Goal: Task Accomplishment & Management: Complete application form

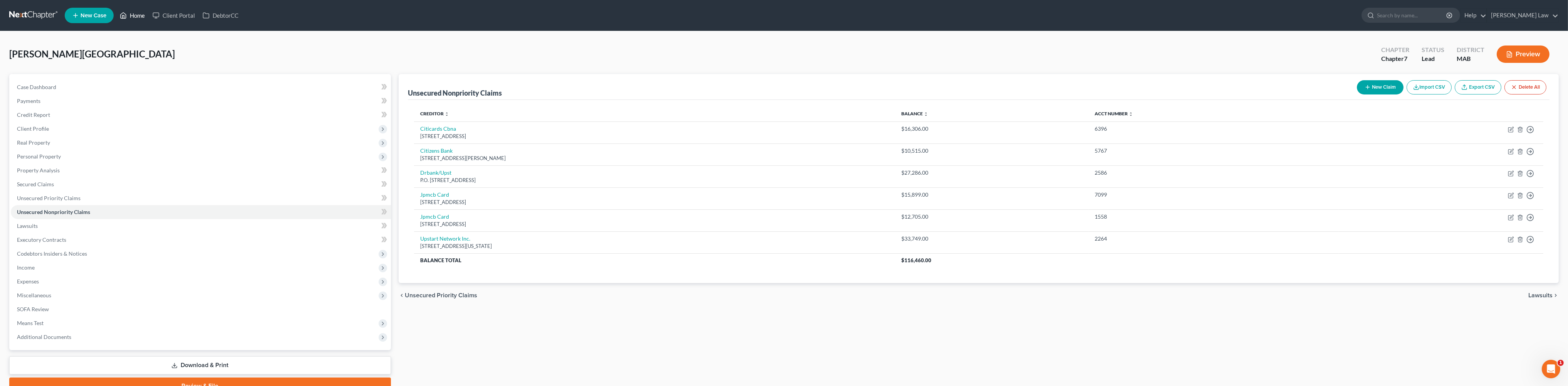
click at [149, 20] on link "Home" at bounding box center [132, 15] width 33 height 14
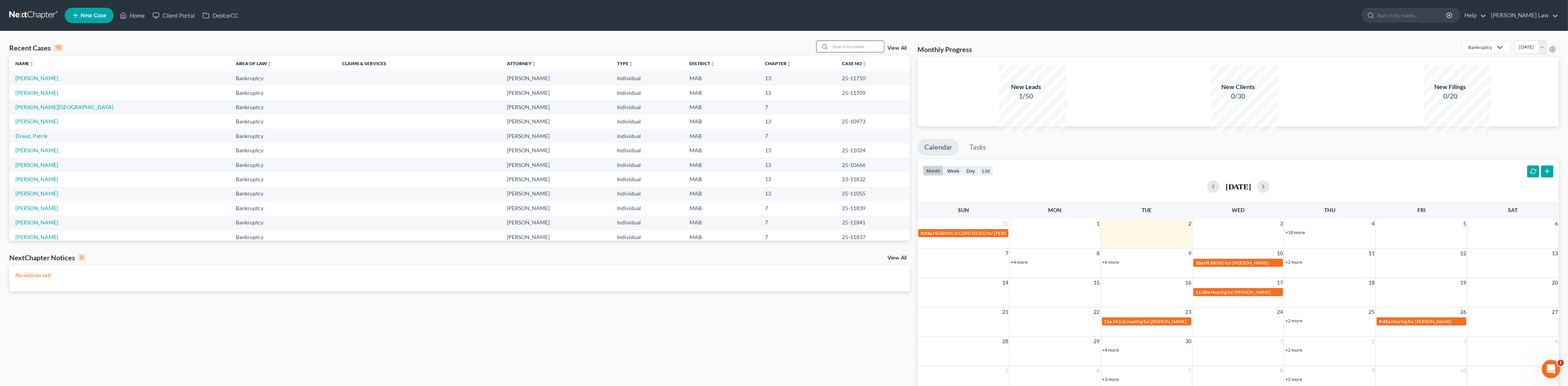
click at [835, 52] on input "search" at bounding box center [857, 46] width 54 height 11
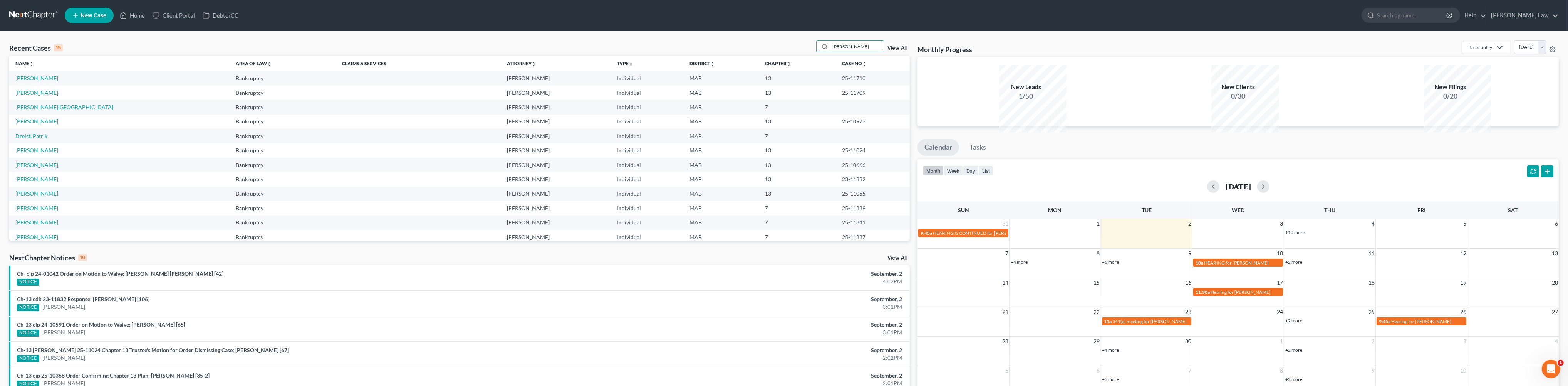
type input "[PERSON_NAME]"
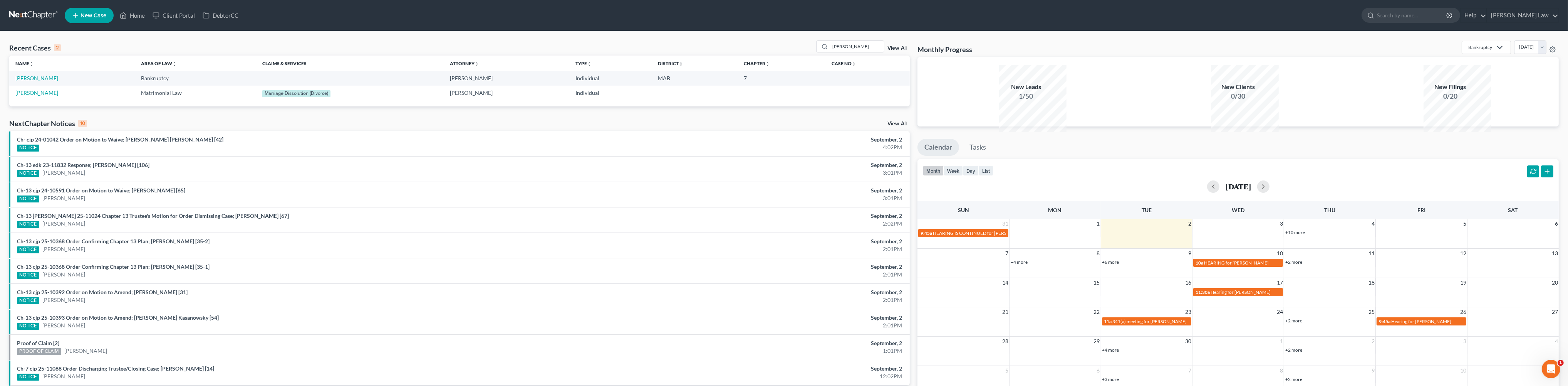
click at [98, 20] on link "New Case" at bounding box center [89, 15] width 49 height 15
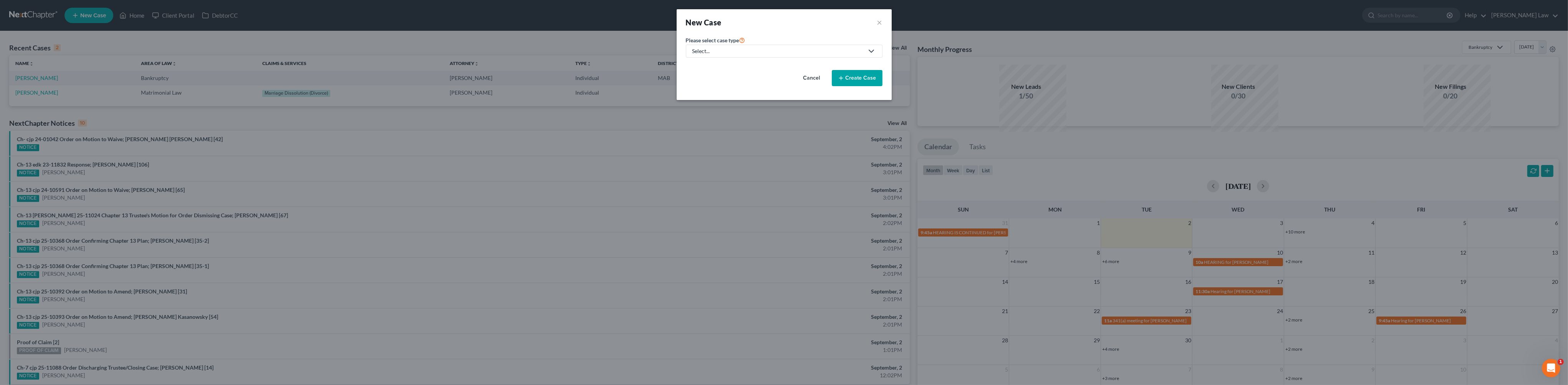
click at [714, 55] on div "Select..." at bounding box center [778, 51] width 171 height 8
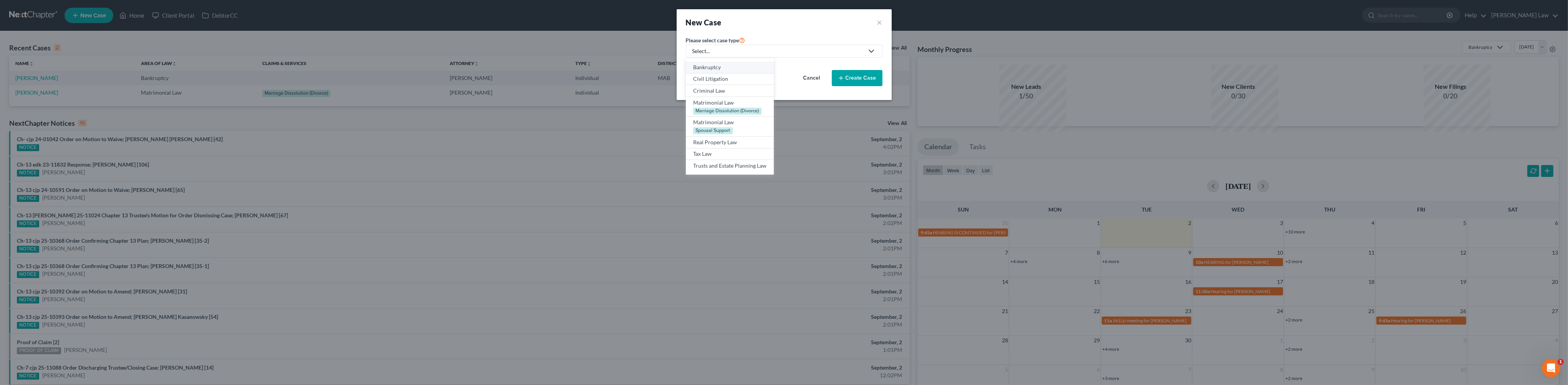
click at [693, 71] on div "Bankruptcy" at bounding box center [730, 67] width 74 height 8
select select "39"
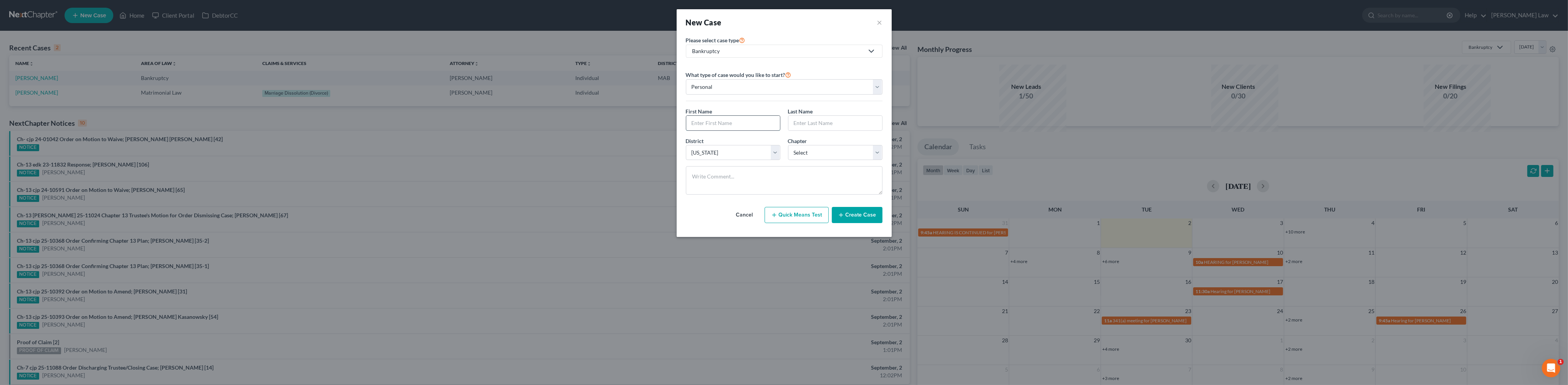
drag, startPoint x: 684, startPoint y: 147, endPoint x: 696, endPoint y: 152, distance: 13.0
click at [686, 130] on input "text" at bounding box center [733, 123] width 94 height 15
type input "[PERSON_NAME]"
click at [883, 160] on select "Select 7 11 12 13" at bounding box center [835, 152] width 94 height 15
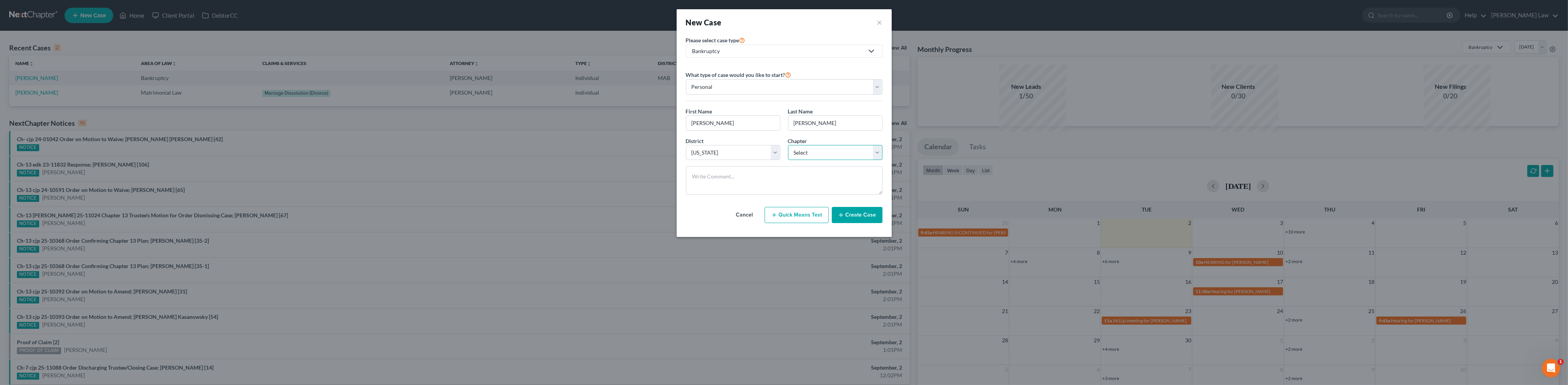
select select "3"
drag, startPoint x: 884, startPoint y: 255, endPoint x: 882, endPoint y: 265, distance: 10.2
click at [882, 223] on button "Create Case" at bounding box center [857, 214] width 51 height 16
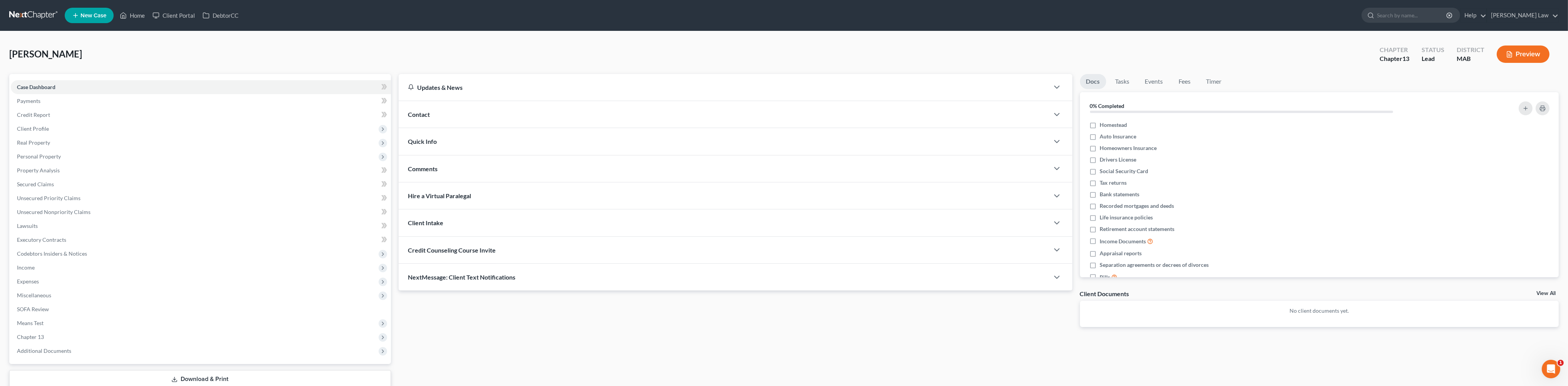
click at [419, 118] on span "Contact" at bounding box center [419, 114] width 22 height 7
click at [731, 150] on button "New Contact" at bounding box center [735, 147] width 643 height 6
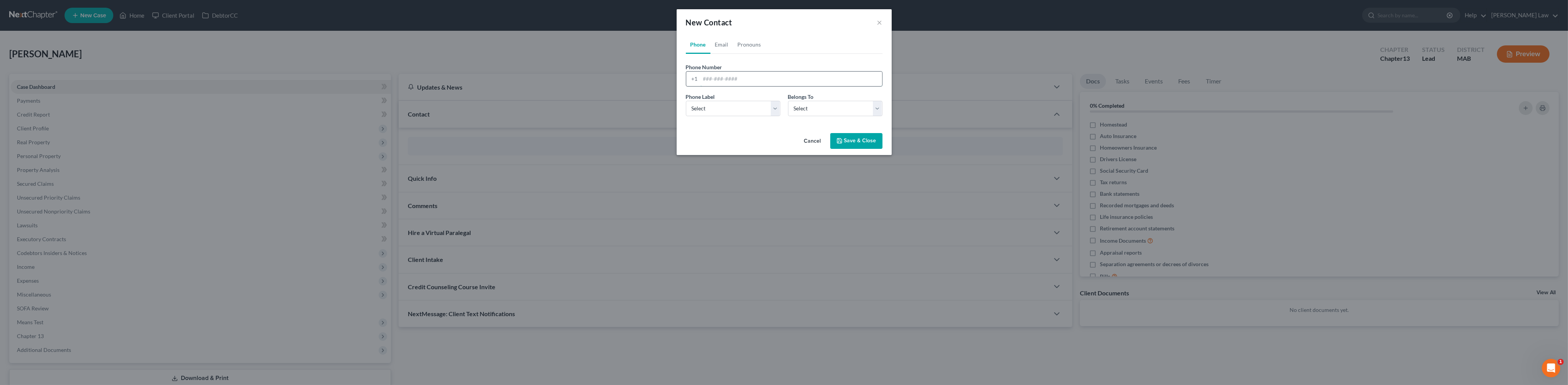
click at [702, 86] on input "tel" at bounding box center [791, 79] width 181 height 15
type input "7742596339"
click at [777, 116] on select "Select Mobile Home Work Other" at bounding box center [733, 108] width 94 height 15
select select "0"
click at [883, 116] on select "Select Client Other" at bounding box center [835, 108] width 94 height 15
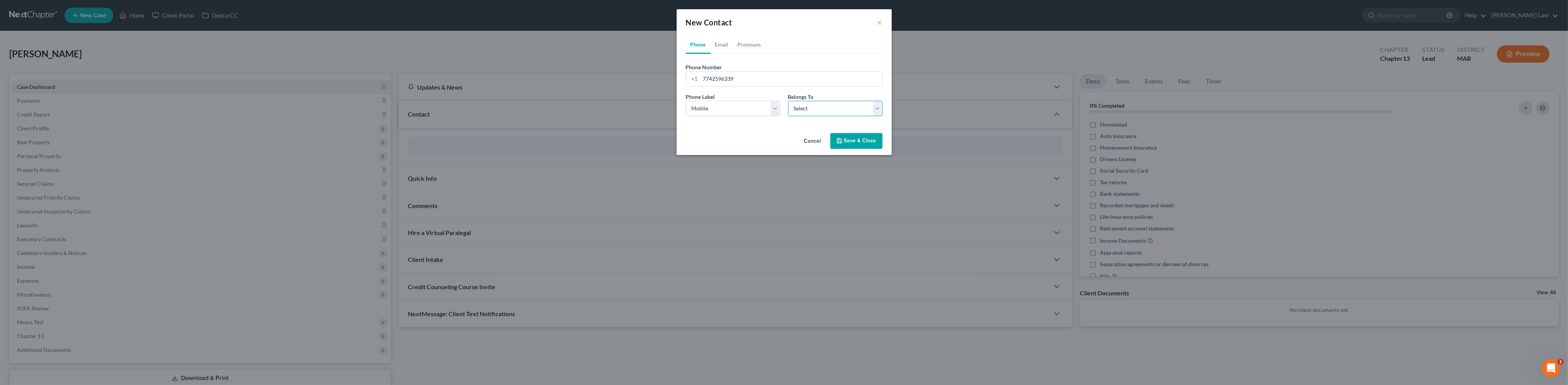
select select "0"
click at [710, 54] on link "Email" at bounding box center [721, 44] width 23 height 18
drag, startPoint x: 707, startPoint y: 93, endPoint x: 1319, endPoint y: 380, distance: 676.0
click at [709, 86] on input "email" at bounding box center [791, 79] width 181 height 15
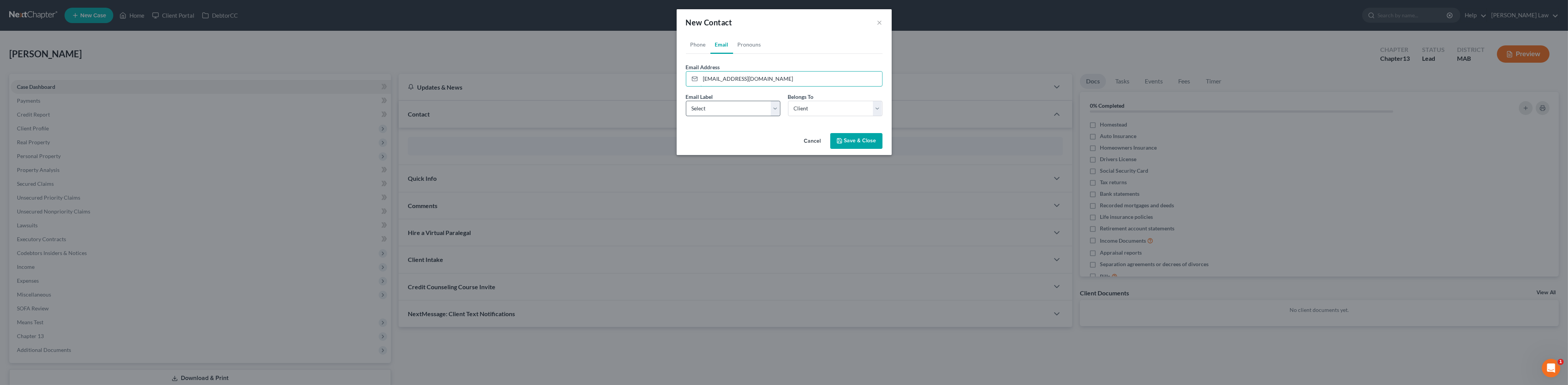
type input "[EMAIL_ADDRESS][DOMAIN_NAME]"
click at [774, 116] on select "Select Home Work Other" at bounding box center [733, 108] width 94 height 15
select select "0"
drag, startPoint x: 873, startPoint y: 169, endPoint x: 867, endPoint y: 173, distance: 7.2
click at [873, 149] on button "Save & Close" at bounding box center [856, 141] width 52 height 16
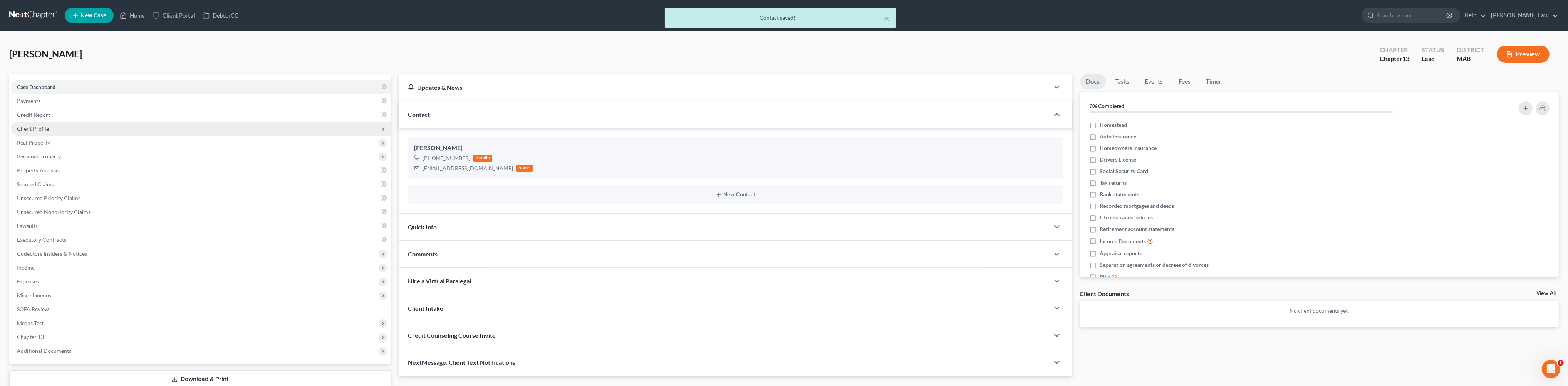
click at [39, 132] on span "Client Profile" at bounding box center [33, 128] width 32 height 7
click at [70, 177] on link "Debtor Profile" at bounding box center [208, 170] width 365 height 14
select select "0"
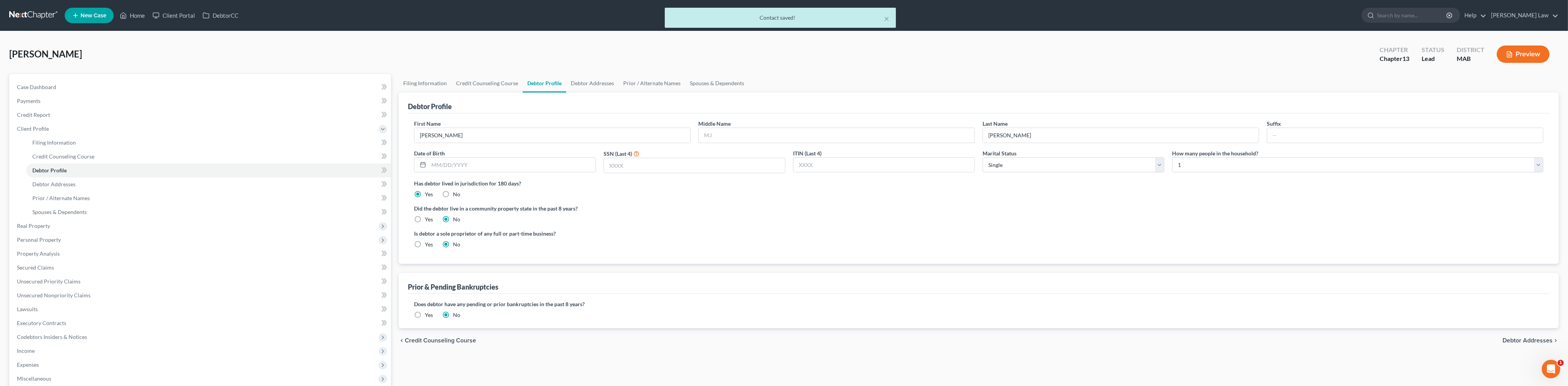
drag, startPoint x: 768, startPoint y: 169, endPoint x: 1157, endPoint y: 220, distance: 392.3
click at [769, 142] on input "text" at bounding box center [837, 135] width 276 height 15
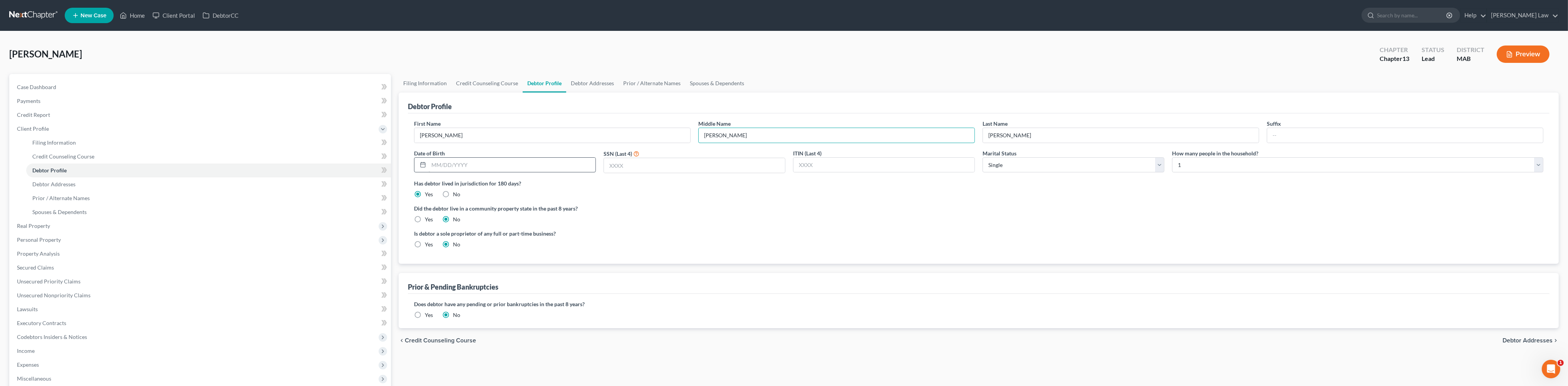
type input "[PERSON_NAME]"
drag, startPoint x: 457, startPoint y: 205, endPoint x: 429, endPoint y: 226, distance: 35.0
click at [457, 172] on input "text" at bounding box center [512, 165] width 167 height 15
type input "[DATE]"
click at [625, 173] on input "text" at bounding box center [694, 166] width 181 height 15
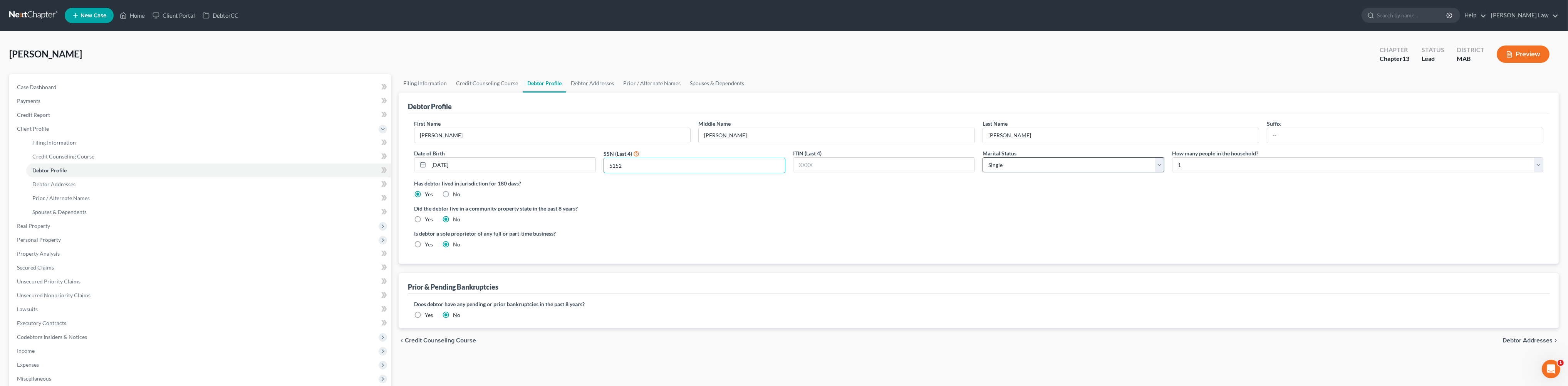
type input "5152"
click at [1156, 173] on select "Select Single Married Separated Divorced Widowed" at bounding box center [1073, 164] width 182 height 15
select select "1"
click at [749, 92] on link "Spouses & Dependents" at bounding box center [717, 83] width 64 height 18
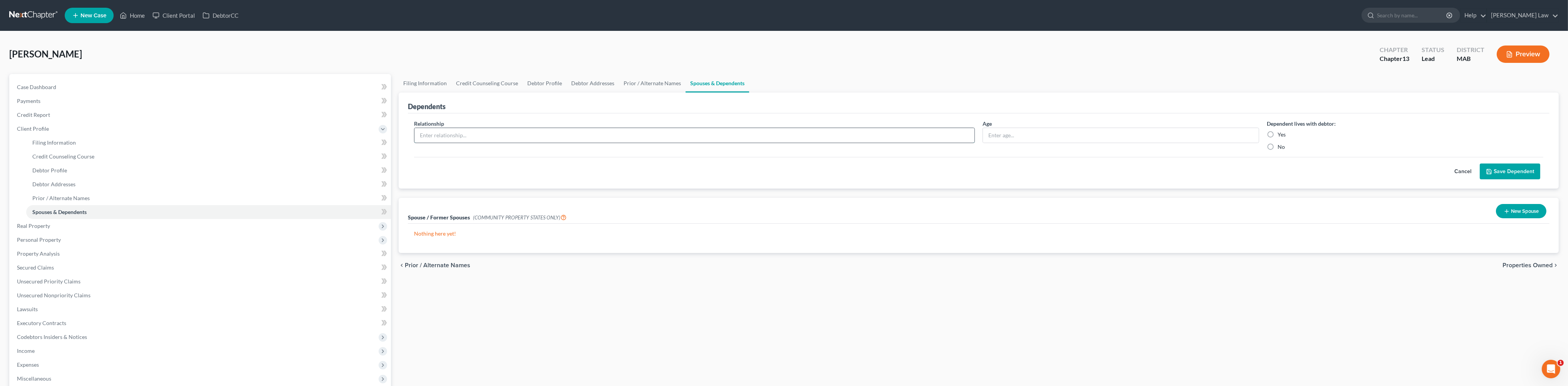
click at [471, 142] on input "text" at bounding box center [694, 135] width 560 height 15
type input "Daughter"
type input "1"
type input "20"
click at [1278, 138] on label "Yes" at bounding box center [1282, 134] width 8 height 8
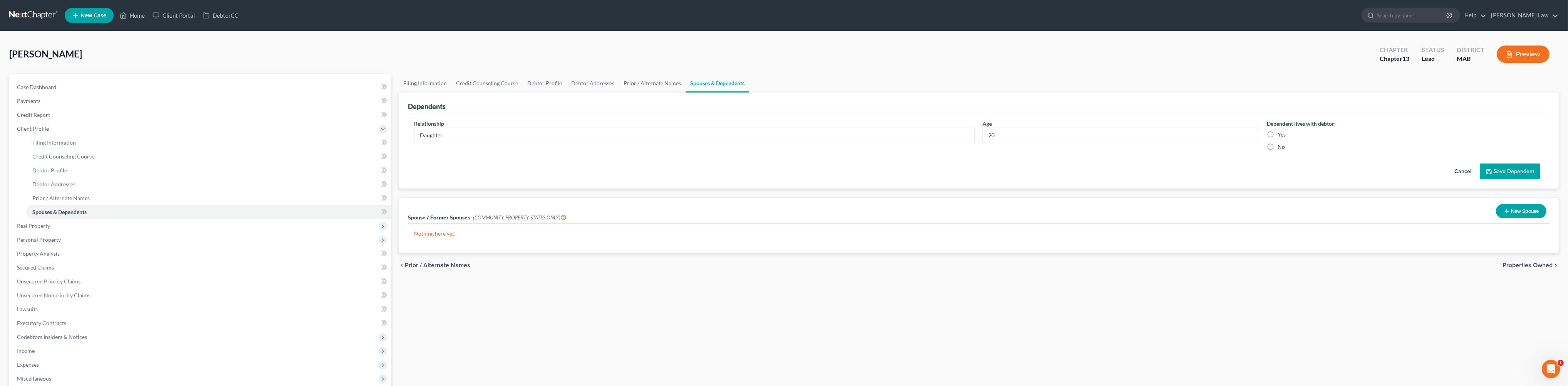
click at [1281, 136] on input "Yes" at bounding box center [1283, 133] width 5 height 5
radio input "true"
click at [1490, 180] on button "Save Dependent" at bounding box center [1510, 172] width 60 height 16
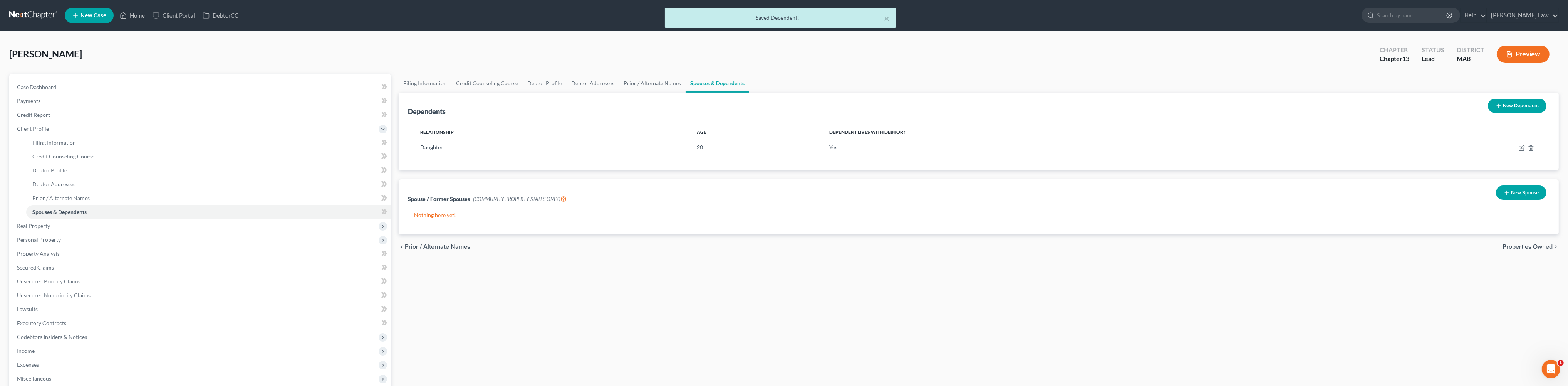
click at [1498, 113] on button "New Dependent" at bounding box center [1517, 106] width 59 height 14
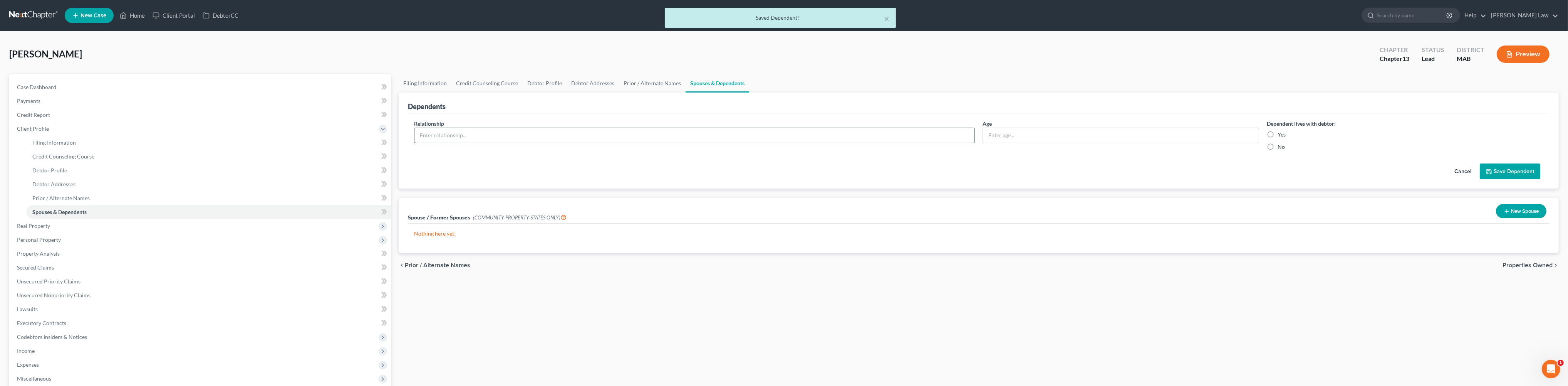
click at [520, 142] on input "text" at bounding box center [694, 135] width 560 height 15
type input "Son"
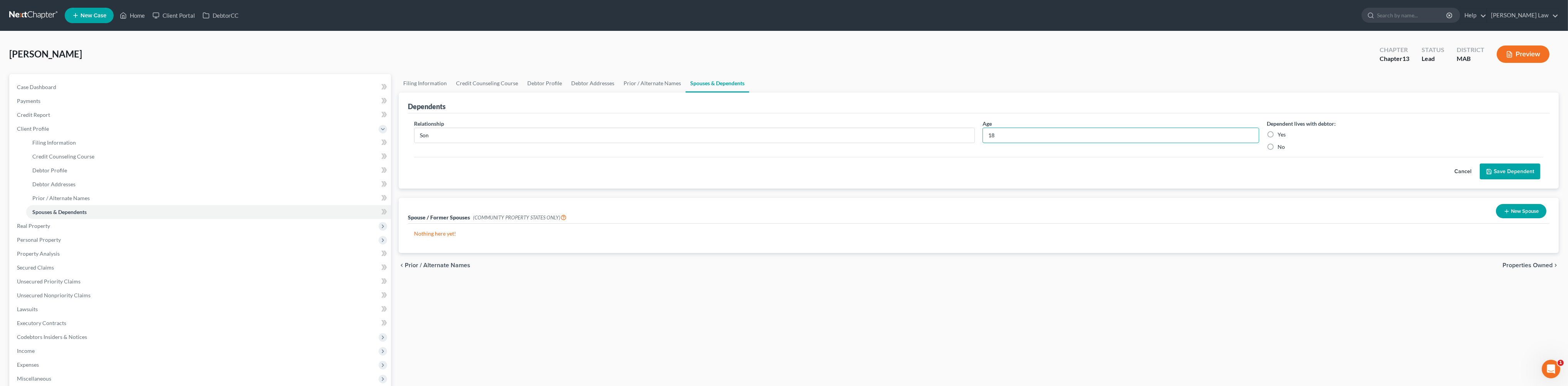
type input "18"
click at [1278, 138] on label "Yes" at bounding box center [1282, 134] width 8 height 8
click at [1281, 136] on input "Yes" at bounding box center [1283, 133] width 5 height 5
radio input "true"
click at [1502, 180] on button "Save Dependent" at bounding box center [1510, 172] width 60 height 16
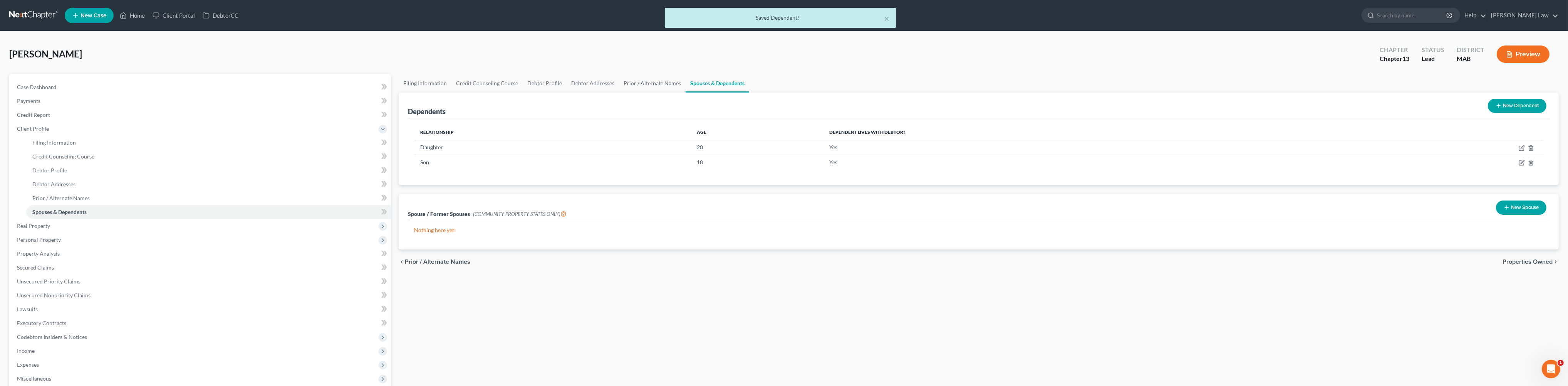
click at [1492, 113] on button "New Dependent" at bounding box center [1517, 106] width 59 height 14
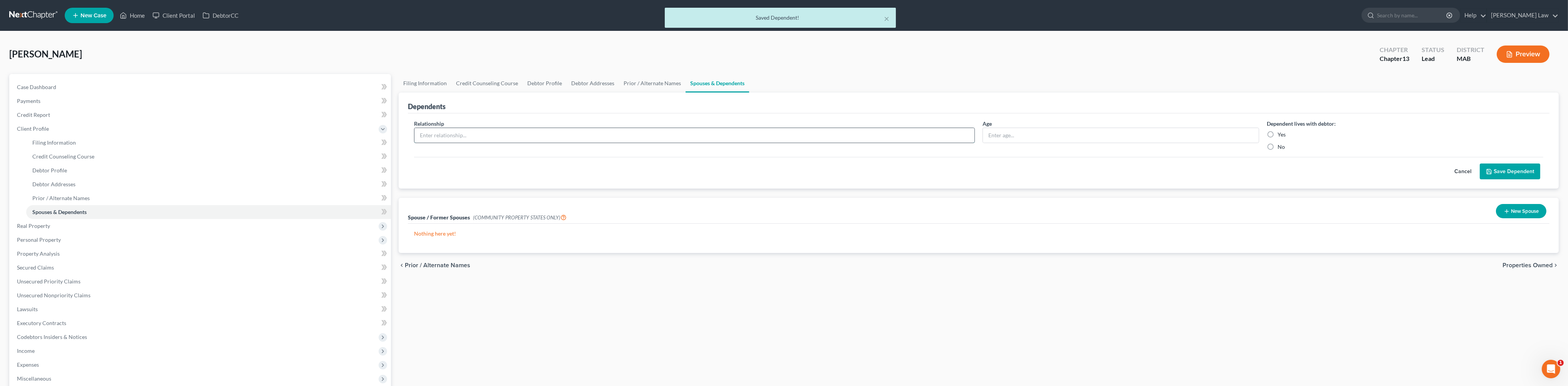
click at [473, 142] on input "text" at bounding box center [694, 135] width 560 height 15
type input "Son"
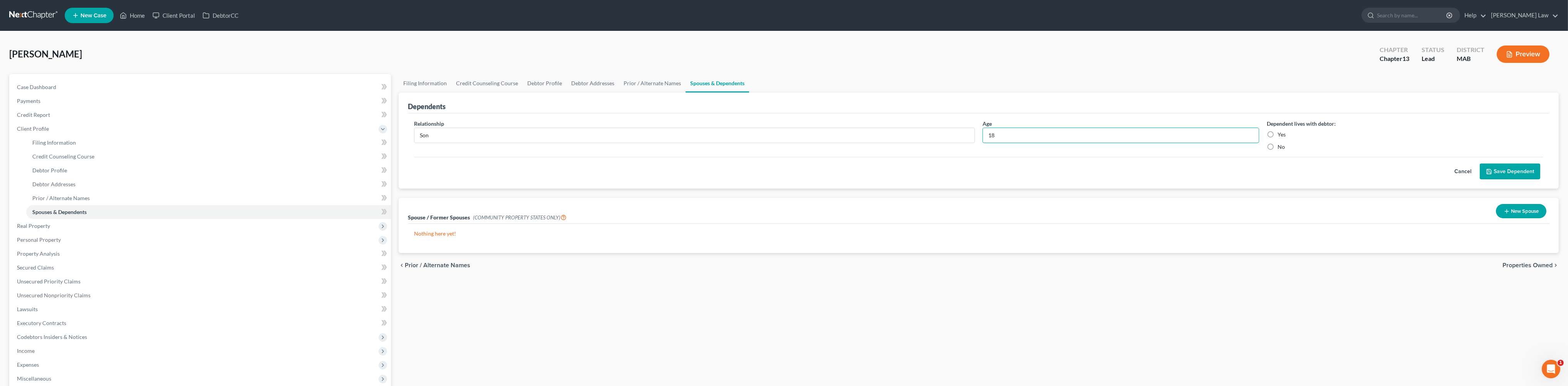
type input "18"
drag, startPoint x: 1270, startPoint y: 165, endPoint x: 1398, endPoint y: 221, distance: 139.7
click at [1278, 138] on label "Yes" at bounding box center [1282, 134] width 8 height 8
click at [1281, 136] on input "Yes" at bounding box center [1283, 133] width 5 height 5
radio input "true"
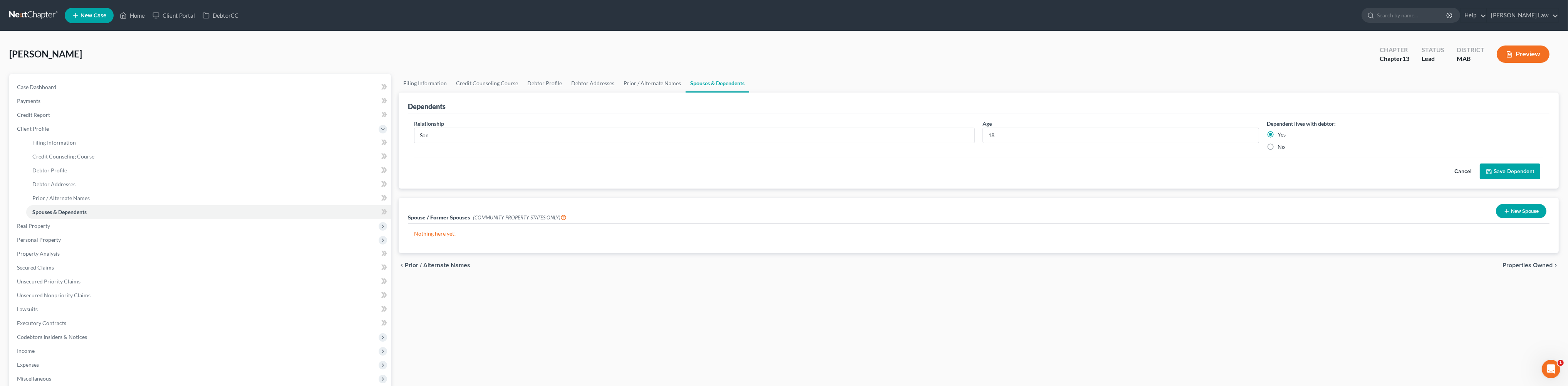
click at [1512, 180] on button "Save Dependent" at bounding box center [1510, 172] width 60 height 16
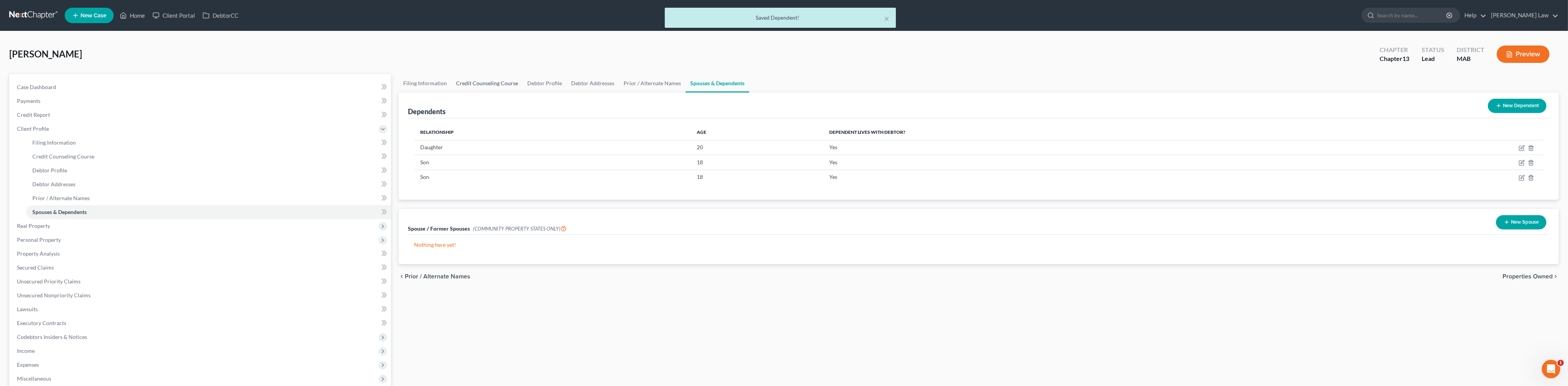
click at [517, 92] on link "Credit Counseling Course" at bounding box center [487, 83] width 71 height 18
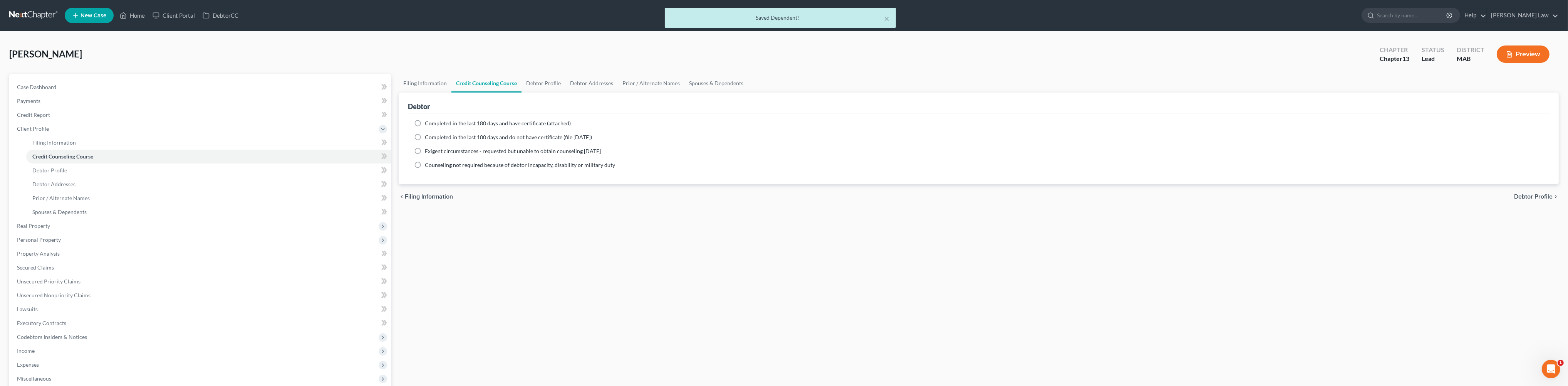
click at [425, 127] on label "Completed in the last 180 days and have certificate (attached)" at bounding box center [498, 123] width 146 height 8
click at [428, 125] on input "Completed in the last 180 days and have certificate (attached)" at bounding box center [430, 122] width 5 height 5
radio input "true"
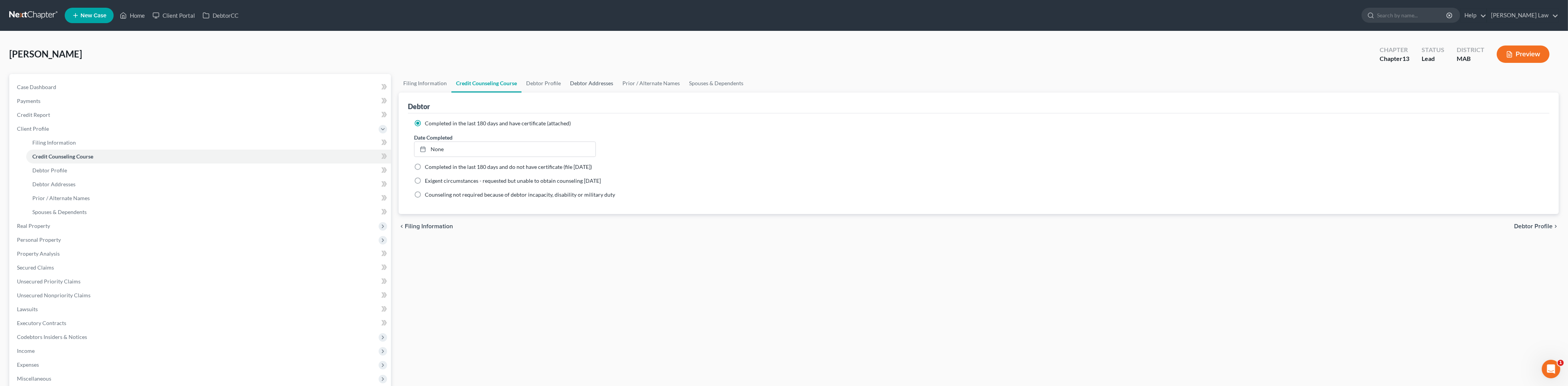
click at [618, 92] on link "Debtor Addresses" at bounding box center [592, 83] width 53 height 18
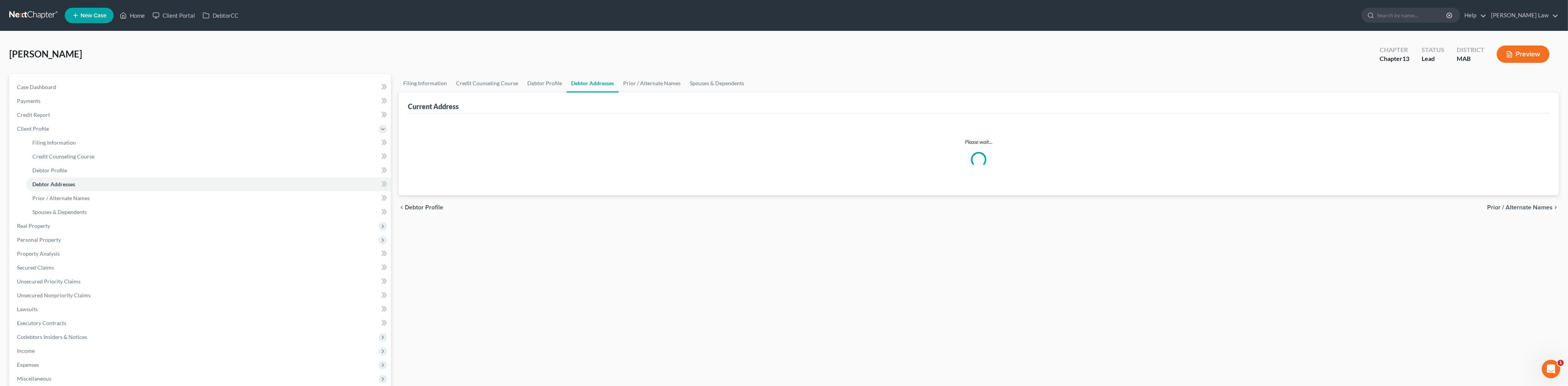
select select "0"
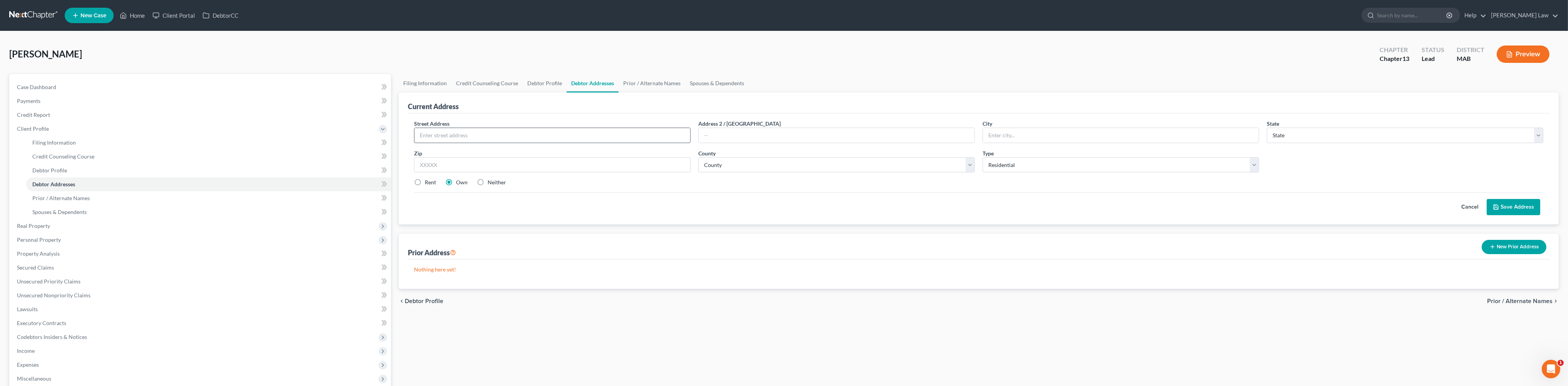
click at [459, 175] on div "Street Address * Address 2 / [GEOGRAPHIC_DATA] * State * State [US_STATE] AK AR…" at bounding box center [979, 156] width 1137 height 73
click at [460, 142] on input "text" at bounding box center [553, 135] width 276 height 15
type input "[STREET_ADDRESS][PERSON_NAME][PERSON_NAME]"
type input "[GEOGRAPHIC_DATA]"
select select "22"
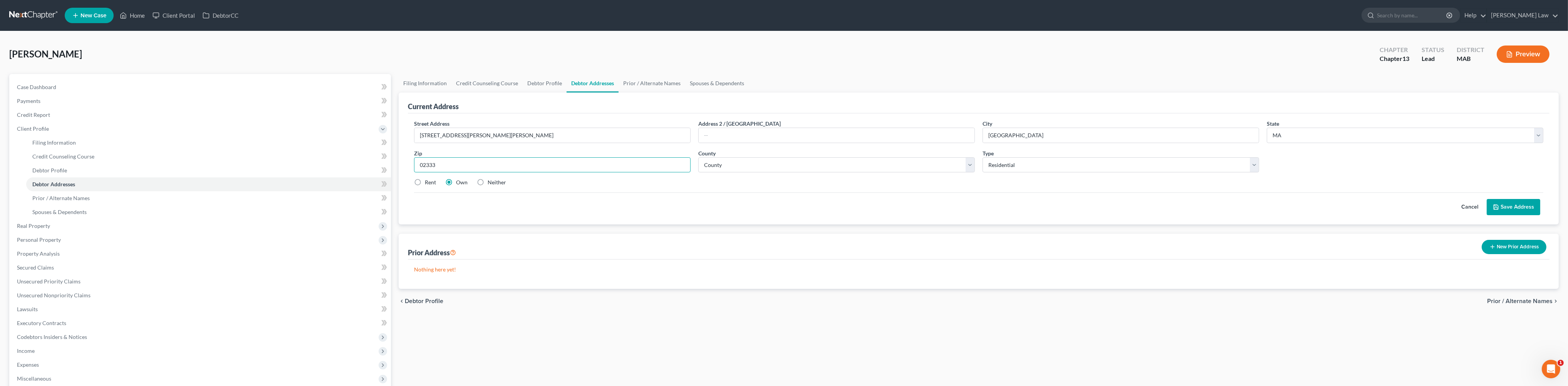
type input "02333"
drag, startPoint x: 569, startPoint y: 229, endPoint x: 514, endPoint y: 236, distance: 55.4
click at [562, 186] on div "Rent Own Neither" at bounding box center [979, 182] width 1137 height 8
click at [1490, 215] on button "Save Address" at bounding box center [1514, 207] width 54 height 16
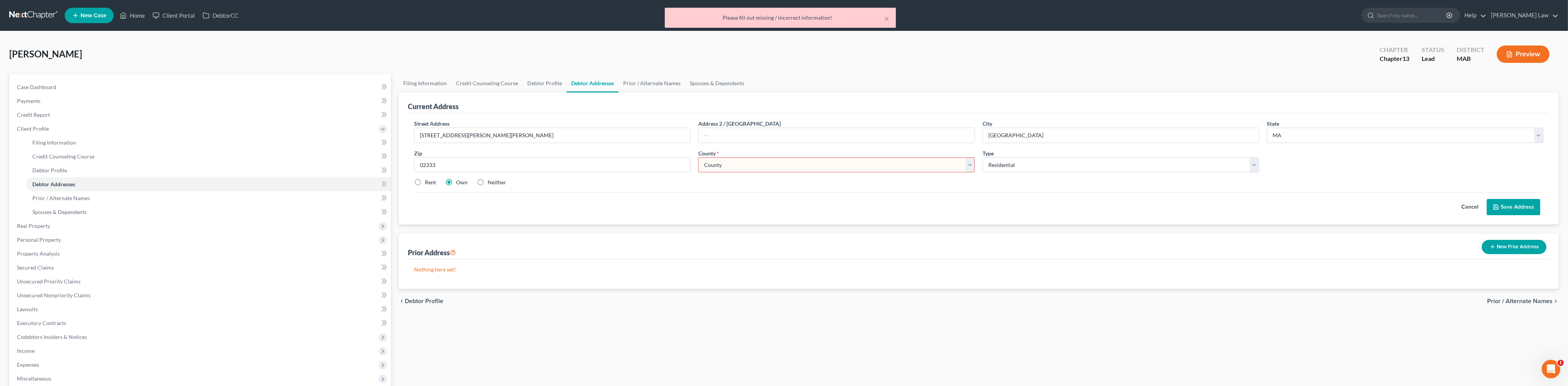
click at [970, 173] on select "County [GEOGRAPHIC_DATA] [GEOGRAPHIC_DATA] [GEOGRAPHIC_DATA] [GEOGRAPHIC_DATA] …" at bounding box center [837, 164] width 277 height 15
select select "11"
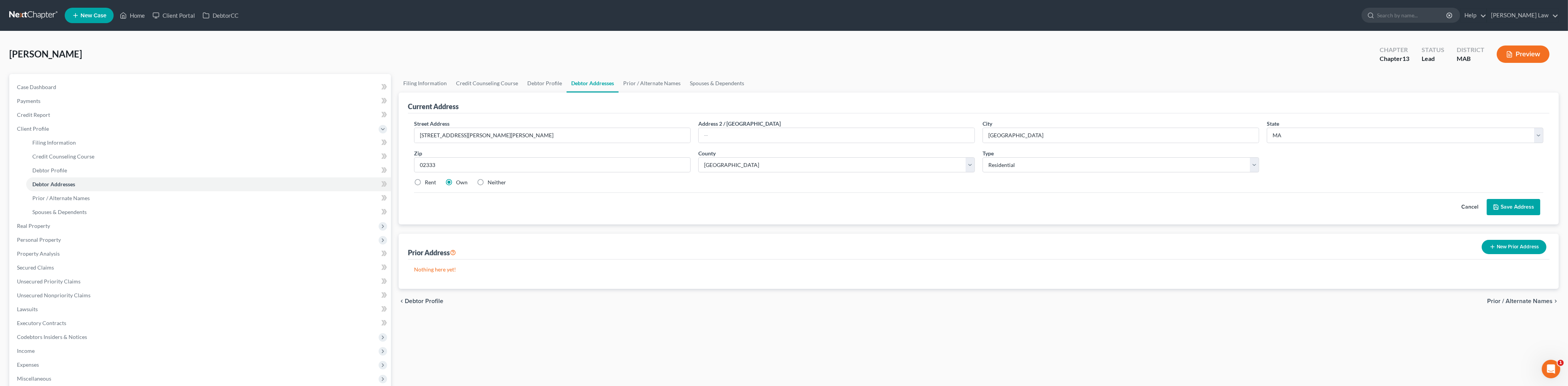
click at [1497, 215] on button "Save Address" at bounding box center [1514, 207] width 54 height 16
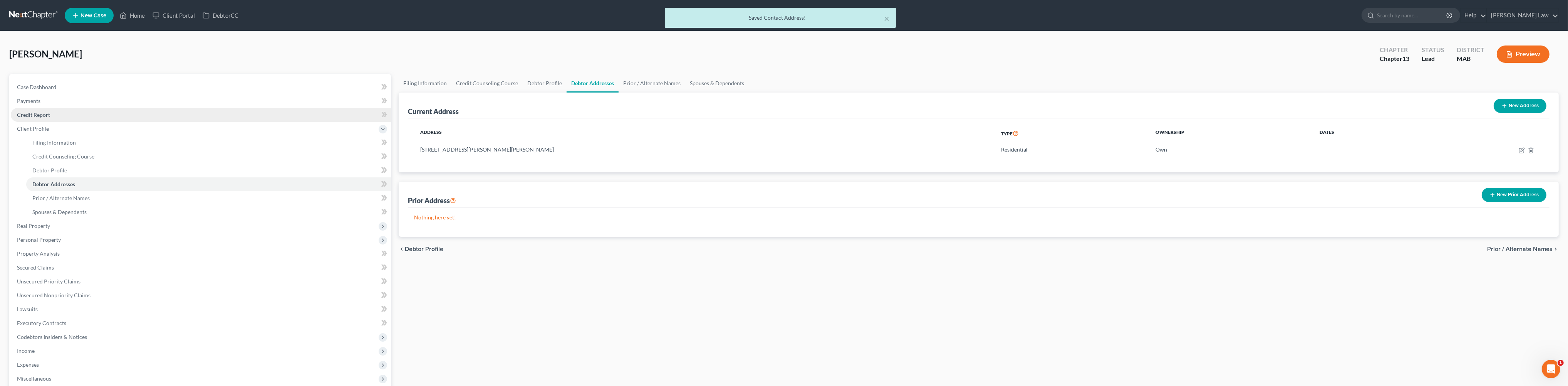
click at [49, 122] on link "Credit Report" at bounding box center [201, 115] width 380 height 14
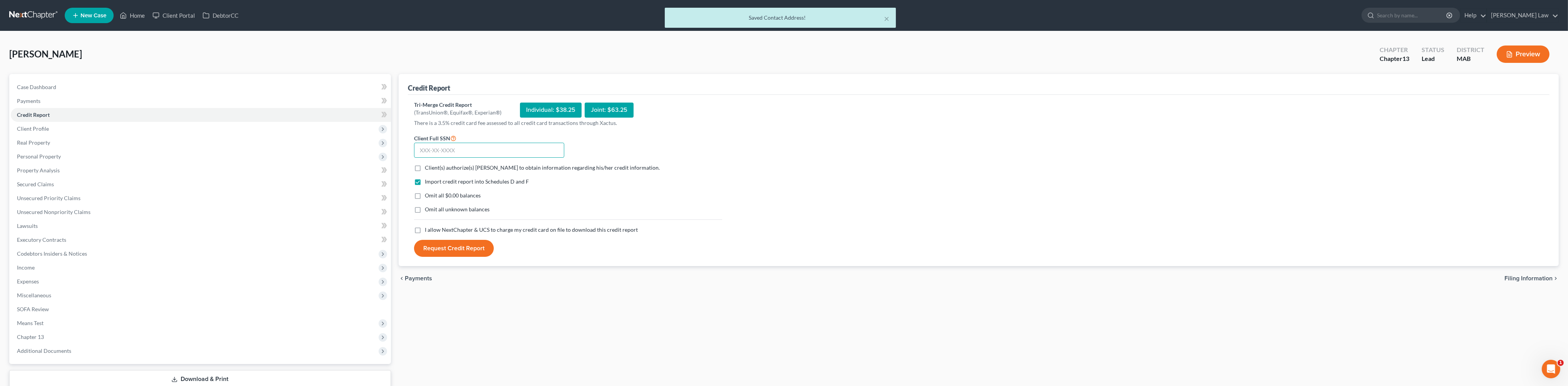
click at [449, 158] on input "text" at bounding box center [489, 150] width 150 height 15
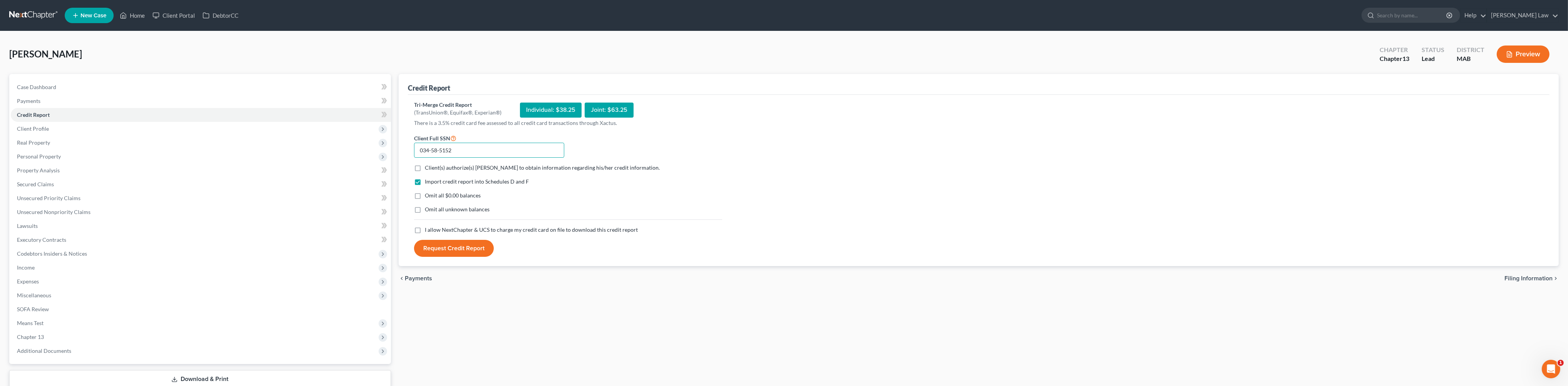
type input "034-58-5152"
click at [425, 172] on label "Client(s) authorize(s) [PERSON_NAME] to obtain information regarding his/her cr…" at bounding box center [542, 167] width 235 height 8
click at [428, 169] on input "Client(s) authorize(s) [PERSON_NAME] to obtain information regarding his/her cr…" at bounding box center [430, 166] width 5 height 5
checkbox input "true"
click at [425, 199] on label "Omit all $0.00 balances" at bounding box center [452, 195] width 56 height 8
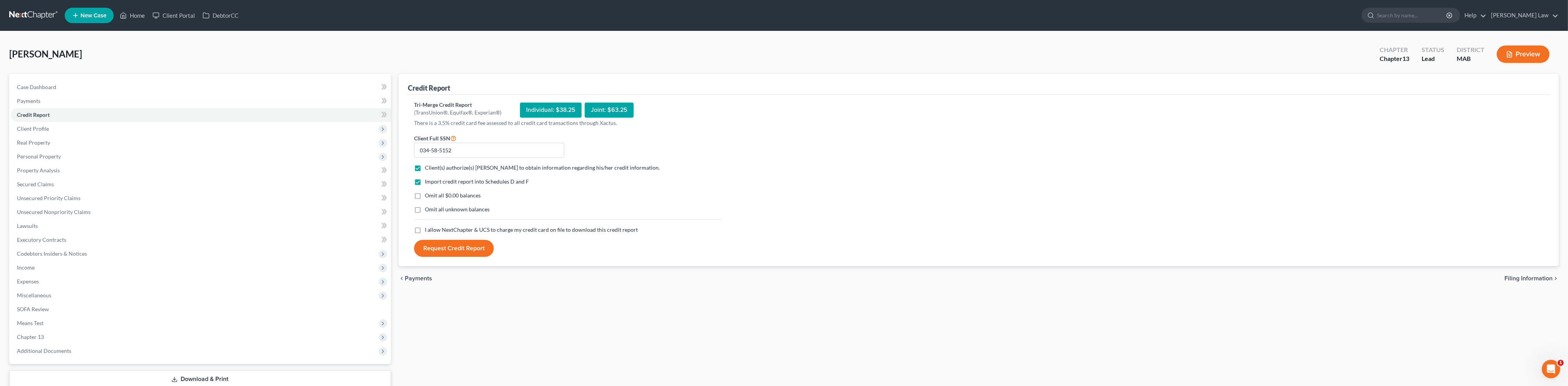
click at [428, 197] on input "Omit all $0.00 balances" at bounding box center [430, 194] width 5 height 5
checkbox input "true"
click at [425, 213] on label "Omit all unknown balances" at bounding box center [457, 209] width 65 height 8
click at [428, 210] on input "Omit all unknown balances" at bounding box center [430, 208] width 5 height 5
checkbox input "true"
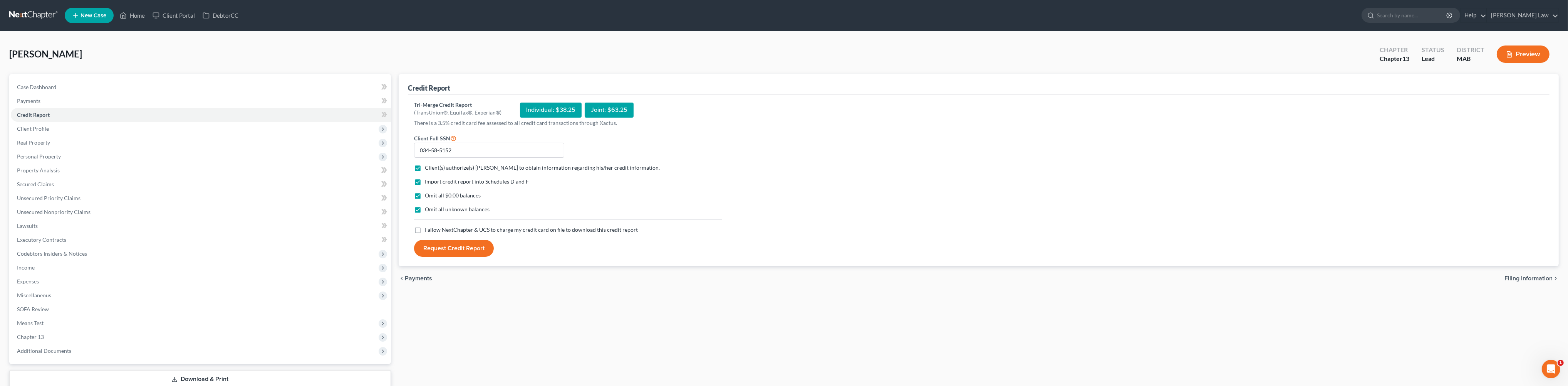
click at [425, 233] on label "I allow NextChapter & UCS to charge my credit card on file to download this cre…" at bounding box center [531, 230] width 213 height 8
click at [428, 231] on input "I allow NextChapter & UCS to charge my credit card on file to download this cre…" at bounding box center [430, 228] width 5 height 5
checkbox input "true"
click at [453, 257] on button "Request Credit Report" at bounding box center [454, 248] width 80 height 17
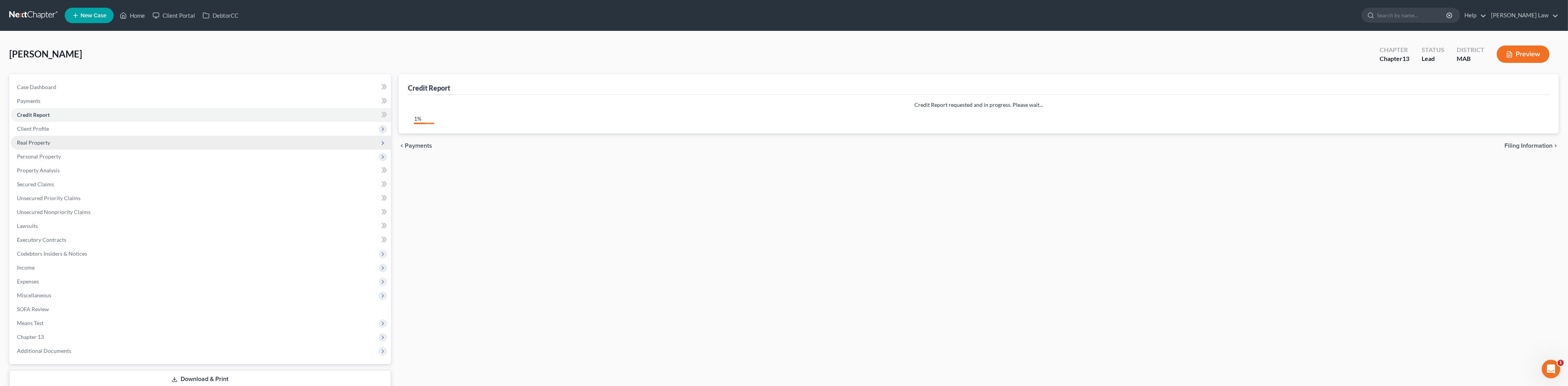
click at [45, 145] on span "Real Property" at bounding box center [34, 142] width 33 height 7
click at [67, 159] on span "Properties Owned" at bounding box center [54, 156] width 44 height 7
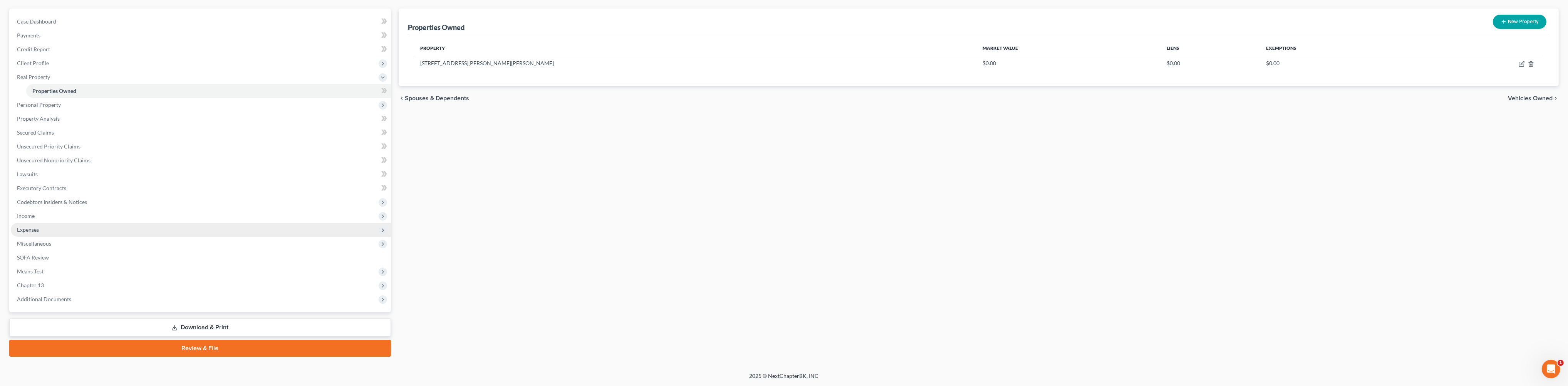
scroll to position [160, 0]
drag, startPoint x: 29, startPoint y: 189, endPoint x: 29, endPoint y: 194, distance: 5.0
click at [29, 213] on span "Income" at bounding box center [26, 216] width 18 height 7
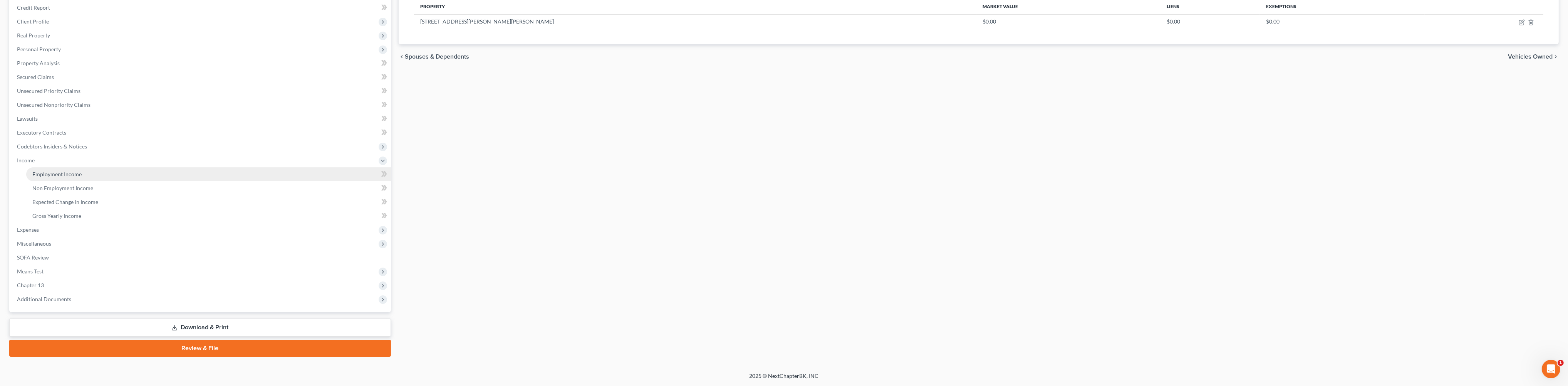
click at [68, 177] on span "Employment Income" at bounding box center [57, 173] width 49 height 7
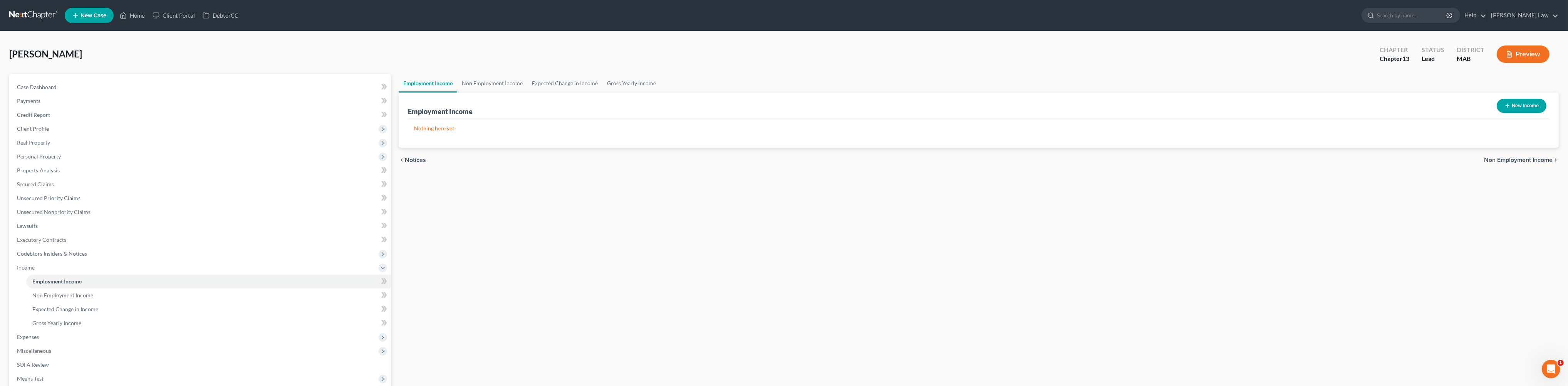
click at [1508, 113] on button "New Income" at bounding box center [1522, 106] width 49 height 14
select select "0"
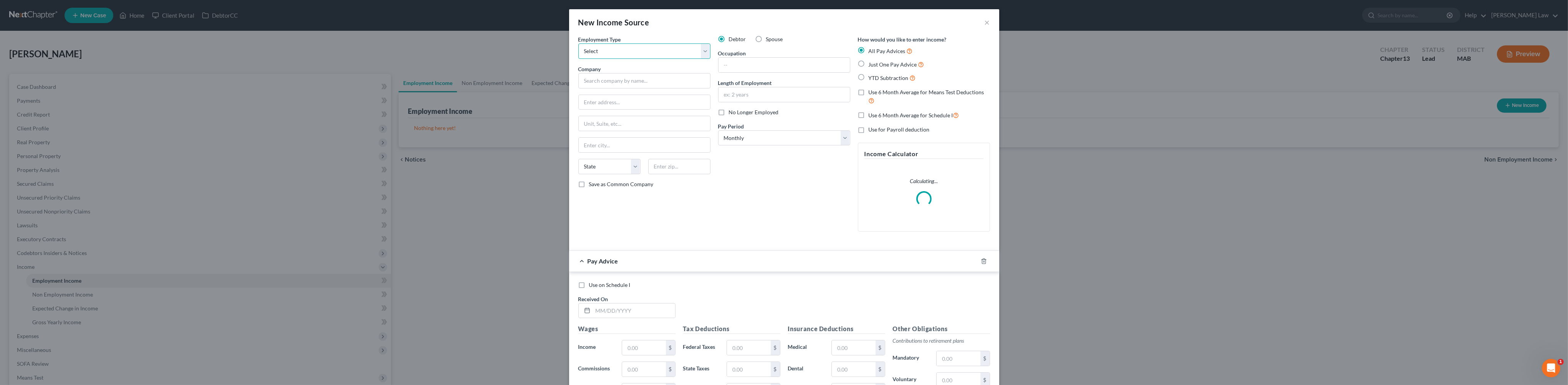
click at [684, 59] on select "Select Full or [DEMOGRAPHIC_DATA] Employment Self Employment" at bounding box center [644, 51] width 132 height 15
select select "0"
click at [575, 110] on div "Employment Type * Select Full or [DEMOGRAPHIC_DATA] Employment Self Employment …" at bounding box center [645, 136] width 140 height 202
drag, startPoint x: 567, startPoint y: 113, endPoint x: 558, endPoint y: 104, distance: 12.7
click at [578, 88] on input "text" at bounding box center [644, 80] width 132 height 15
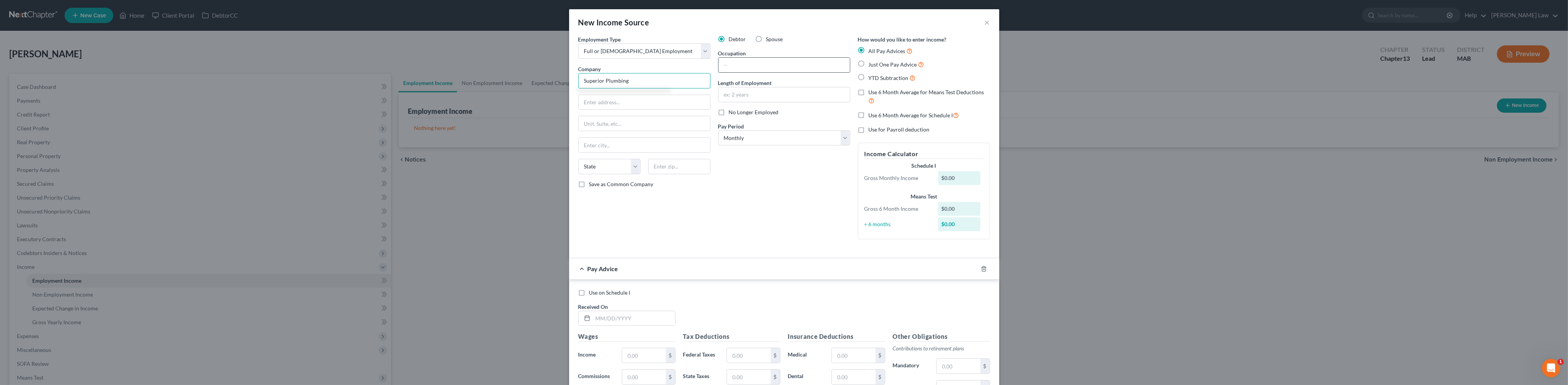
type input "Superior Plumbing"
drag, startPoint x: 747, startPoint y: 82, endPoint x: 1319, endPoint y: 180, distance: 580.3
click at [747, 72] on input "text" at bounding box center [784, 65] width 131 height 15
type input "Electrician"
type input "13 Years"
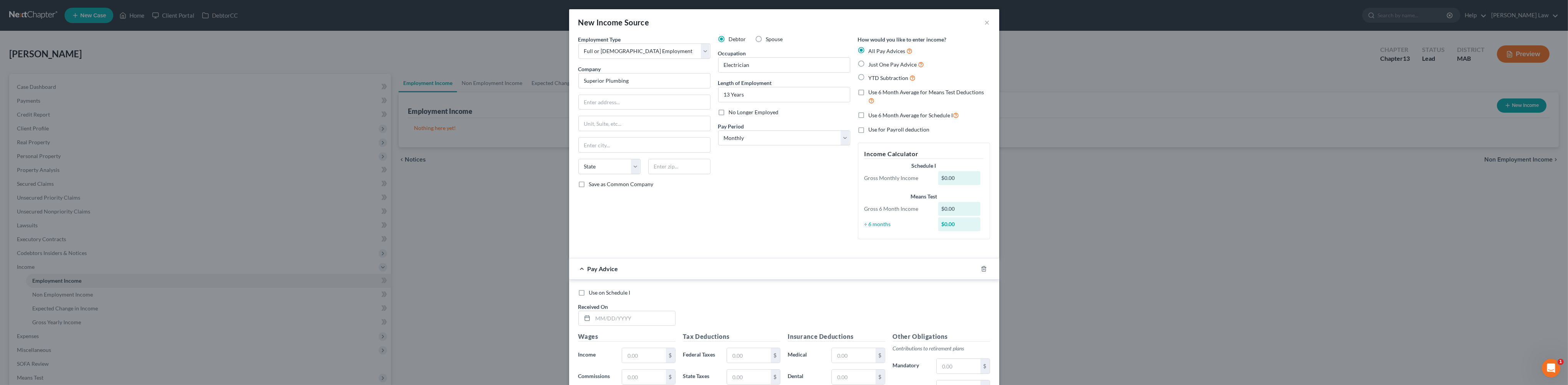
click at [877, 69] on label "Just One Pay Advice" at bounding box center [896, 64] width 55 height 9
click at [877, 65] on input "Just One Pay Advice" at bounding box center [874, 62] width 5 height 5
radio input "true"
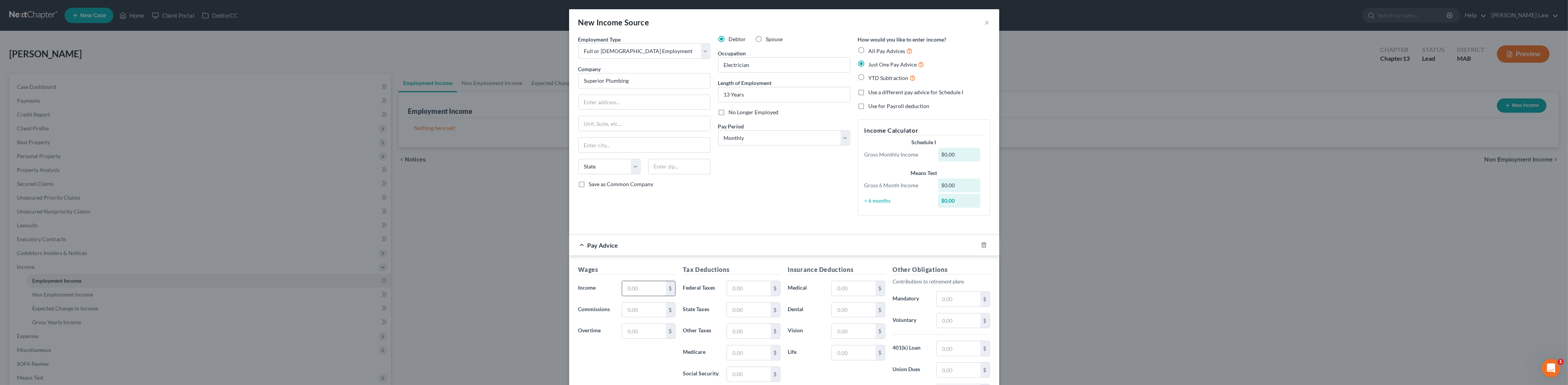
scroll to position [1, 0]
click at [622, 294] on input "text" at bounding box center [643, 287] width 43 height 15
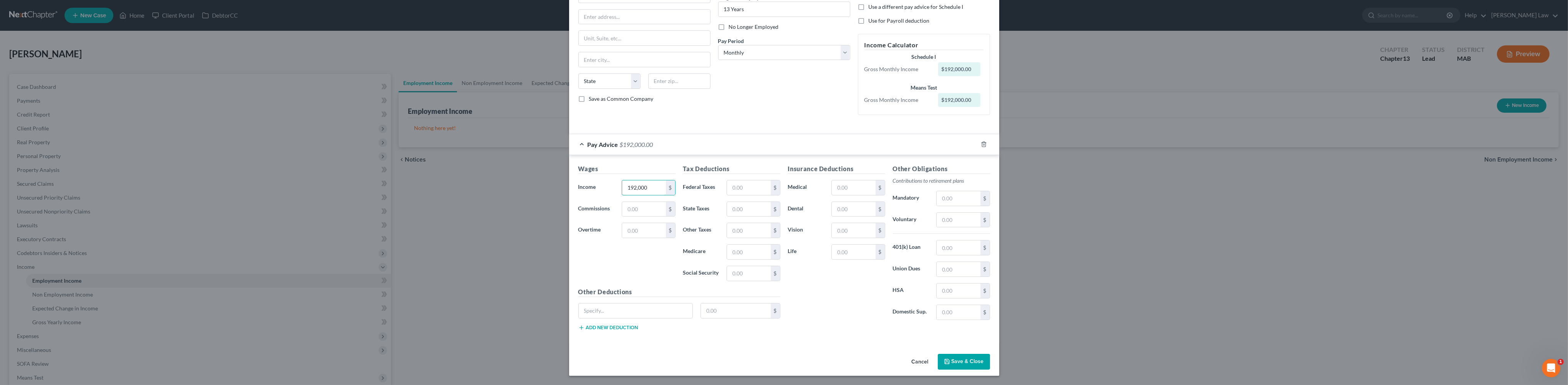
scroll to position [175, 0]
type input "192,000"
click at [990, 370] on button "Save & Close" at bounding box center [964, 361] width 52 height 16
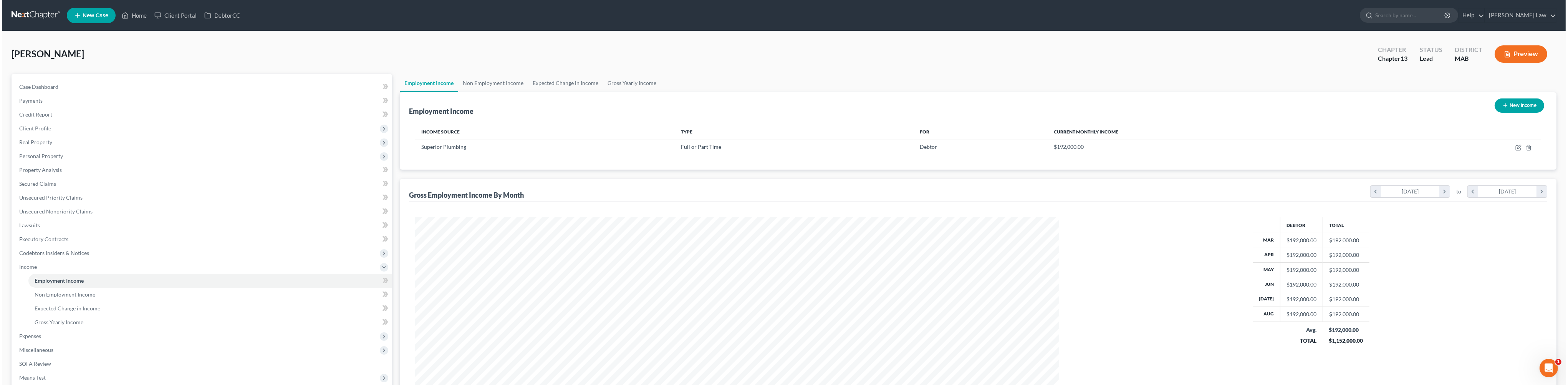
scroll to position [384013, 383372]
click at [1494, 113] on button "New Income" at bounding box center [1517, 105] width 49 height 14
select select "0"
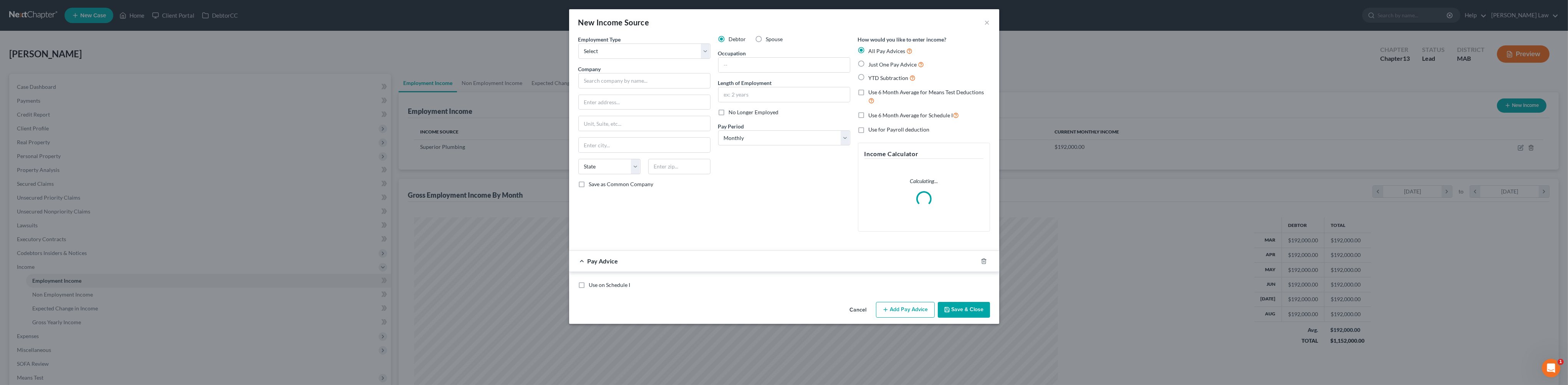
scroll to position [323, 661]
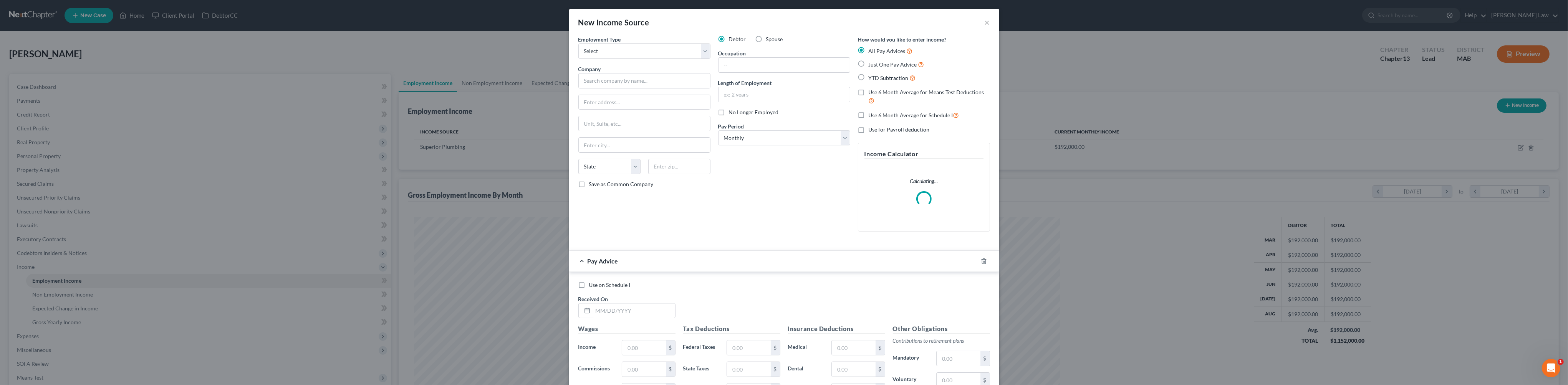
click at [766, 43] on label "Spouse" at bounding box center [775, 39] width 17 height 8
click at [769, 40] on input "Spouse" at bounding box center [772, 38] width 5 height 5
radio input "true"
click at [688, 59] on select "Select Full or [DEMOGRAPHIC_DATA] Employment Self Employment" at bounding box center [644, 51] width 132 height 15
select select "0"
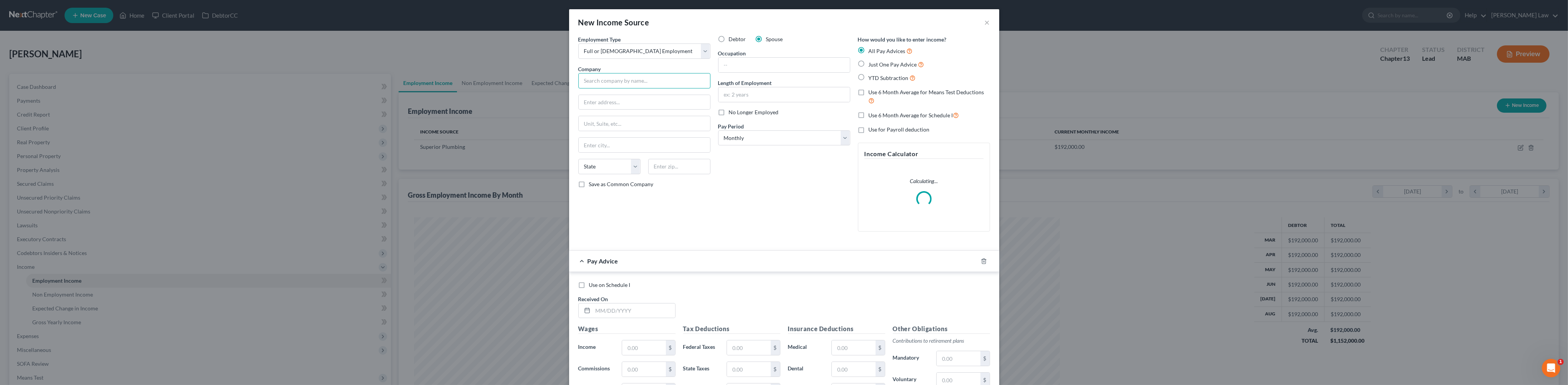
drag, startPoint x: 550, startPoint y: 105, endPoint x: 1411, endPoint y: 233, distance: 870.5
click at [578, 88] on input "text" at bounding box center [644, 80] width 132 height 15
drag, startPoint x: 726, startPoint y: 80, endPoint x: 742, endPoint y: 77, distance: 16.3
click at [737, 72] on input "text" at bounding box center [784, 65] width 131 height 15
type input "City of [GEOGRAPHIC_DATA]"
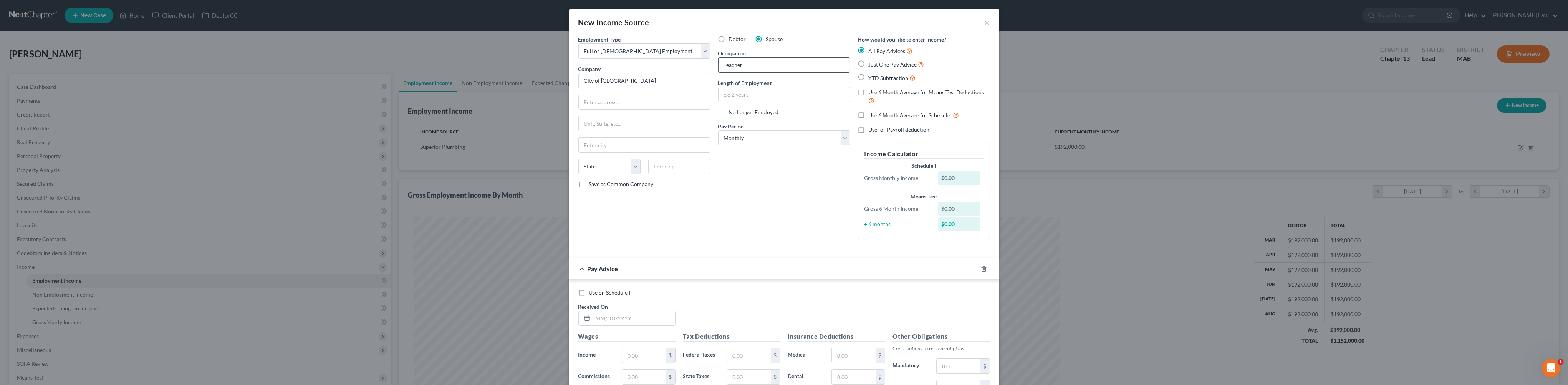
type input "Teacher"
type input "20 Years"
click at [879, 69] on label "Just One Pay Advice" at bounding box center [896, 64] width 55 height 9
click at [877, 65] on input "Just One Pay Advice" at bounding box center [874, 62] width 5 height 5
radio input "true"
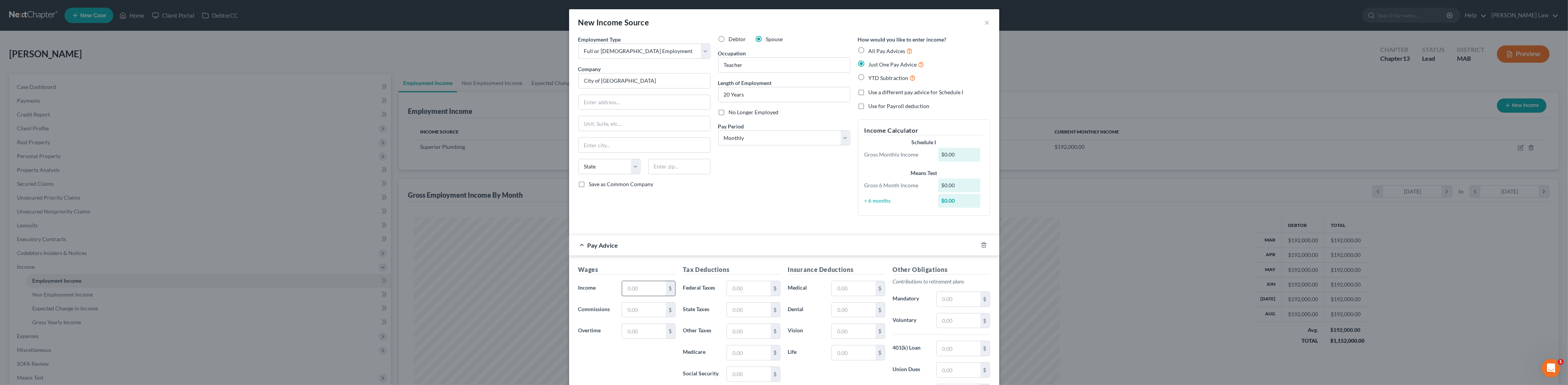
click at [622, 295] on input "text" at bounding box center [643, 288] width 43 height 15
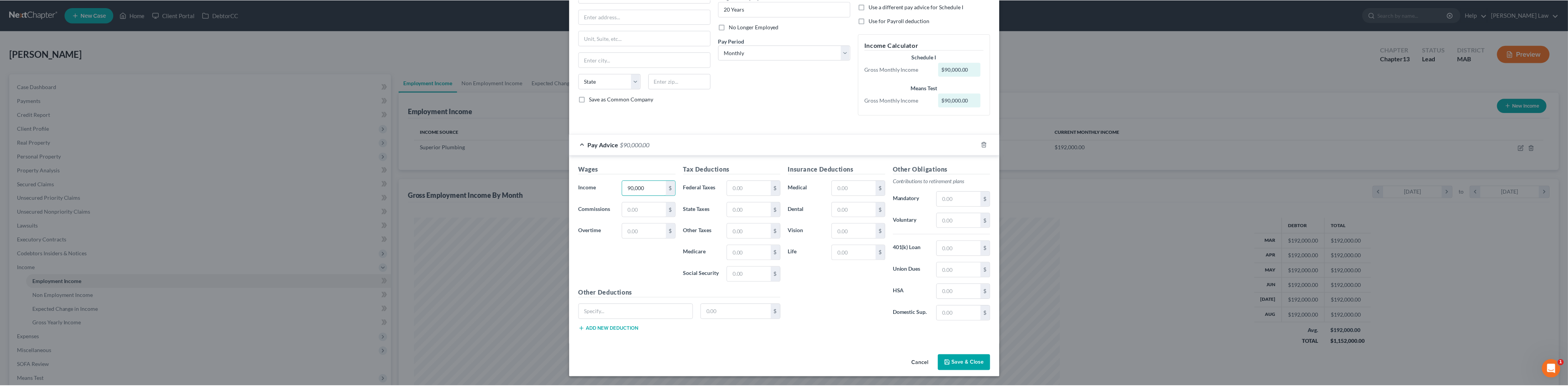
scroll to position [186, 0]
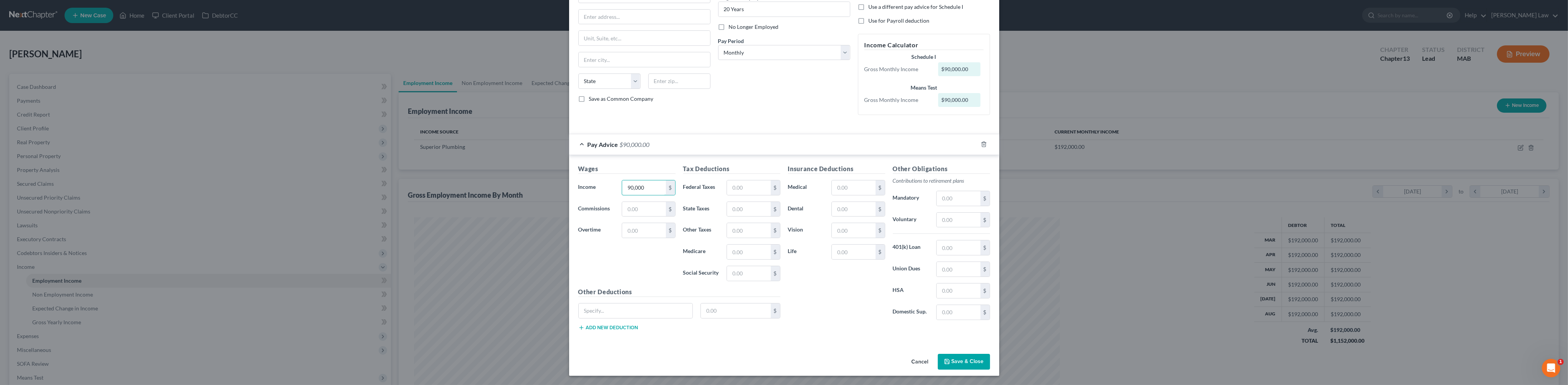
type input "90,000"
click at [990, 366] on button "Save & Close" at bounding box center [964, 361] width 52 height 16
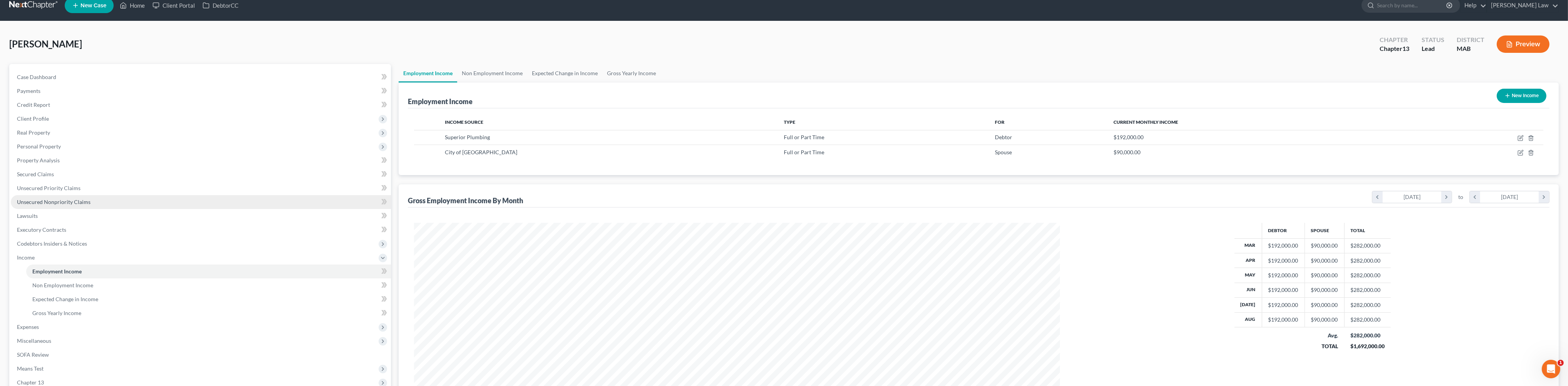
scroll to position [48, 0]
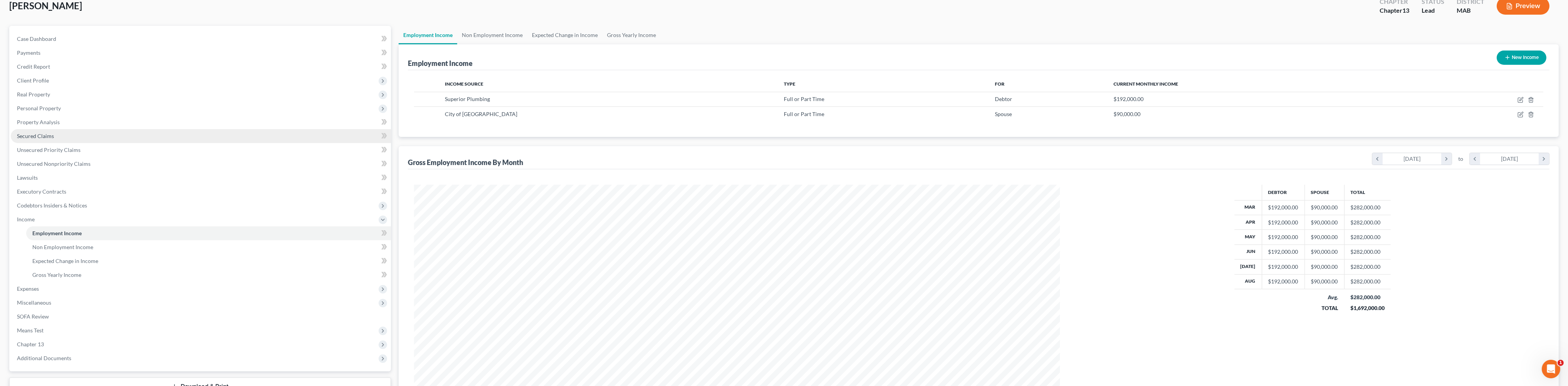
click at [30, 139] on span "Secured Claims" at bounding box center [35, 136] width 37 height 7
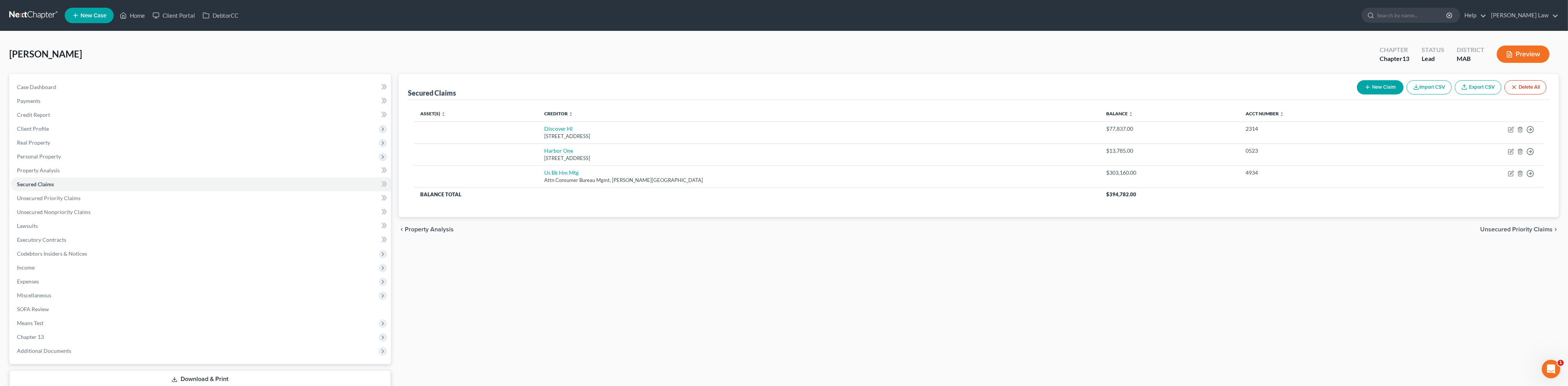
click at [79, 18] on icon at bounding box center [75, 15] width 7 height 9
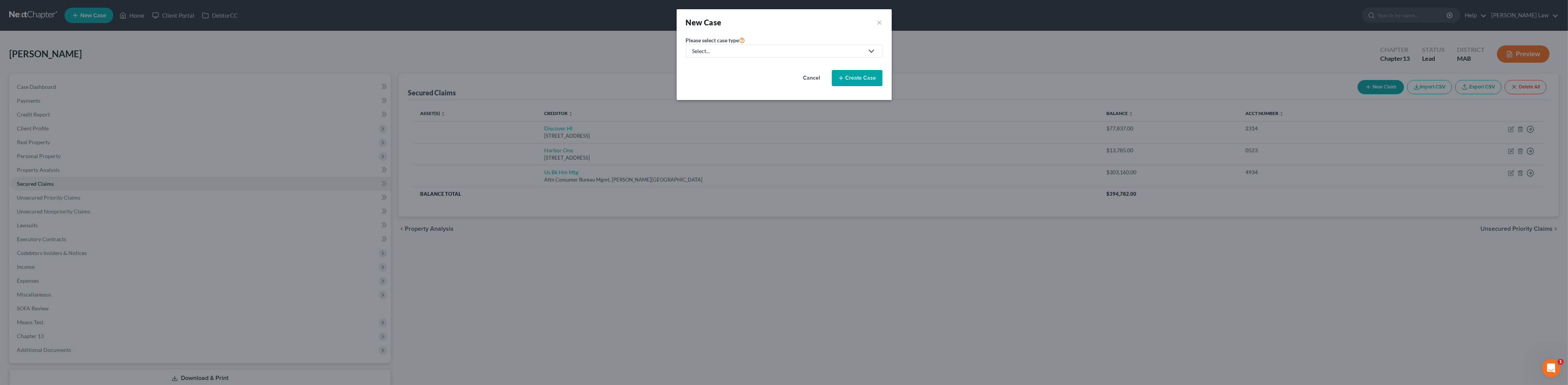
click at [735, 55] on div "Select..." at bounding box center [778, 51] width 171 height 8
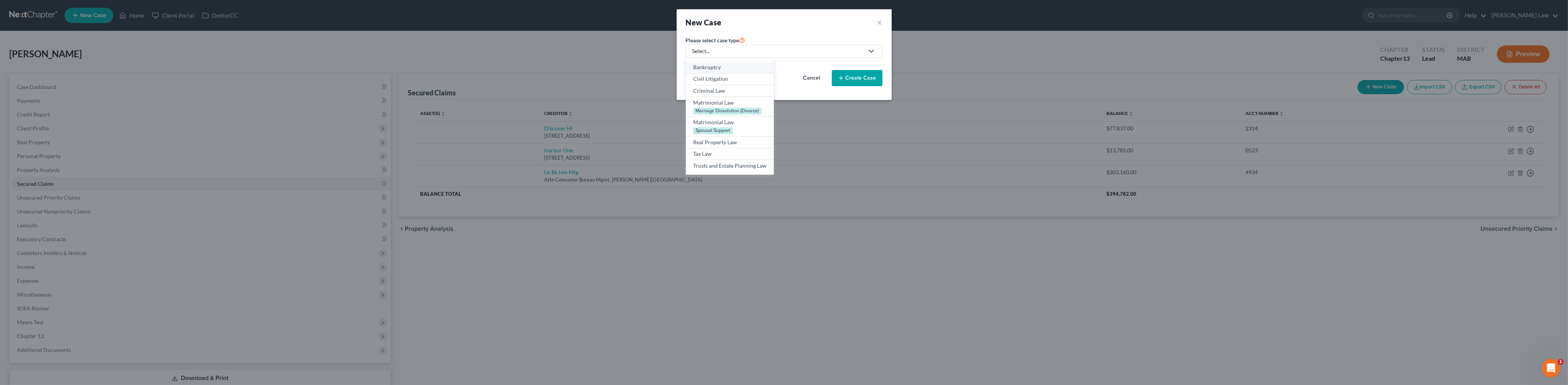
click at [696, 71] on div "Bankruptcy" at bounding box center [730, 67] width 74 height 8
select select "39"
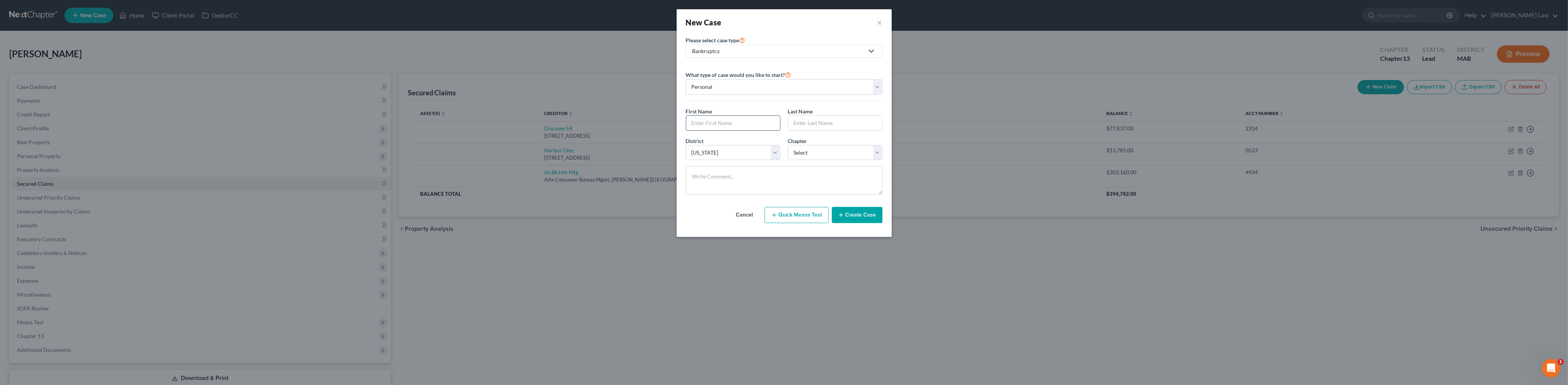
drag, startPoint x: 694, startPoint y: 149, endPoint x: 1104, endPoint y: 168, distance: 410.4
click at [695, 130] on input "text" at bounding box center [733, 123] width 94 height 15
type input "[PERSON_NAME]"
click at [822, 130] on input "text" at bounding box center [835, 123] width 94 height 15
type input "[PERSON_NAME]"
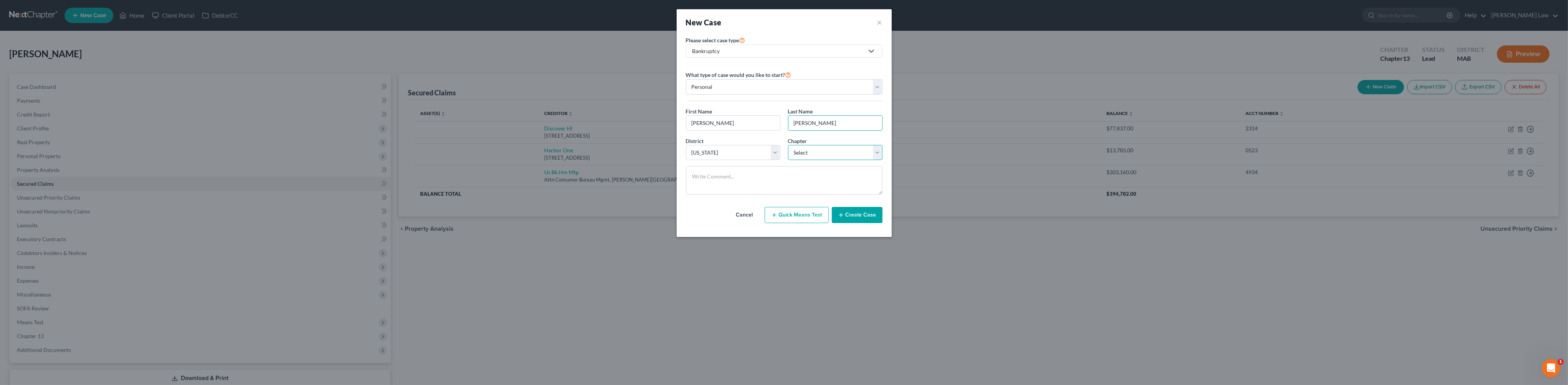
click at [883, 160] on select "Select 7 11 12 13" at bounding box center [835, 152] width 94 height 15
select select "3"
click at [866, 223] on button "Create Case" at bounding box center [857, 214] width 51 height 16
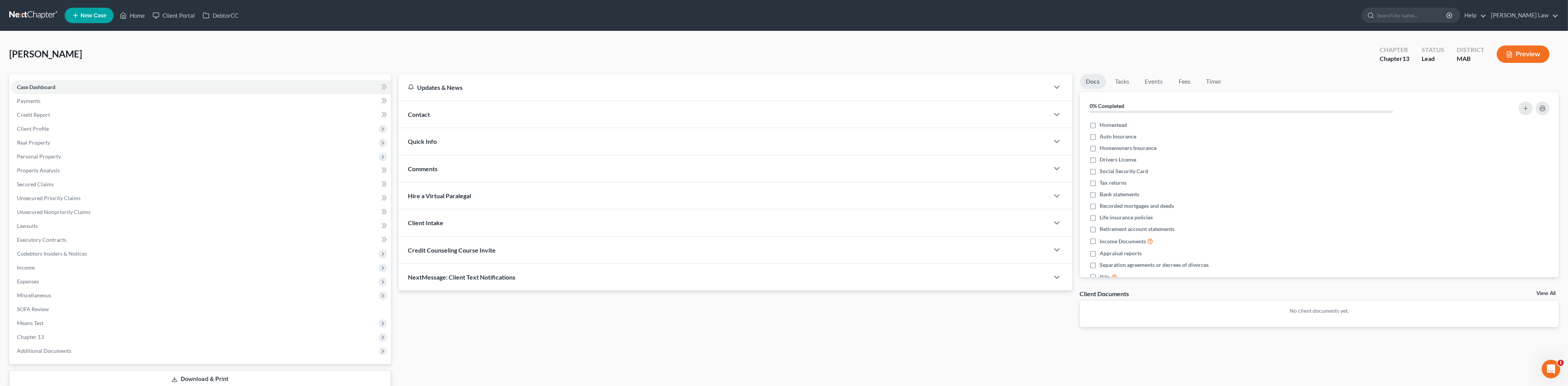
click at [430, 118] on span "Contact" at bounding box center [419, 114] width 22 height 7
click at [724, 150] on button "New Contact" at bounding box center [735, 147] width 643 height 6
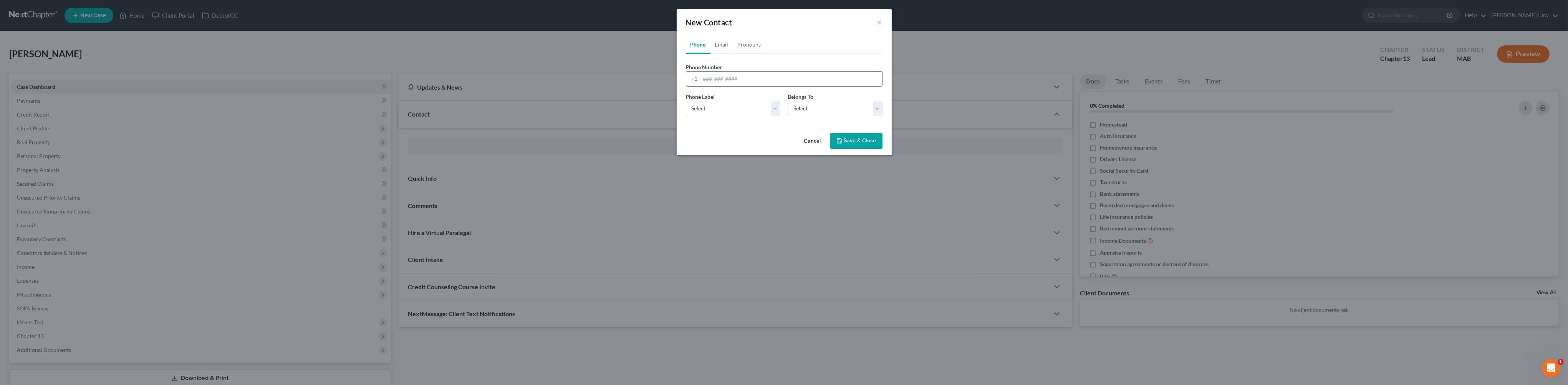
click at [701, 86] on input "tel" at bounding box center [791, 79] width 181 height 15
type input "6174598094"
click at [774, 116] on select "Select Mobile Home Work Other" at bounding box center [733, 108] width 94 height 15
select select "0"
click at [883, 116] on select "Select Client Other" at bounding box center [835, 108] width 94 height 15
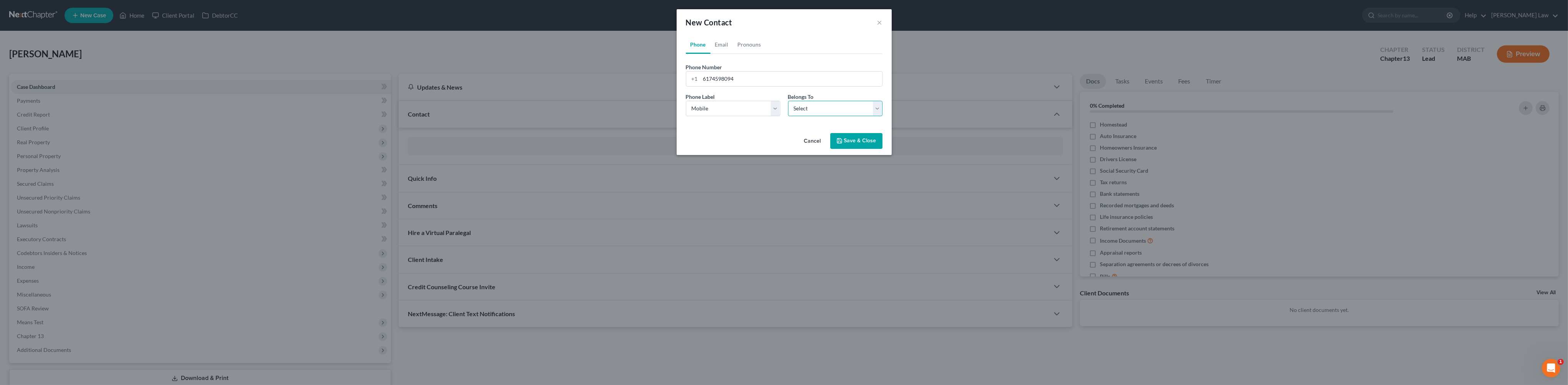
select select "0"
click at [710, 54] on link "Email" at bounding box center [721, 44] width 23 height 18
click at [701, 86] on input "email" at bounding box center [791, 79] width 181 height 15
type input "[EMAIL_ADDRESS][DOMAIN_NAME]"
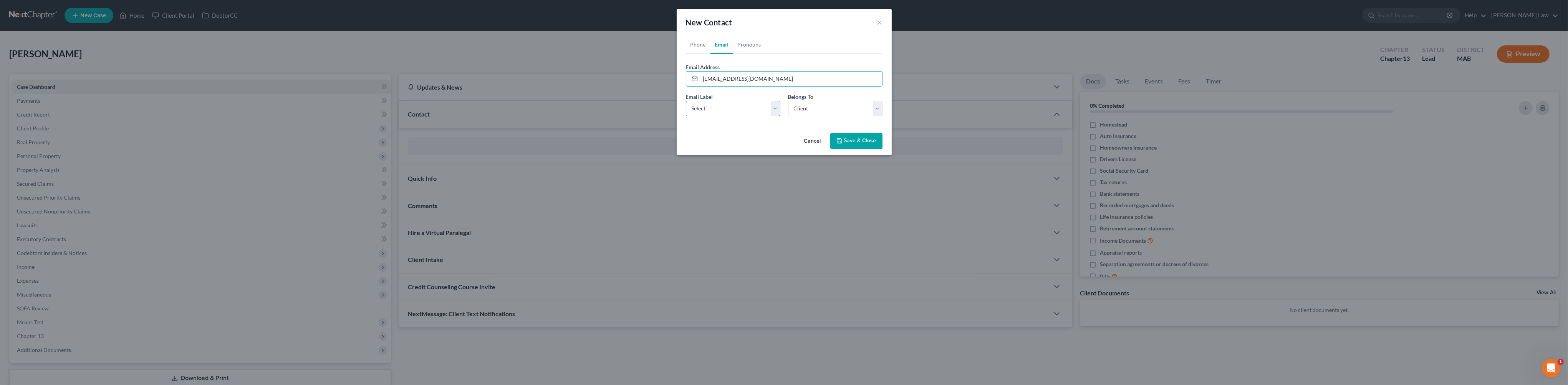
click at [774, 116] on select "Select Home Work Other" at bounding box center [733, 108] width 94 height 15
select select "0"
click at [883, 116] on select "Select Client Other" at bounding box center [835, 108] width 94 height 15
select select "1"
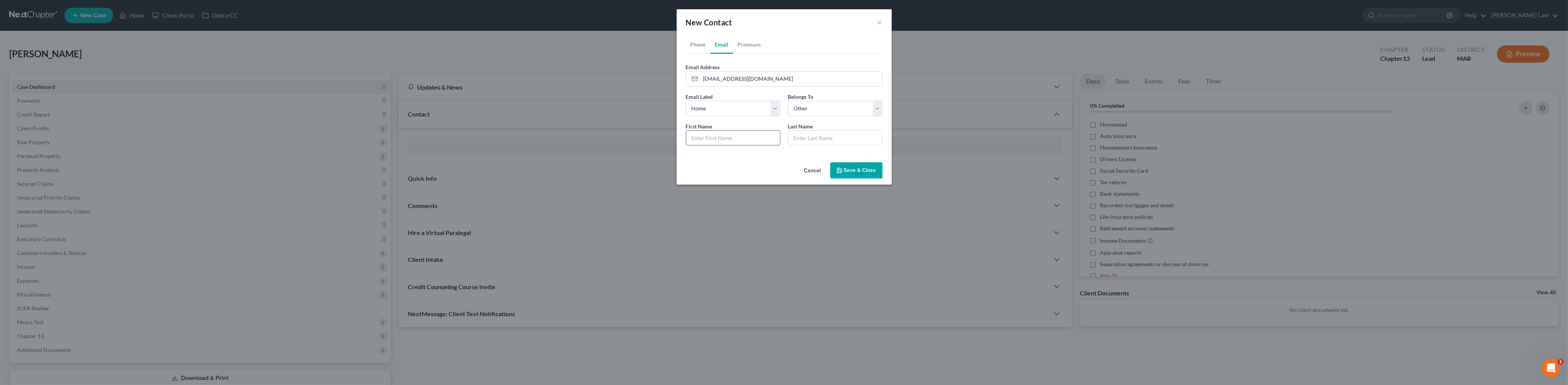
click at [709, 145] on input "text" at bounding box center [733, 138] width 94 height 15
click at [873, 178] on button "Save & Close" at bounding box center [856, 170] width 52 height 16
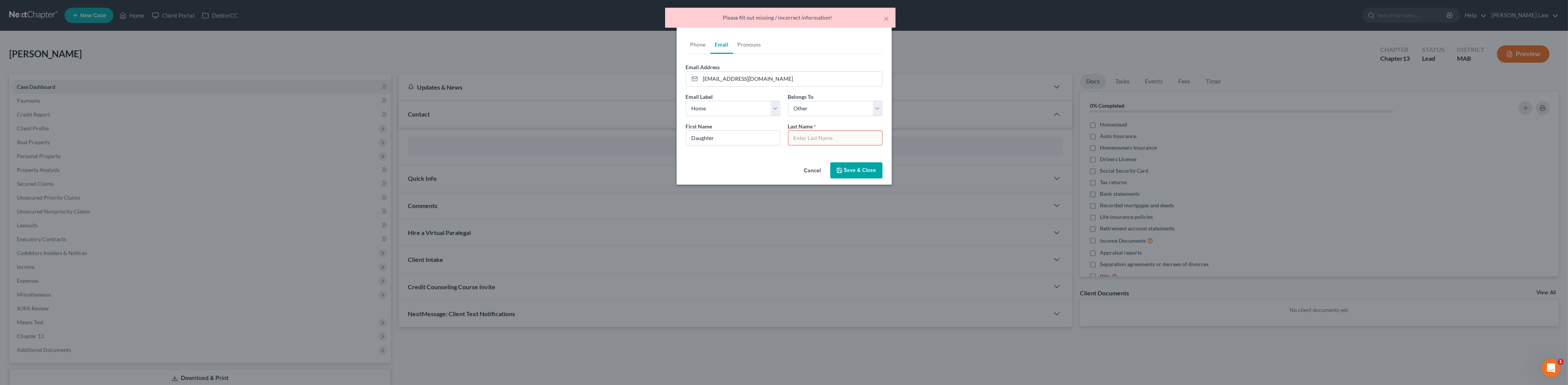
click at [819, 145] on input "text" at bounding box center [835, 138] width 94 height 15
click at [719, 145] on input "Daughter" at bounding box center [733, 138] width 94 height 15
type input "D"
type input "I"
type input "Nivea"
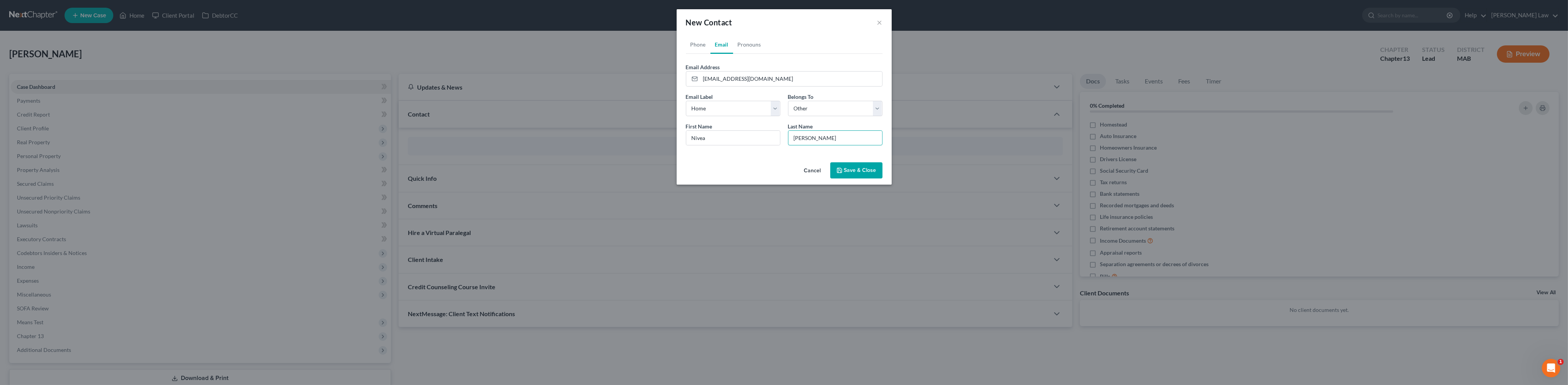
type input "[PERSON_NAME]"
click at [883, 178] on button "Save & Close" at bounding box center [856, 170] width 52 height 16
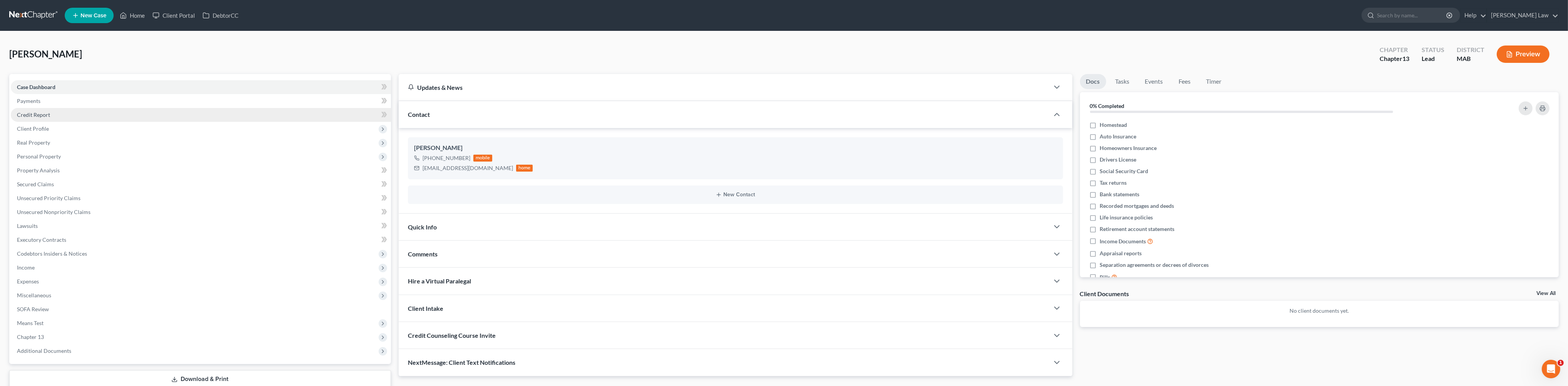
click at [42, 118] on span "Credit Report" at bounding box center [34, 114] width 33 height 7
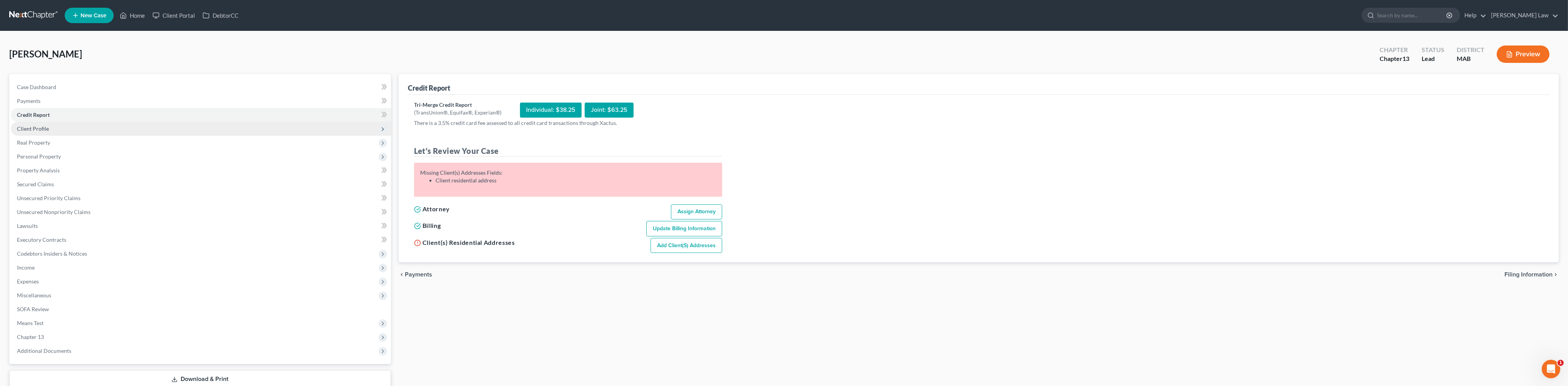
click at [42, 132] on span "Client Profile" at bounding box center [33, 128] width 32 height 7
click at [64, 173] on span "Debtor Profile" at bounding box center [49, 170] width 35 height 7
select select "0"
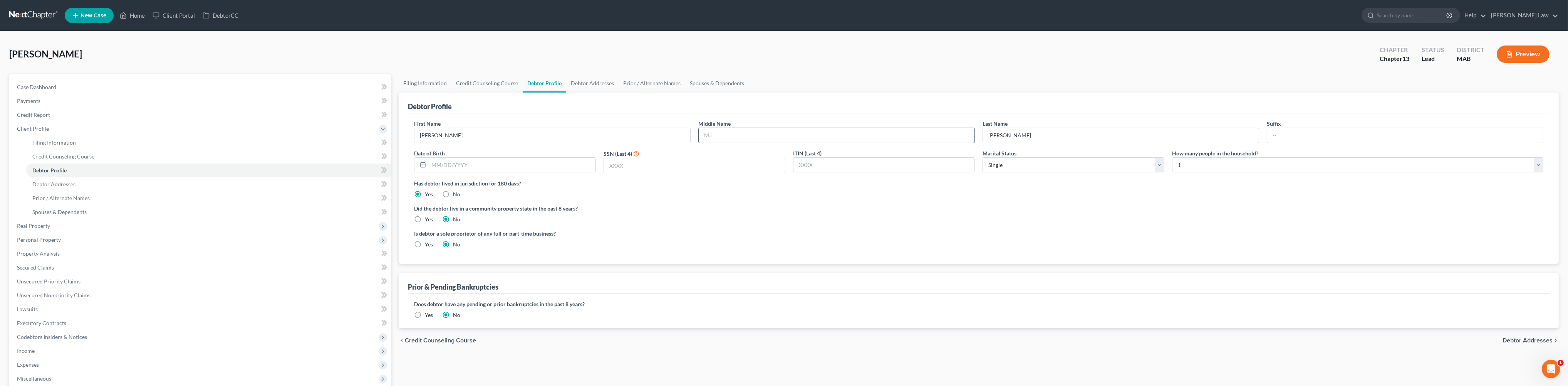
click at [719, 142] on input "text" at bounding box center [837, 135] width 276 height 15
type input "F."
click at [456, 172] on input "text" at bounding box center [512, 165] width 167 height 15
type input "[DATE]"
click at [647, 173] on input "text" at bounding box center [694, 166] width 181 height 15
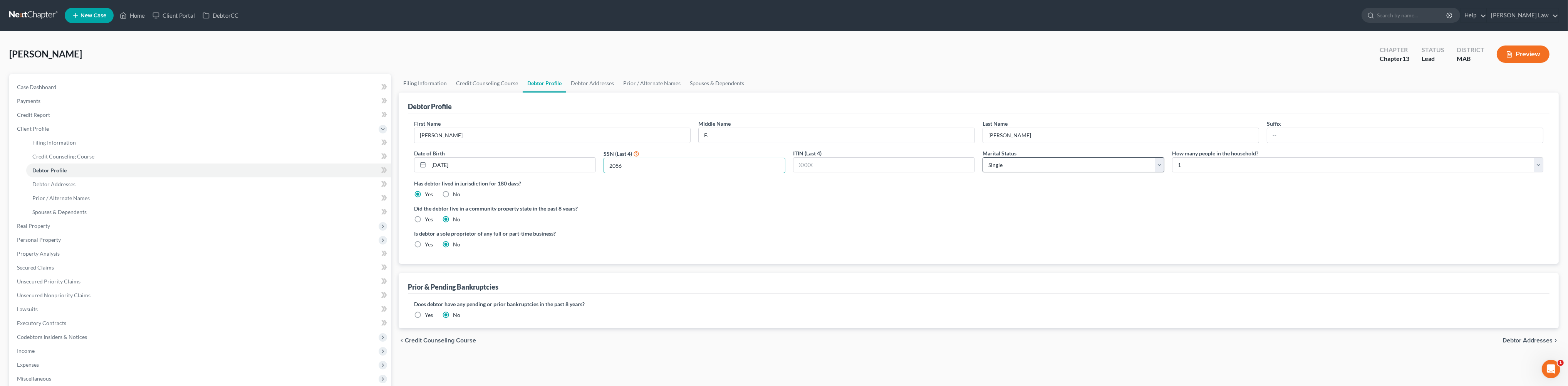
type input "2086"
click at [1157, 173] on select "Select Single Married Separated Divorced Widowed" at bounding box center [1073, 164] width 182 height 15
select select "4"
click at [619, 92] on link "Debtor Addresses" at bounding box center [592, 83] width 53 height 18
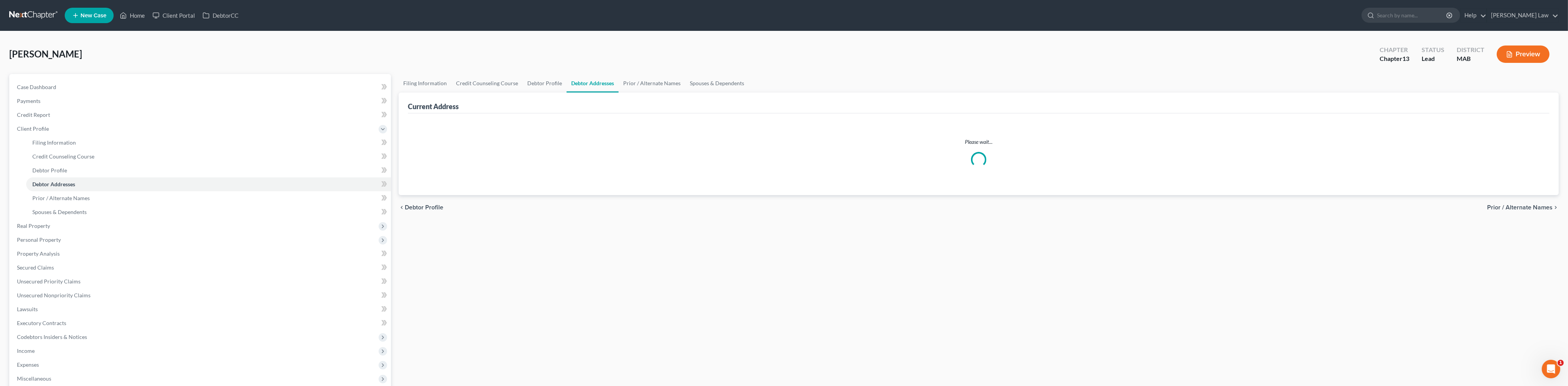
select select "0"
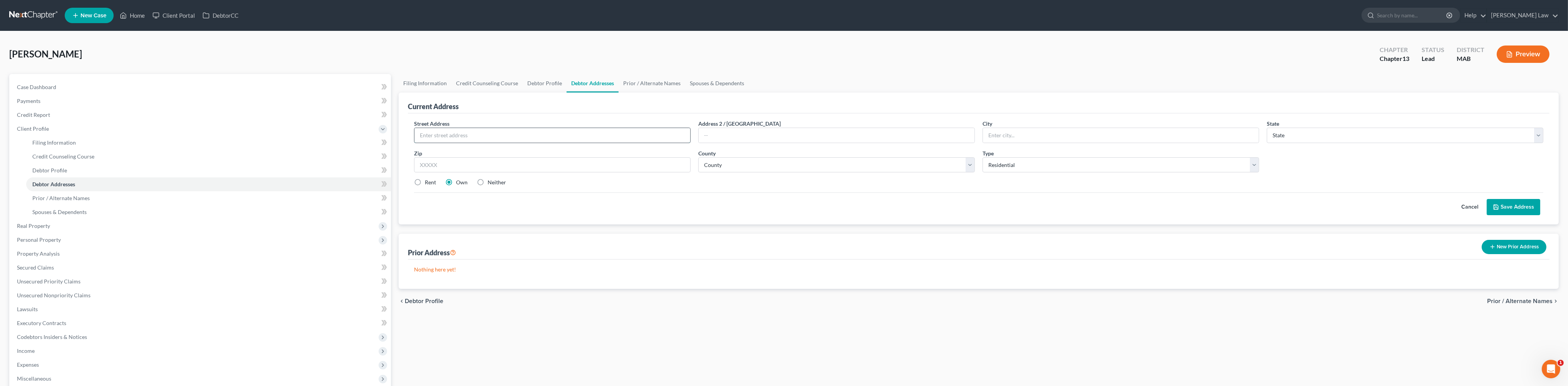
click at [492, 142] on input "text" at bounding box center [553, 135] width 276 height 15
type input "[STREET_ADDRESS]"
type input "Scituate"
select select "22"
type input "02066"
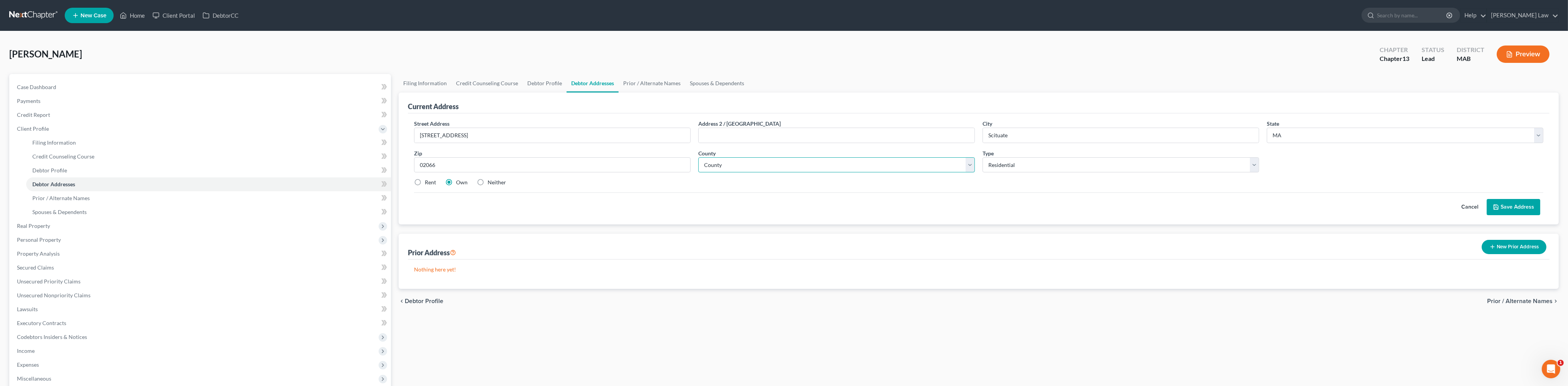
click at [971, 173] on select "County [GEOGRAPHIC_DATA] [GEOGRAPHIC_DATA] [GEOGRAPHIC_DATA] [GEOGRAPHIC_DATA] …" at bounding box center [837, 164] width 277 height 15
select select "11"
drag, startPoint x: 423, startPoint y: 225, endPoint x: 451, endPoint y: 227, distance: 28.1
click at [425, 186] on label "Rent" at bounding box center [430, 182] width 11 height 8
click at [428, 183] on input "Rent" at bounding box center [430, 181] width 5 height 5
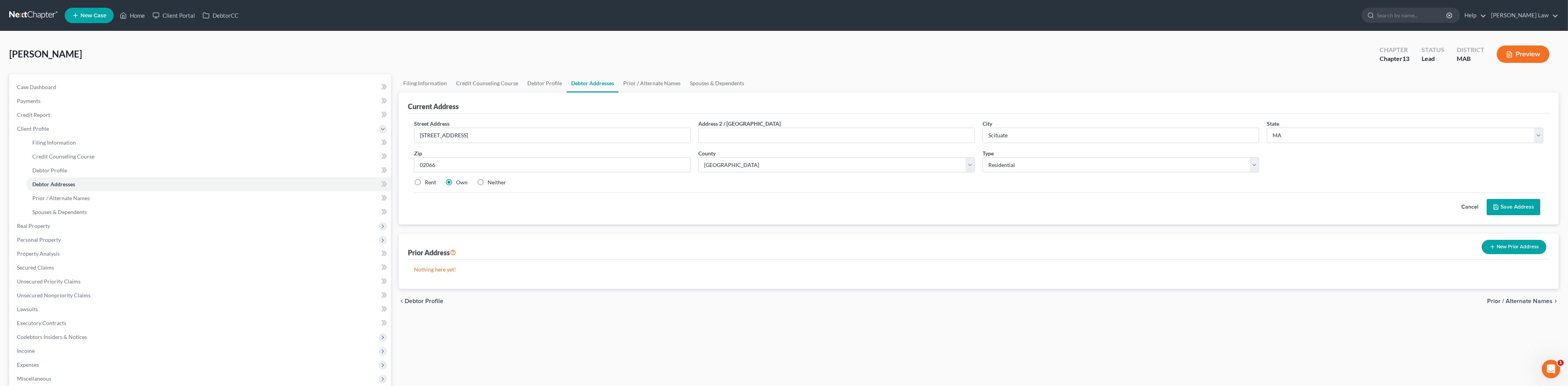
radio input "true"
click at [459, 186] on label "Own" at bounding box center [462, 182] width 12 height 8
click at [459, 183] on input "Own" at bounding box center [462, 181] width 5 height 5
radio input "true"
click at [1508, 215] on button "Save Address" at bounding box center [1514, 207] width 54 height 16
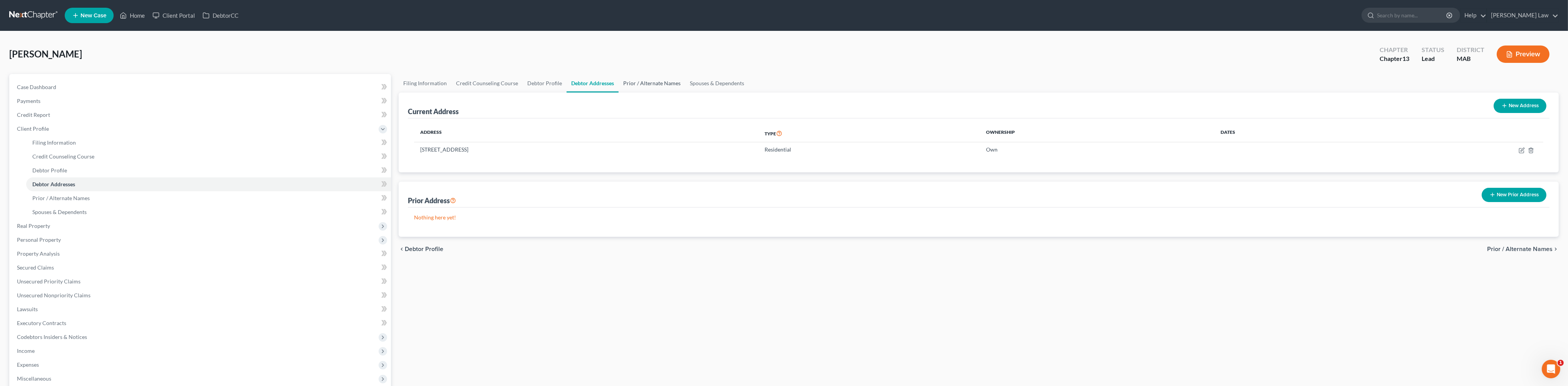
click at [685, 92] on link "Prior / Alternate Names" at bounding box center [652, 83] width 67 height 18
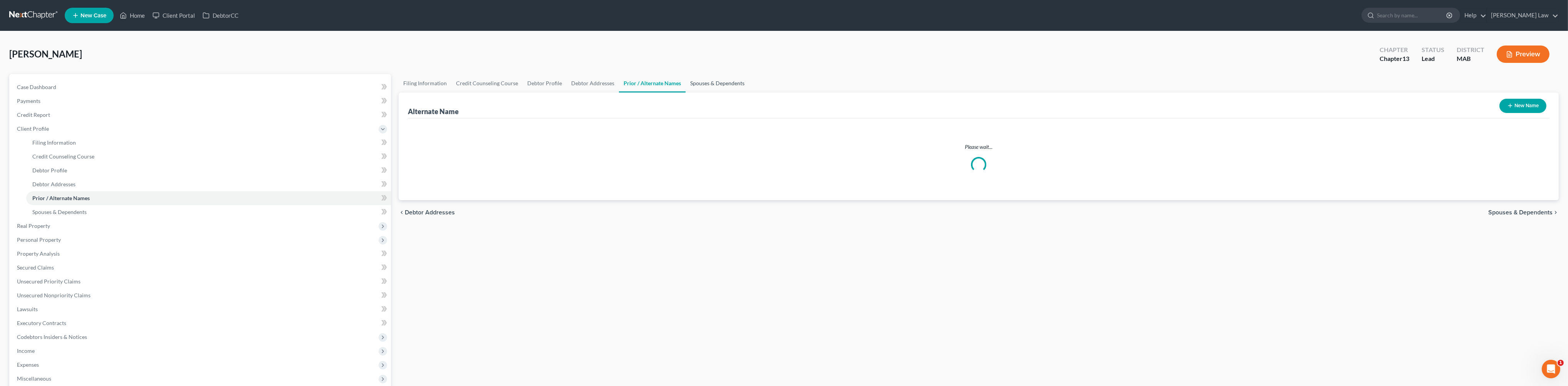
click at [749, 92] on link "Spouses & Dependents" at bounding box center [717, 83] width 64 height 18
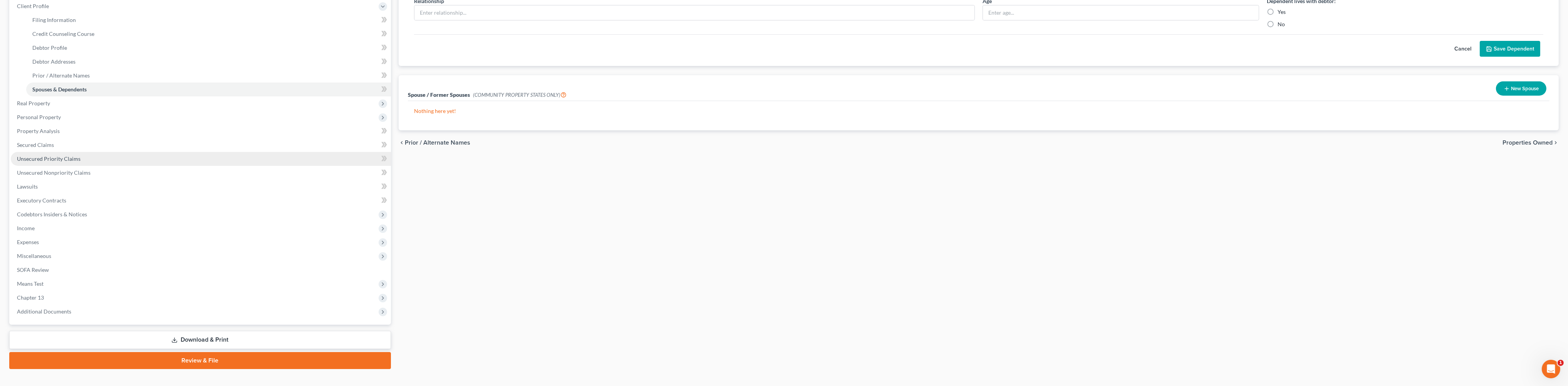
scroll to position [125, 0]
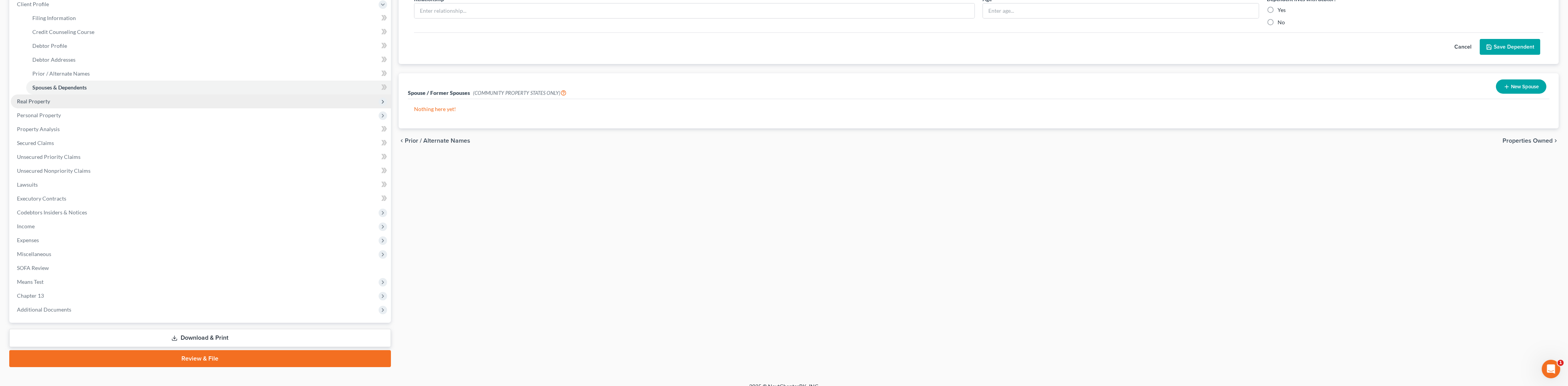
click at [35, 108] on span "Real Property" at bounding box center [201, 101] width 380 height 14
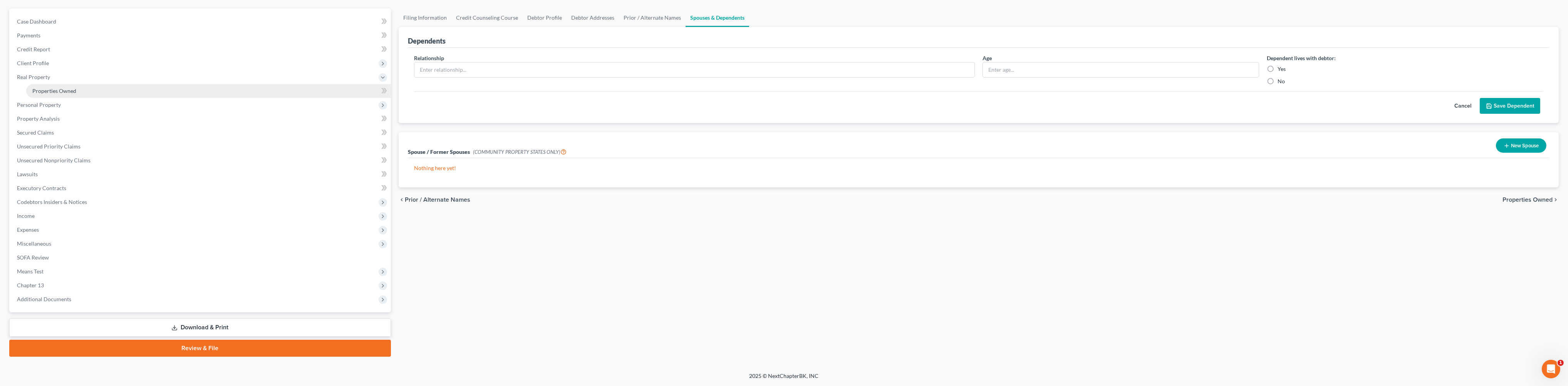
click at [55, 87] on span "Properties Owned" at bounding box center [54, 90] width 44 height 7
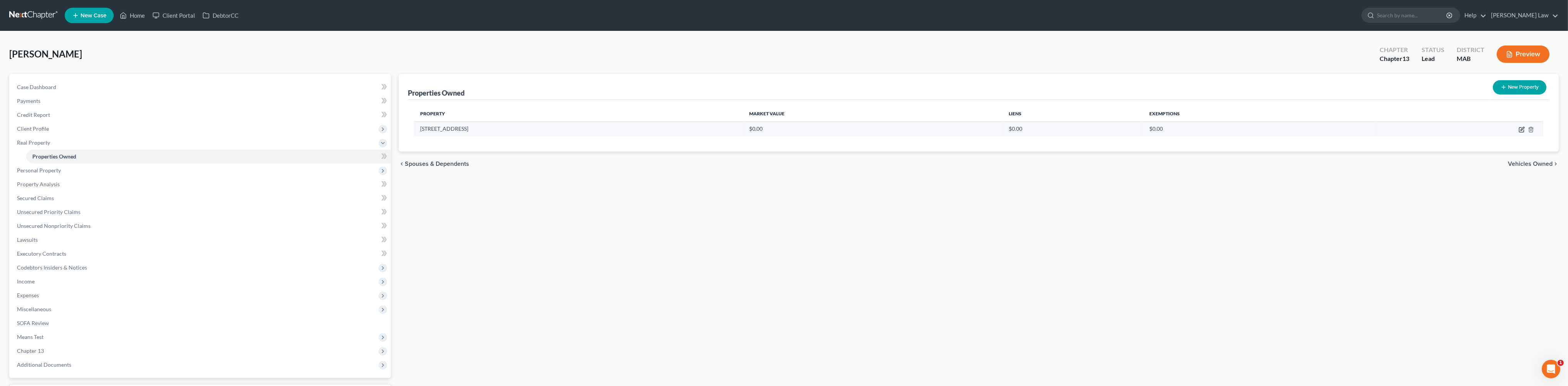
click at [1519, 133] on icon "button" at bounding box center [1522, 129] width 6 height 6
select select "22"
select select "11"
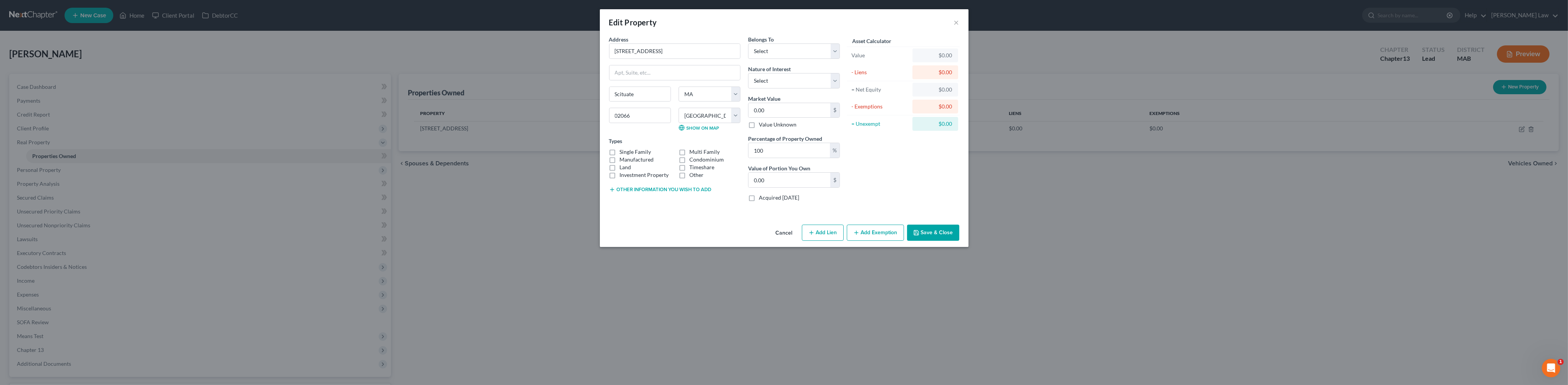
click at [620, 156] on label "Single Family" at bounding box center [635, 152] width 32 height 8
click at [623, 153] on input "Single Family" at bounding box center [625, 150] width 5 height 5
checkbox input "true"
click at [840, 59] on select "Select Debtor 1 Only Debtor 2 Only Debtor 1 And Debtor 2 Only At Least One Of T…" at bounding box center [794, 51] width 92 height 15
click at [689, 156] on label "Multi Family" at bounding box center [704, 152] width 30 height 8
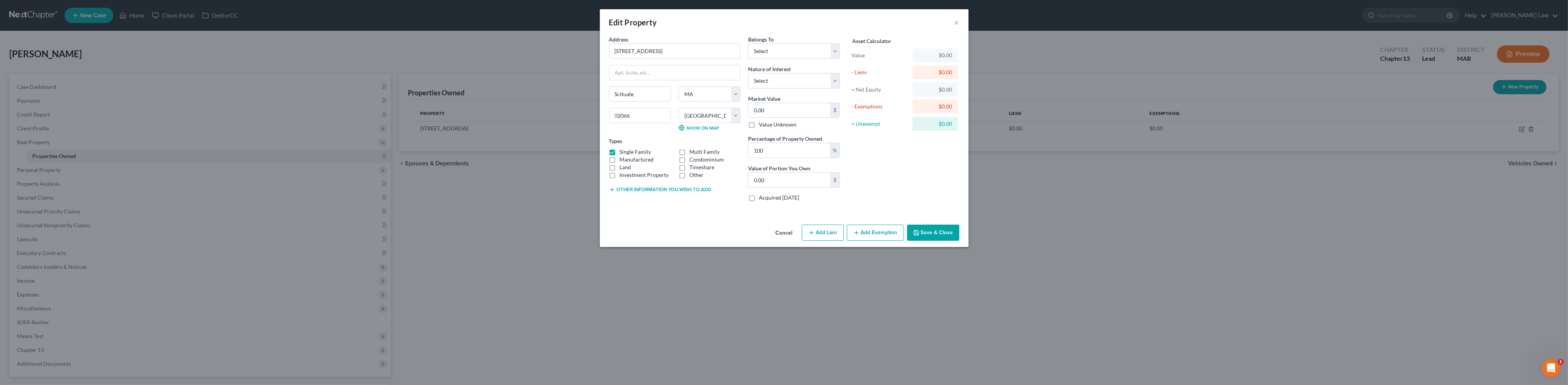
click at [693, 153] on input "Multi Family" at bounding box center [695, 150] width 5 height 5
checkbox input "true"
click at [620, 156] on label "Single Family" at bounding box center [635, 152] width 32 height 8
click at [623, 153] on input "Single Family" at bounding box center [625, 150] width 5 height 5
checkbox input "false"
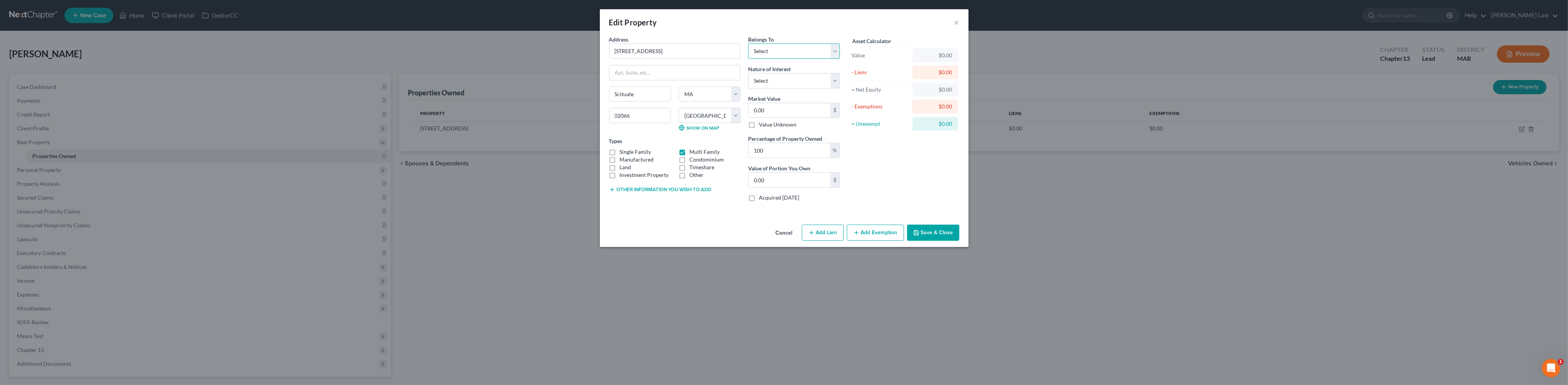
click at [840, 59] on select "Select Debtor 1 Only Debtor 2 Only Debtor 1 And Debtor 2 Only At Least One Of T…" at bounding box center [794, 51] width 92 height 15
select select "0"
click at [840, 88] on select "Select Fee Simple Joint Tenant Life Estate Equitable Interest Future Interest T…" at bounding box center [794, 80] width 92 height 15
select select "0"
click at [840, 88] on select "Select Fee Simple Joint Tenant Life Estate Equitable Interest Future Interest T…" at bounding box center [794, 80] width 92 height 15
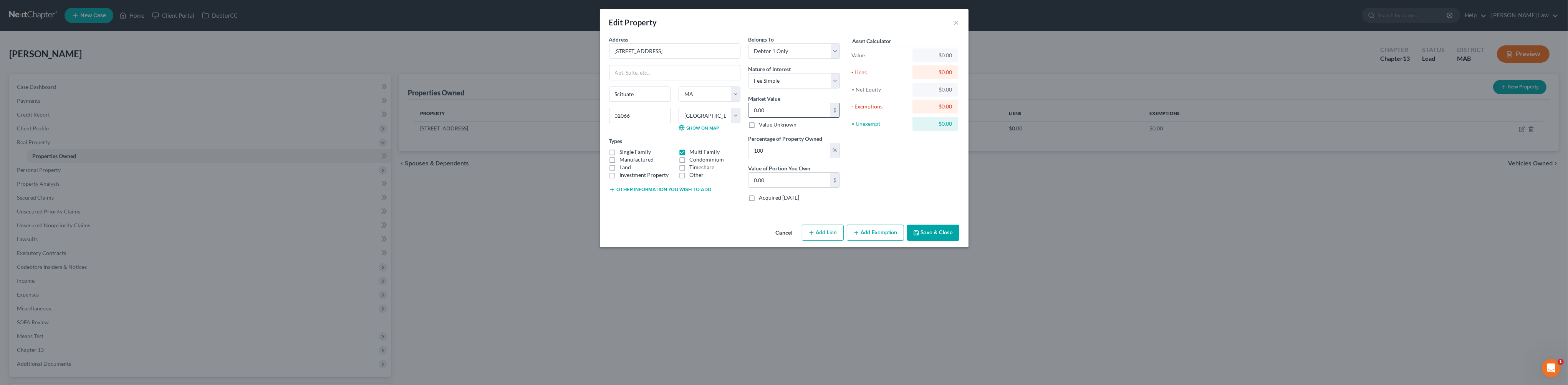
click at [793, 118] on input "0.00" at bounding box center [789, 110] width 82 height 15
type input "1"
type input "1.00"
type input "18"
type input "18.00"
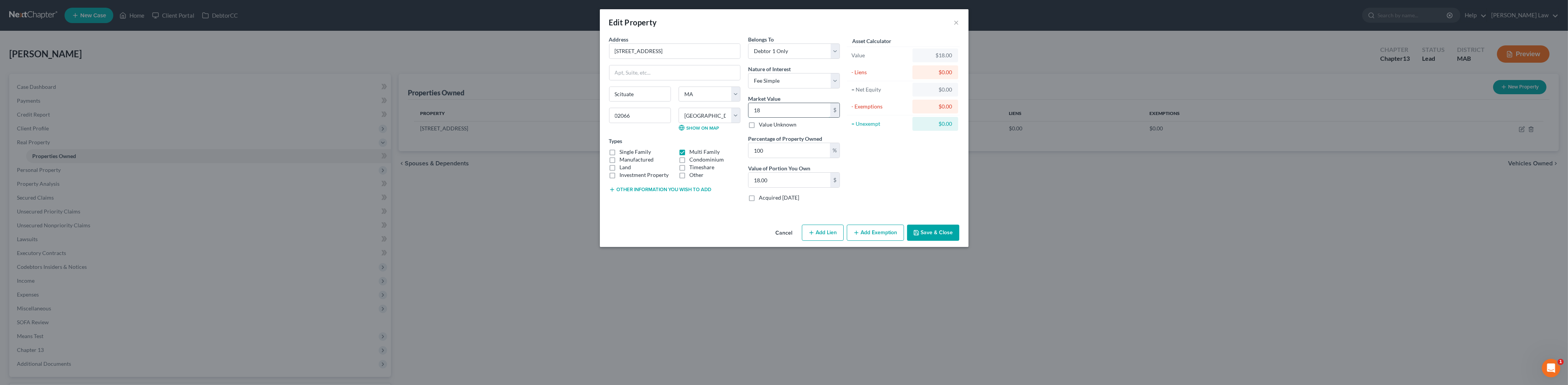
type input "180"
type input "180.00"
type input "1800"
type input "1,800.00"
type input "1,8000"
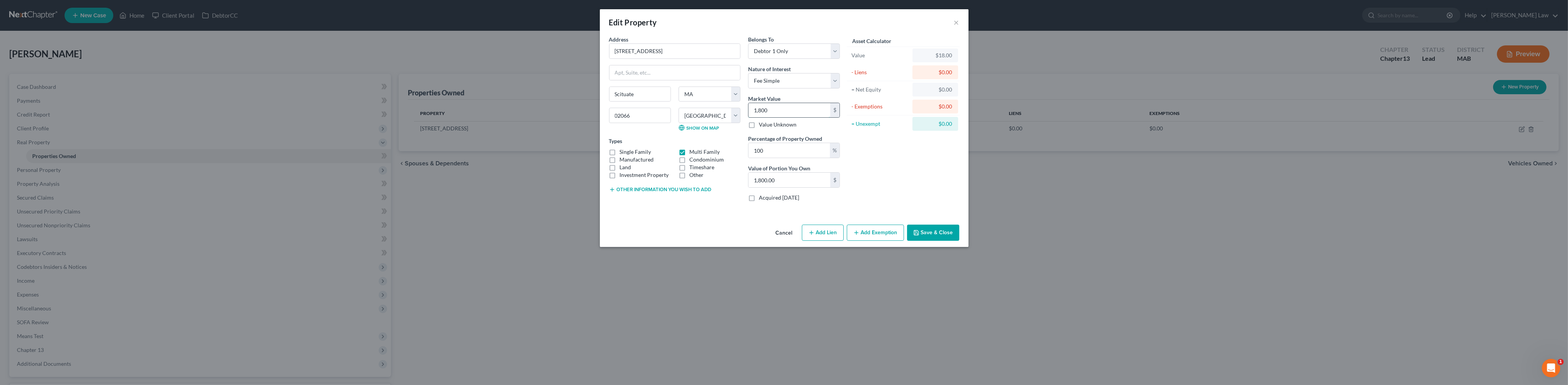
type input "18,000.00"
type input "18,0000"
type input "180,000.00"
type input "180,0000"
type input "1,800,000.00"
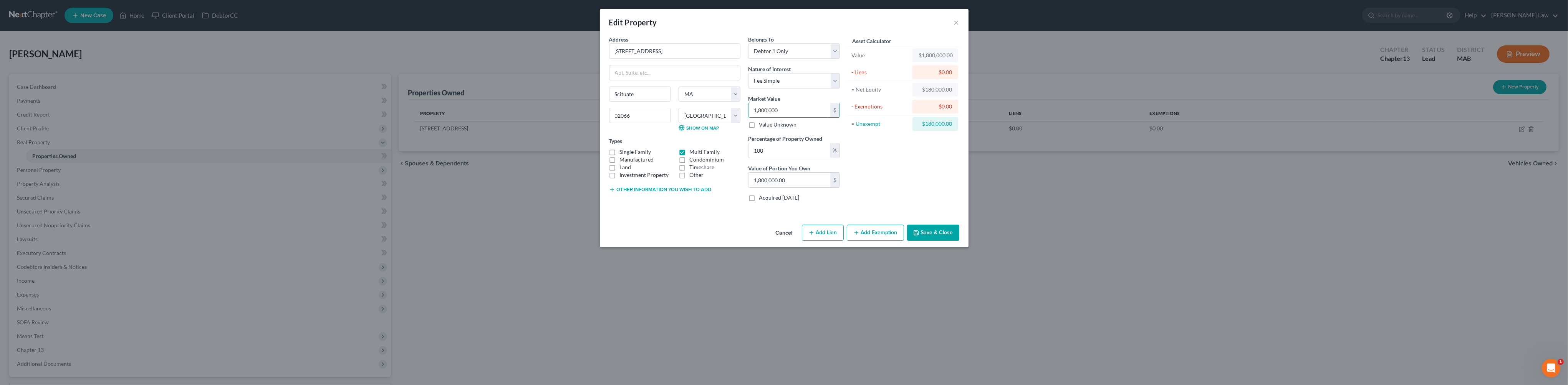
type input "1,800,000"
click at [959, 241] on button "Save & Close" at bounding box center [933, 232] width 52 height 16
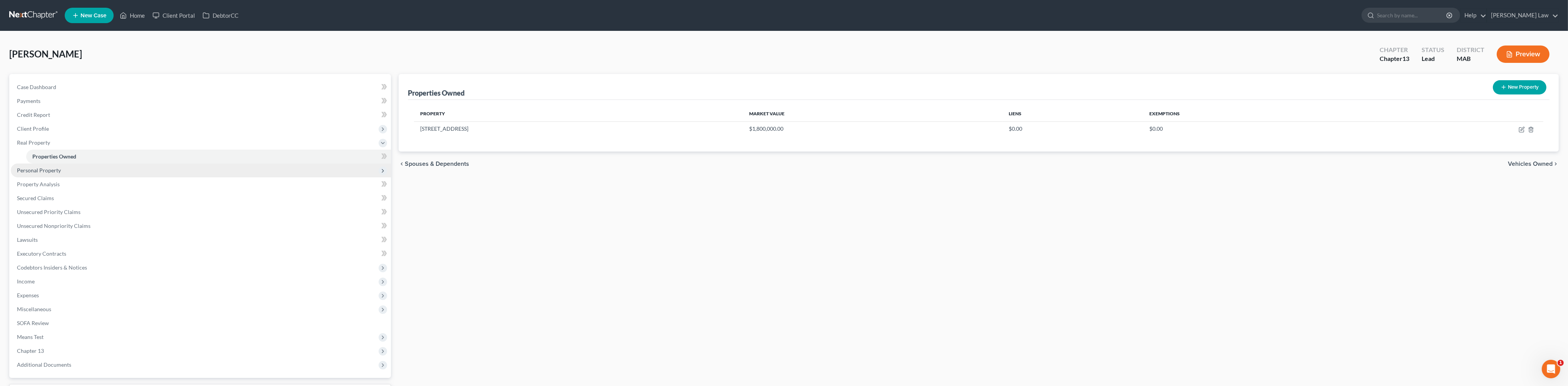
click at [60, 173] on span "Personal Property" at bounding box center [39, 170] width 44 height 7
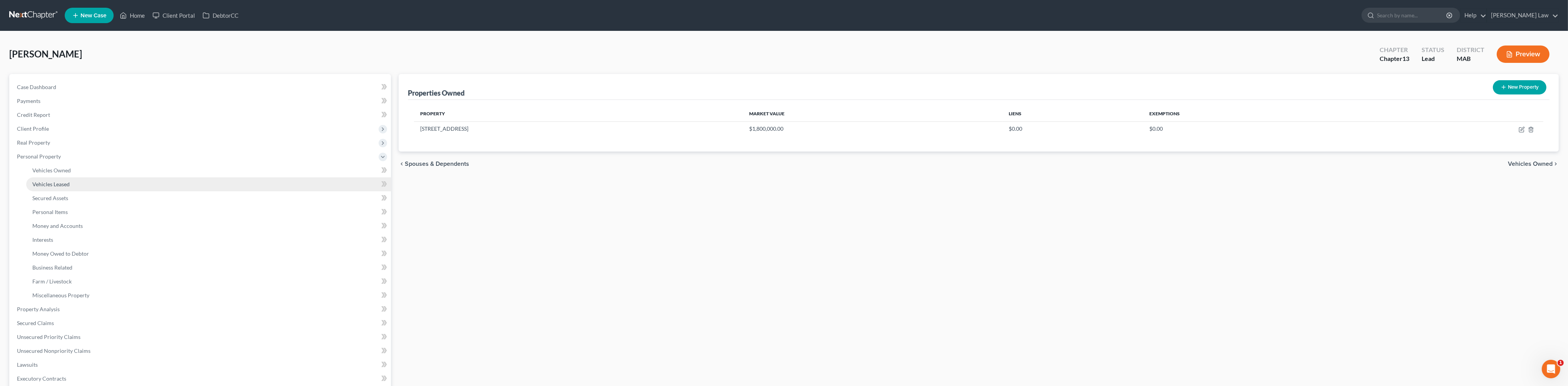
click at [70, 188] on span "Vehicles Leased" at bounding box center [51, 184] width 37 height 7
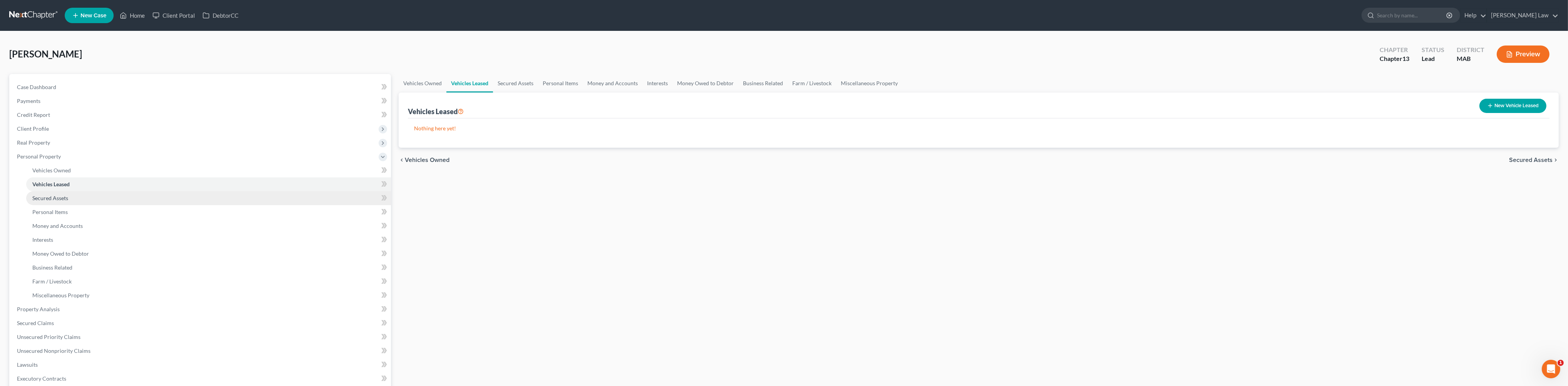
click at [60, 201] on span "Secured Assets" at bounding box center [50, 198] width 36 height 7
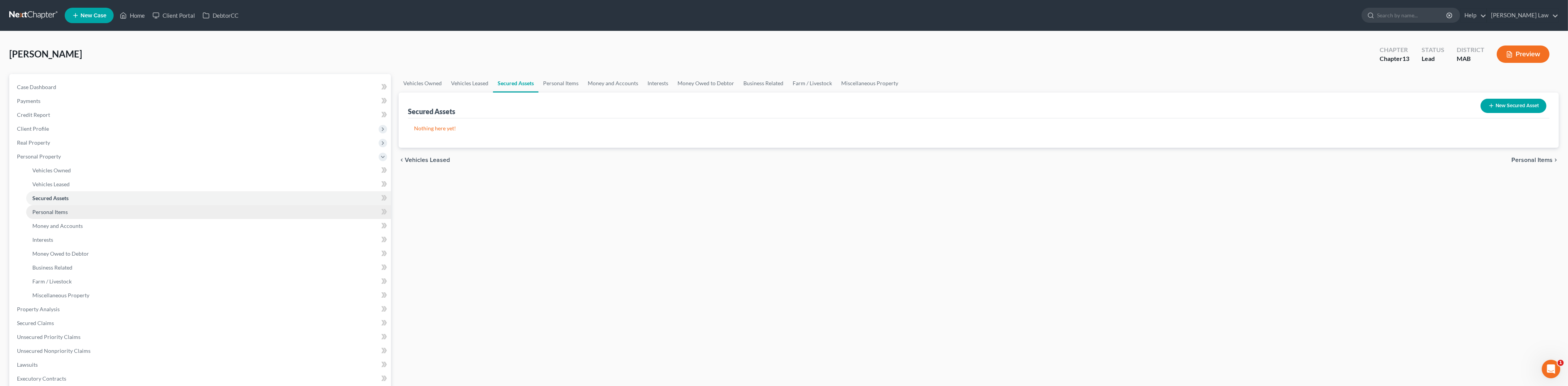
click at [60, 215] on span "Personal Items" at bounding box center [50, 211] width 35 height 7
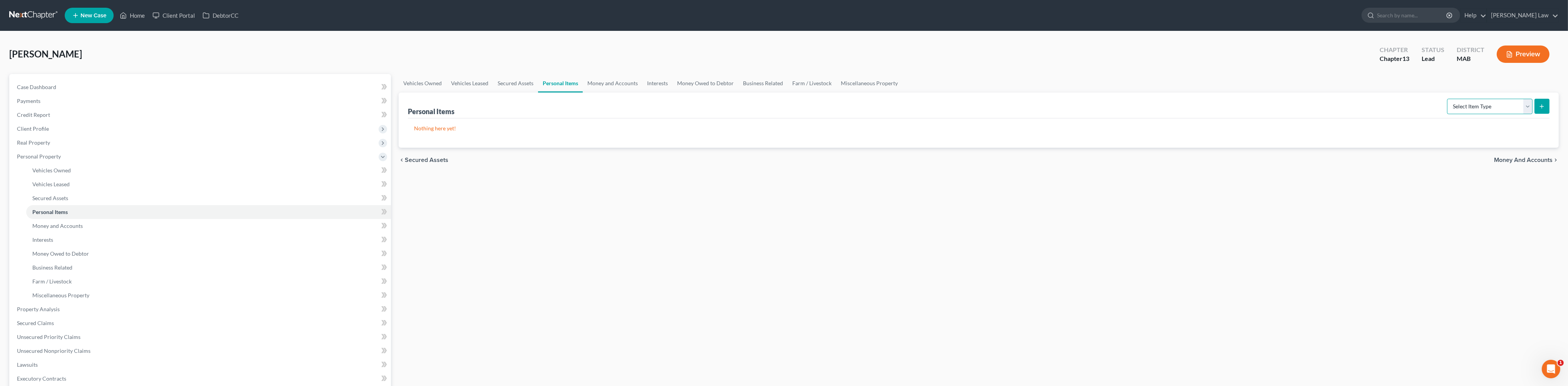
click at [1515, 114] on select "Select Item Type Clothing Collectibles Of Value Electronics Firearms Household …" at bounding box center [1490, 106] width 85 height 15
select select "clothing"
click at [1535, 114] on button "submit" at bounding box center [1542, 106] width 15 height 15
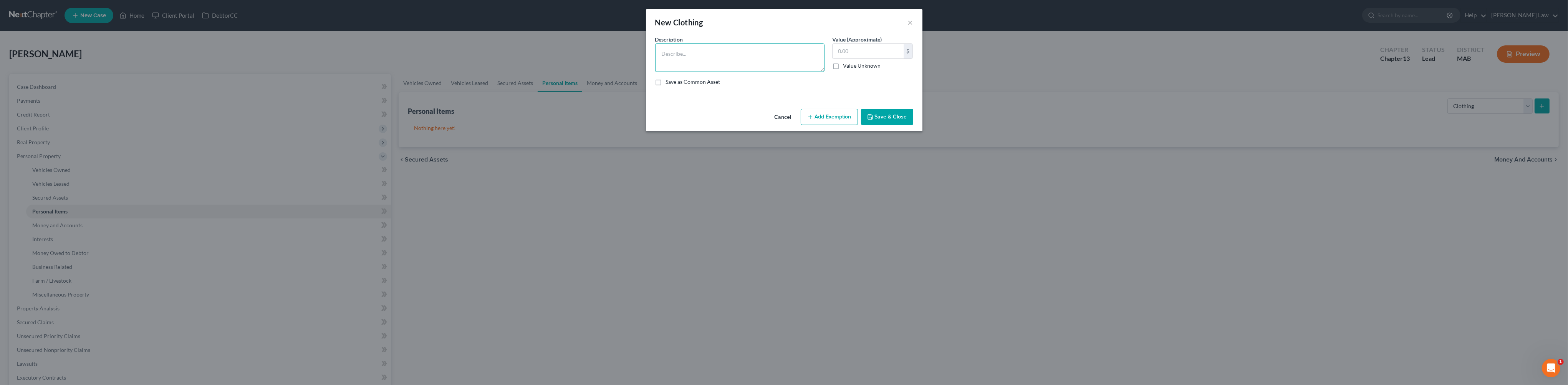
drag, startPoint x: 713, startPoint y: 55, endPoint x: 611, endPoint y: 87, distance: 106.9
click at [709, 62] on textarea at bounding box center [740, 57] width 169 height 29
type textarea "Ordinary clothing"
type input "1,000"
click at [913, 125] on button "Save & Close" at bounding box center [887, 117] width 52 height 16
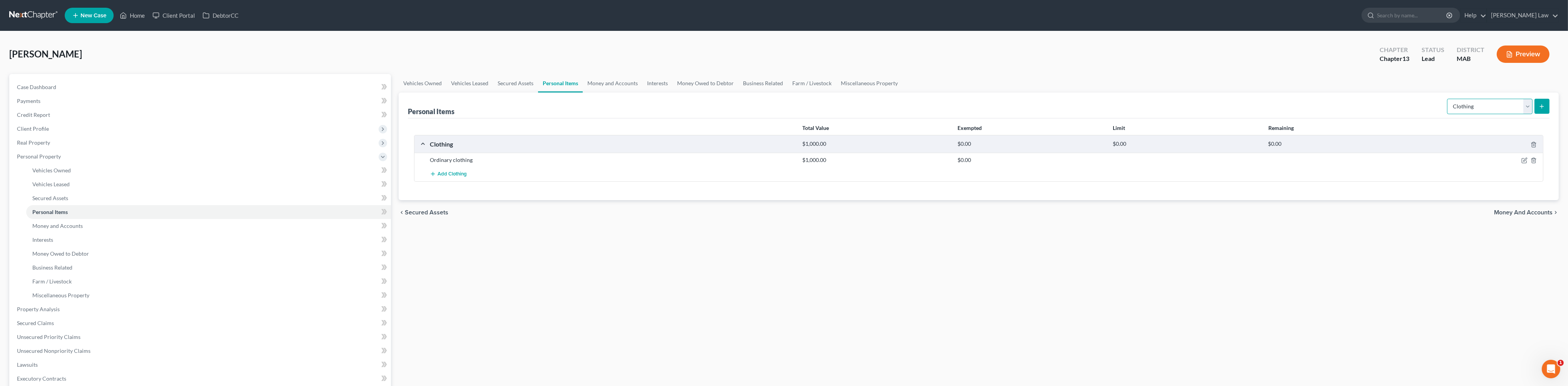
click at [1523, 114] on select "Select Item Type Clothing Collectibles Of Value Electronics Firearms Household …" at bounding box center [1490, 106] width 85 height 15
select select "electronics"
click at [1540, 114] on button "submit" at bounding box center [1542, 106] width 15 height 15
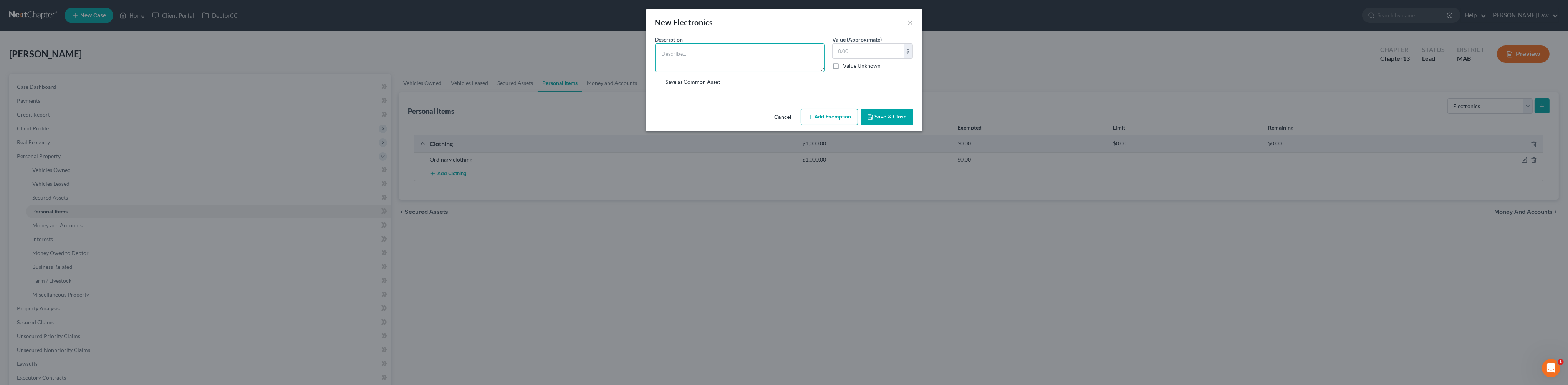
drag, startPoint x: 657, startPoint y: 70, endPoint x: 354, endPoint y: 8, distance: 309.3
click at [657, 69] on textarea at bounding box center [740, 57] width 169 height 29
type textarea "Misc. Electronics"
type input "2,500.00"
drag, startPoint x: 904, startPoint y: 134, endPoint x: 908, endPoint y: 140, distance: 7.2
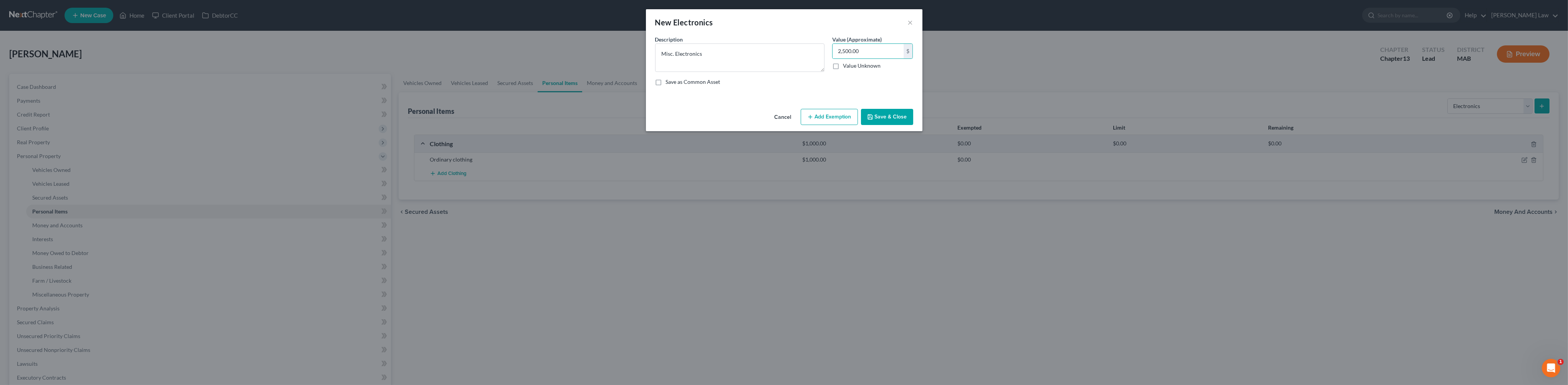
click at [904, 131] on div "Cancel Add Exemption Save & Close" at bounding box center [784, 118] width 276 height 26
drag, startPoint x: 909, startPoint y: 144, endPoint x: 1136, endPoint y: 181, distance: 230.0
click at [911, 125] on button "Save & Close" at bounding box center [887, 117] width 52 height 16
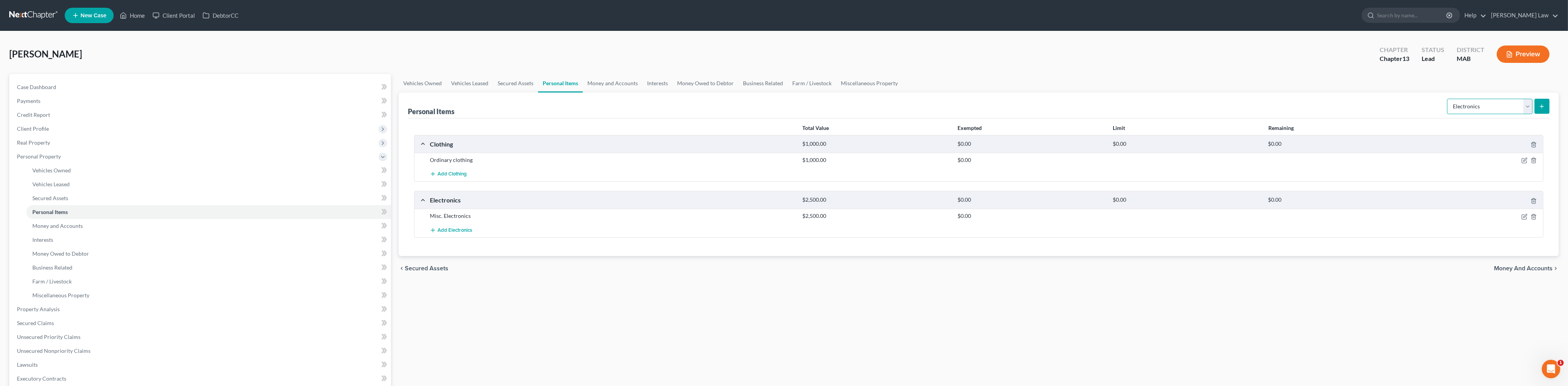
click at [1515, 114] on select "Select Item Type Clothing Collectibles Of Value Electronics Firearms Household …" at bounding box center [1490, 106] width 85 height 15
select select "household_goods"
click at [1539, 109] on icon "submit" at bounding box center [1542, 106] width 6 height 6
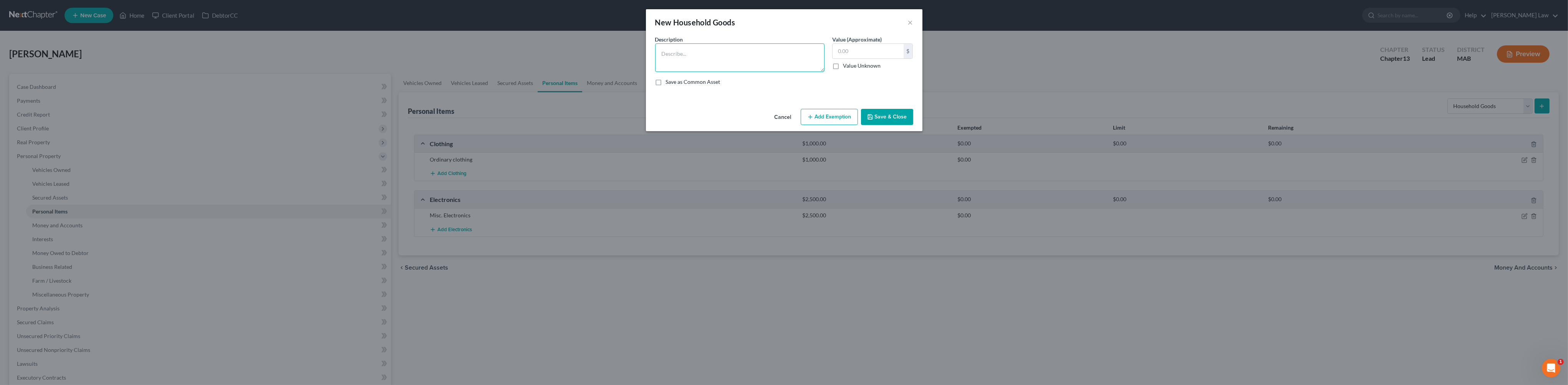
click at [718, 67] on textarea at bounding box center [740, 57] width 169 height 29
type textarea "Ordinary and usual household contents"
type input "5,000"
click at [872, 119] on polyline "button" at bounding box center [870, 118] width 2 height 2
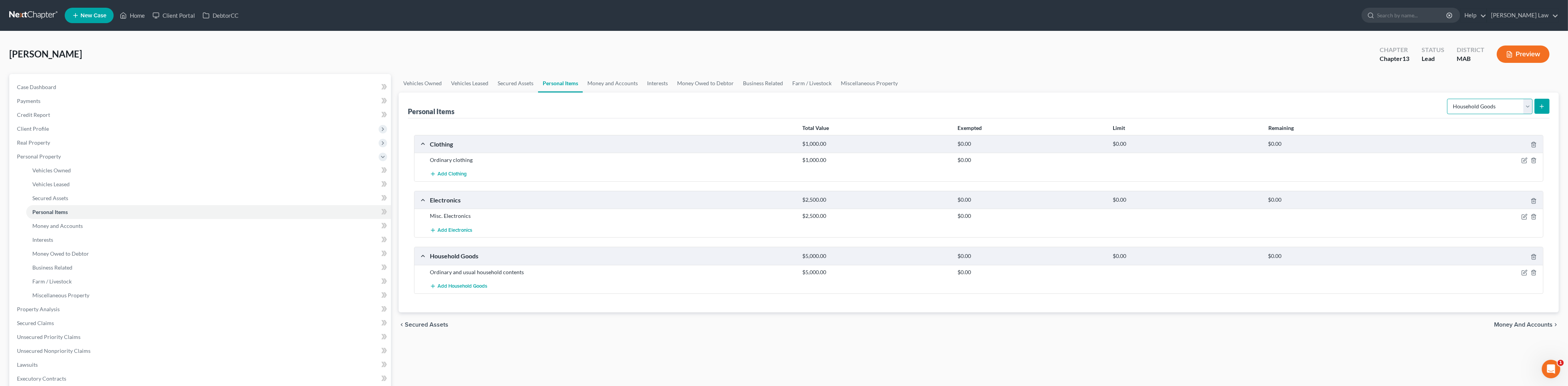
click at [1517, 114] on select "Select Item Type Clothing Collectibles Of Value Electronics Firearms Household …" at bounding box center [1490, 106] width 85 height 15
click at [1519, 114] on select "Select Item Type Clothing Collectibles Of Value Electronics Firearms Household …" at bounding box center [1490, 106] width 85 height 15
select select "jewelry"
click at [1519, 114] on select "Select Item Type Clothing Collectibles Of Value Electronics Firearms Household …" at bounding box center [1490, 106] width 85 height 15
click at [1539, 109] on icon "submit" at bounding box center [1542, 106] width 6 height 6
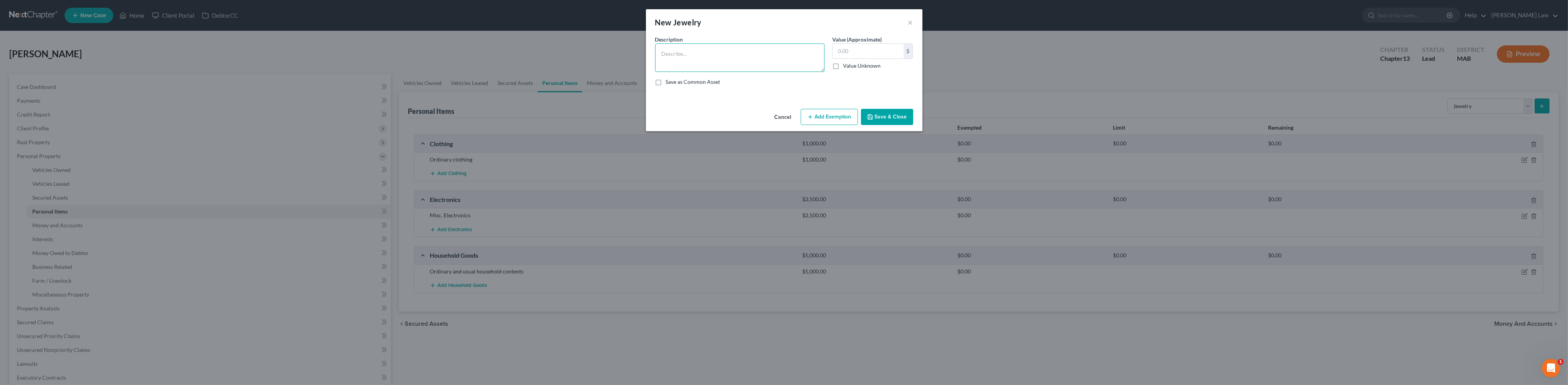
click at [743, 68] on textarea at bounding box center [740, 57] width 169 height 29
type textarea "Misc. Jewelry"
type input "250.00"
click at [909, 125] on button "Save & Close" at bounding box center [887, 117] width 52 height 16
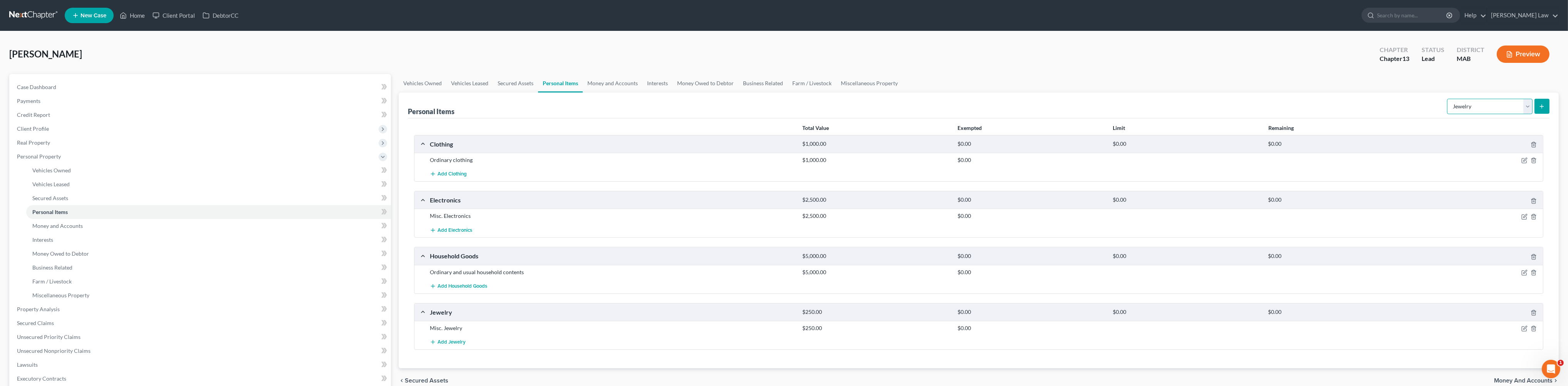
click at [1518, 114] on select "Select Item Type Clothing Collectibles Of Value Electronics Firearms Household …" at bounding box center [1490, 106] width 85 height 15
drag, startPoint x: 664, startPoint y: 101, endPoint x: 713, endPoint y: 104, distance: 49.1
click at [642, 92] on link "Money and Accounts" at bounding box center [613, 83] width 60 height 18
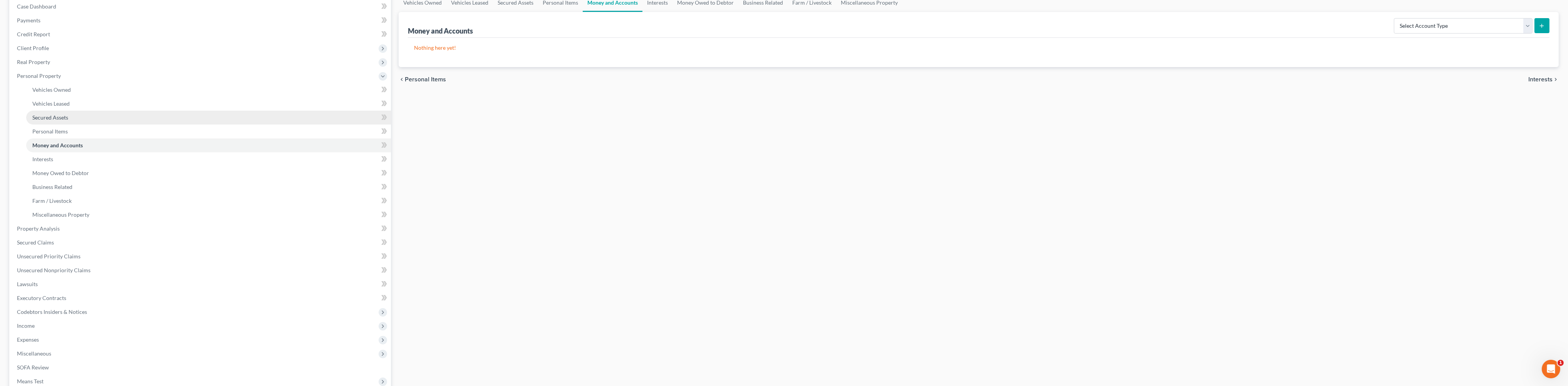
scroll to position [205, 0]
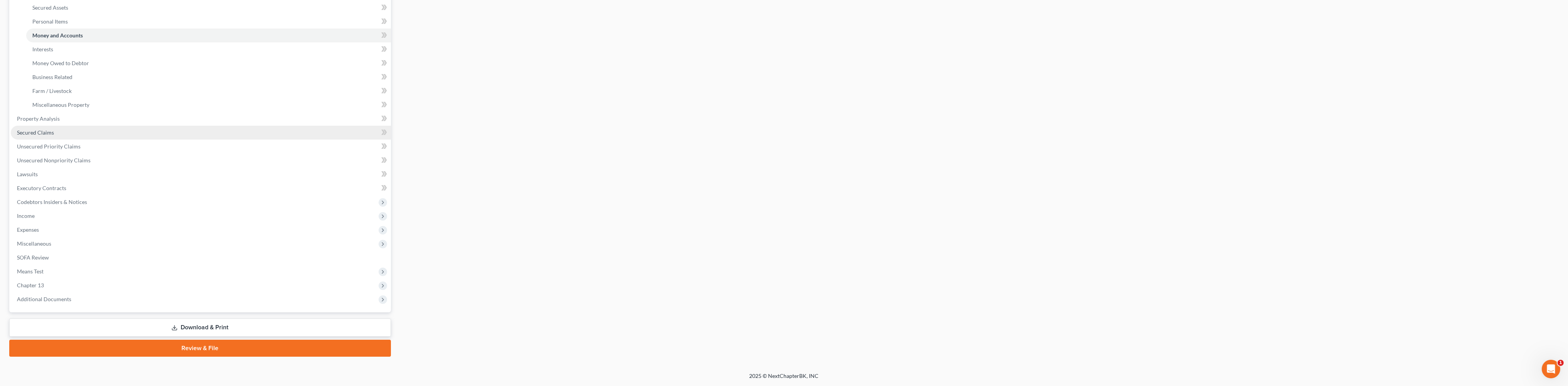
click at [45, 136] on span "Secured Claims" at bounding box center [35, 132] width 37 height 7
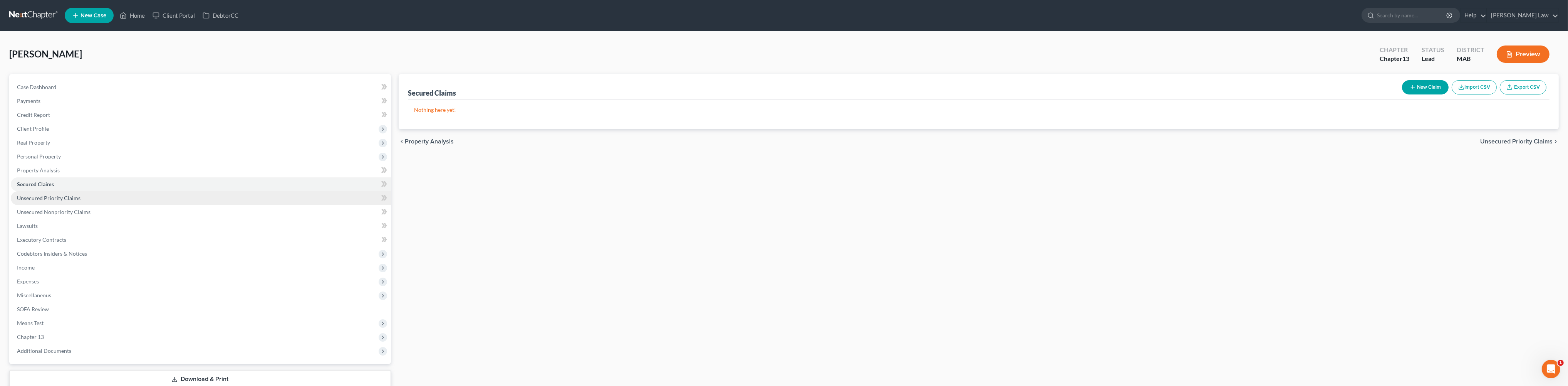
drag, startPoint x: 65, startPoint y: 244, endPoint x: 71, endPoint y: 252, distance: 10.0
click at [64, 201] on span "Unsecured Priority Claims" at bounding box center [49, 198] width 64 height 7
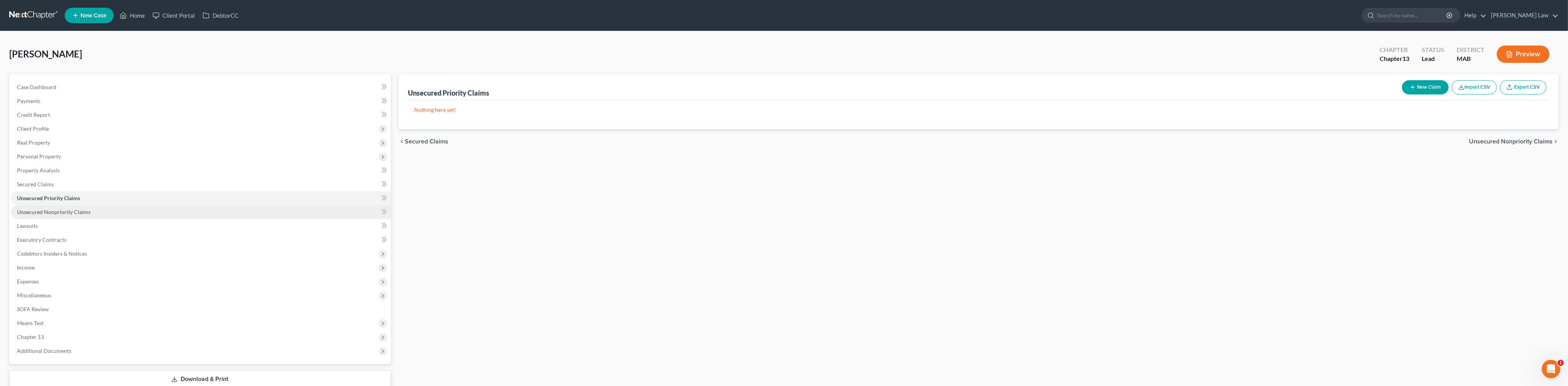
click at [73, 215] on span "Unsecured Nonpriority Claims" at bounding box center [54, 211] width 74 height 7
click at [54, 191] on link "Secured Claims" at bounding box center [201, 184] width 380 height 14
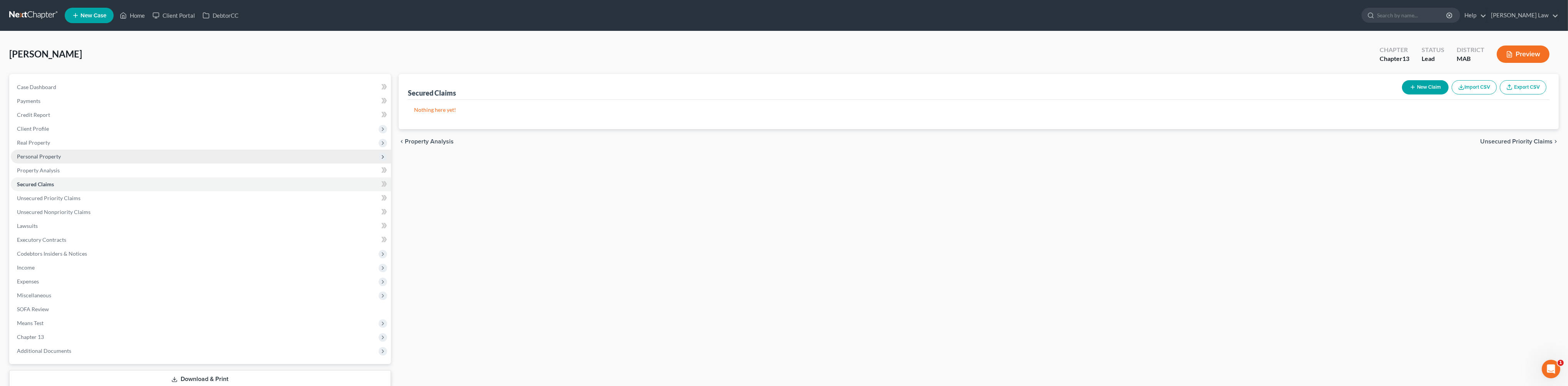
click at [52, 159] on span "Personal Property" at bounding box center [39, 156] width 44 height 7
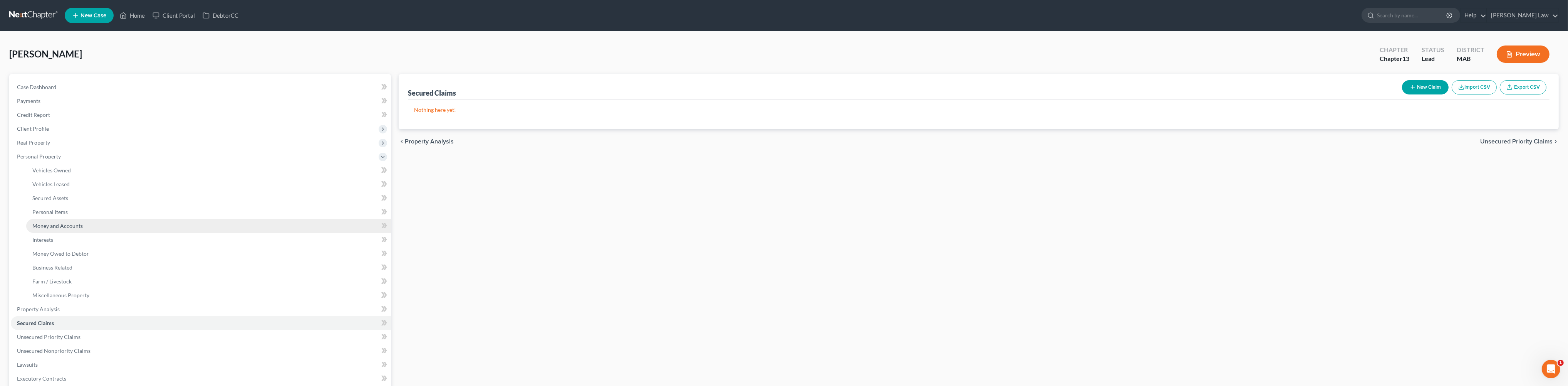
click at [61, 229] on span "Money and Accounts" at bounding box center [57, 225] width 51 height 7
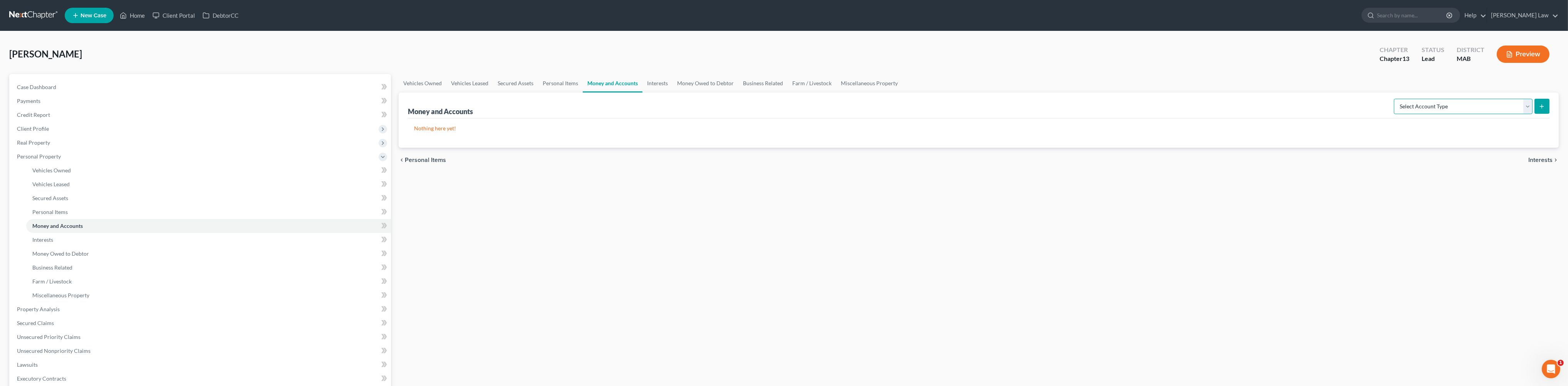
click at [1519, 114] on select "Select Account Type Brokerage Cash on Hand Certificates of Deposit Checking Acc…" at bounding box center [1463, 106] width 139 height 15
select select "savings"
click at [1541, 114] on button "submit" at bounding box center [1542, 106] width 15 height 15
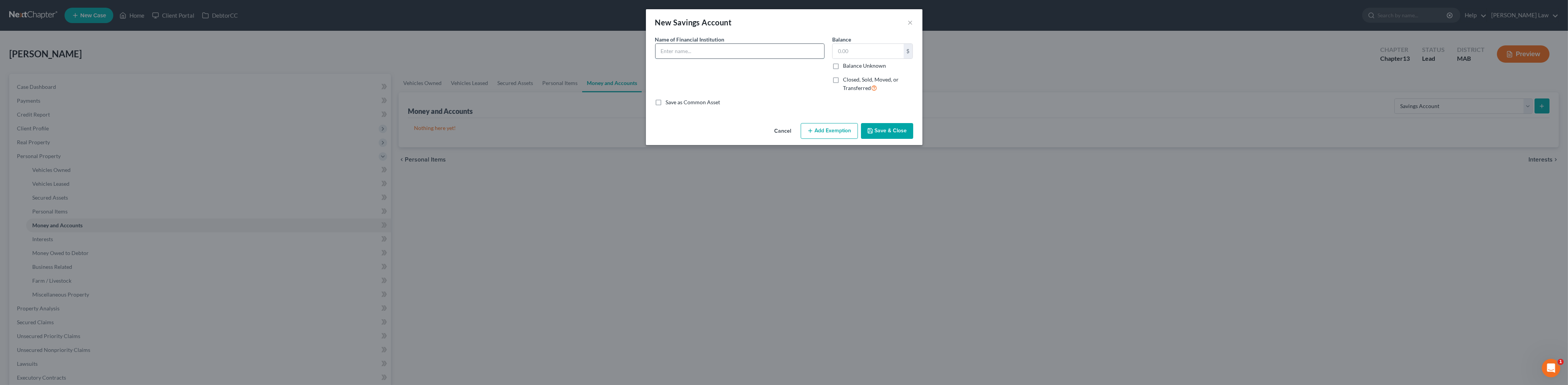
click at [729, 58] on input "text" at bounding box center [740, 51] width 169 height 15
type input "Direct Express"
click at [892, 58] on input "text" at bounding box center [868, 51] width 71 height 15
type input "1,884"
drag, startPoint x: 925, startPoint y: 166, endPoint x: 981, endPoint y: 165, distance: 56.0
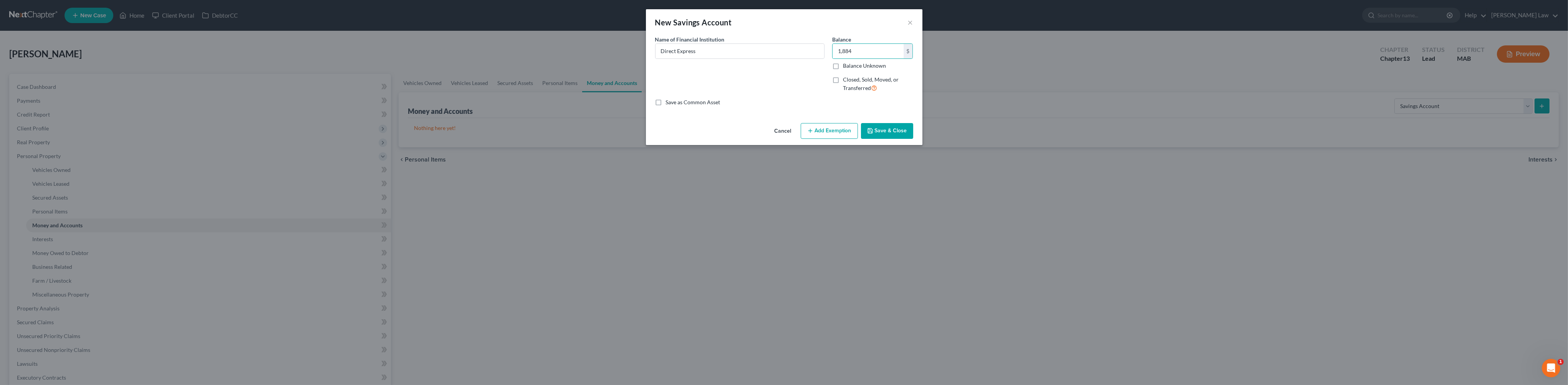
click at [913, 139] on button "Save & Close" at bounding box center [887, 131] width 52 height 16
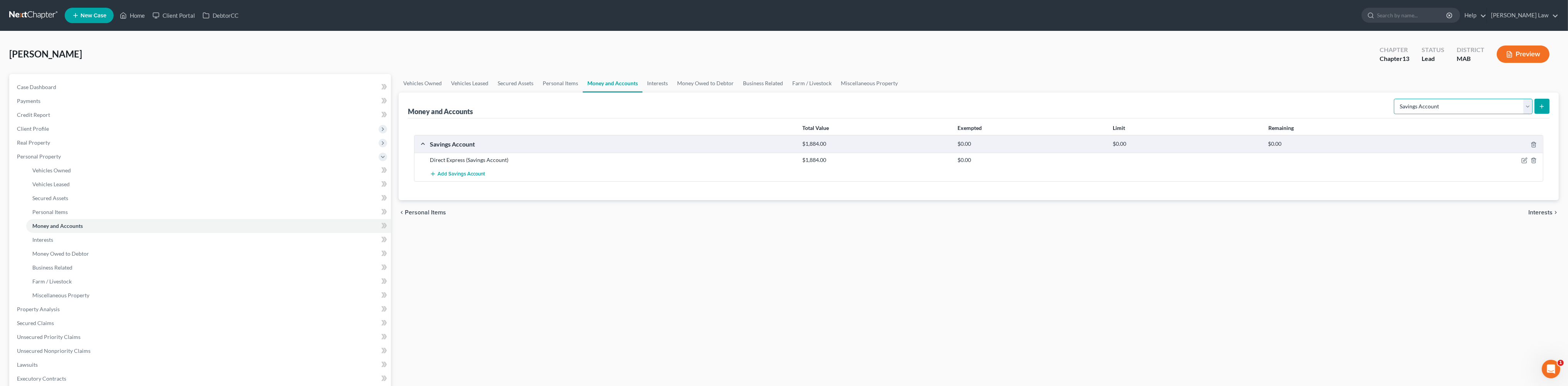
click at [1521, 114] on select "Select Account Type Brokerage Cash on Hand Certificates of Deposit Checking Acc…" at bounding box center [1463, 106] width 139 height 15
click at [673, 92] on link "Interests" at bounding box center [657, 83] width 30 height 18
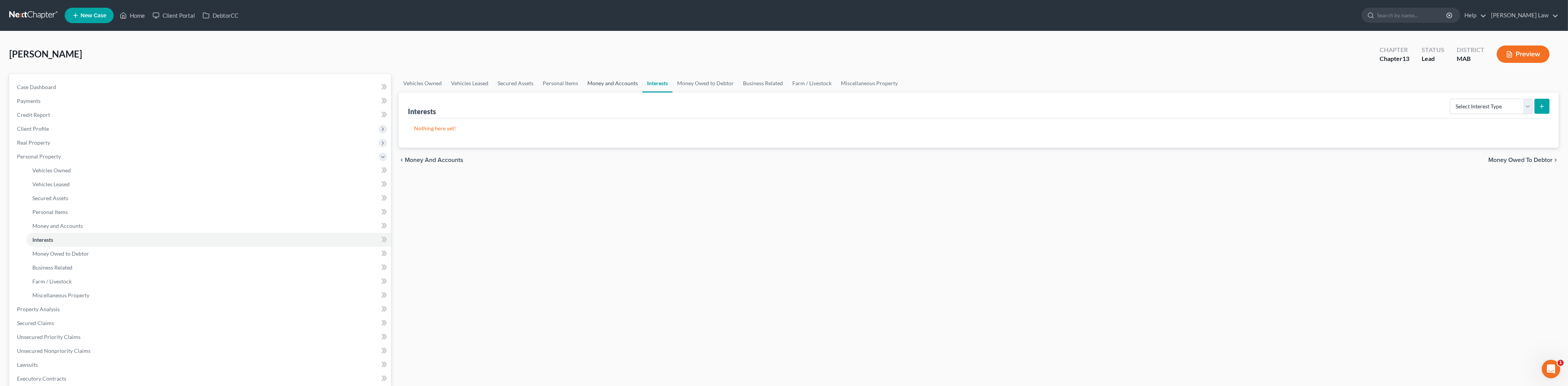
click at [642, 92] on link "Money and Accounts" at bounding box center [613, 83] width 60 height 18
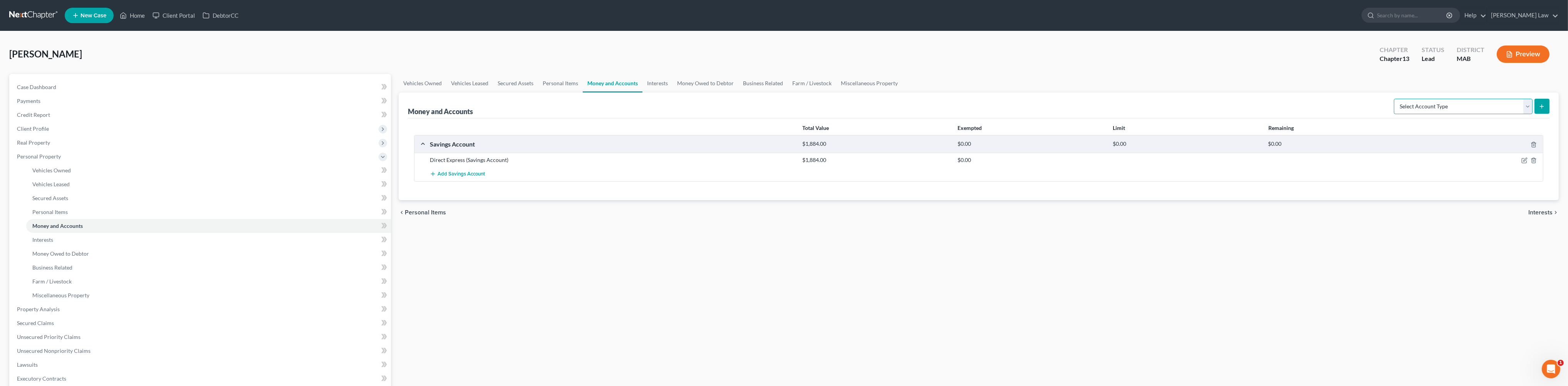
click at [1519, 114] on select "Select Account Type Brokerage Cash on Hand Certificates of Deposit Checking Acc…" at bounding box center [1463, 106] width 139 height 15
select select "checking"
click at [1539, 109] on icon "submit" at bounding box center [1542, 106] width 6 height 6
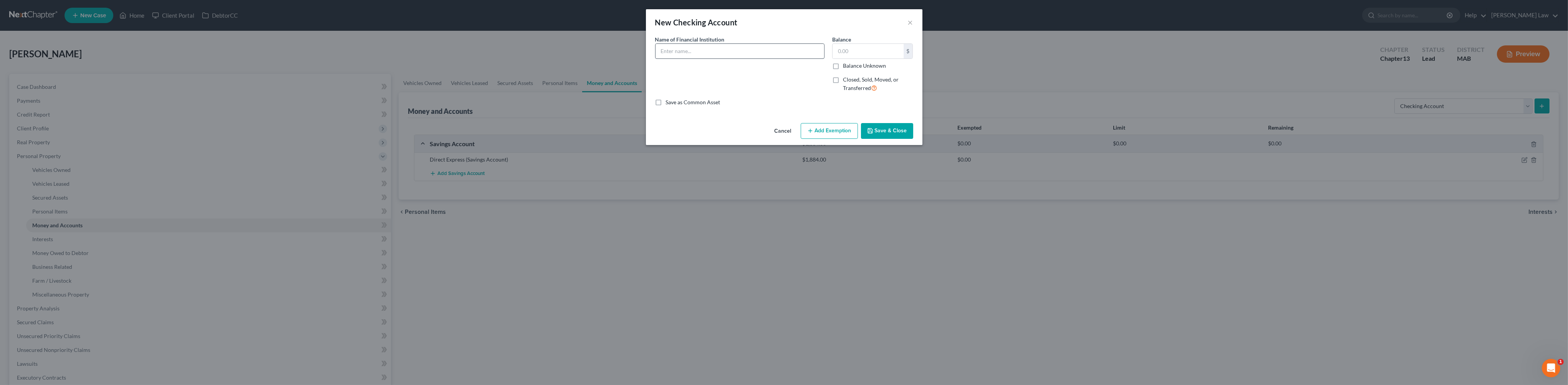
drag, startPoint x: 682, startPoint y: 73, endPoint x: 688, endPoint y: 68, distance: 7.8
click at [684, 71] on div "Name of Financial Institution *" at bounding box center [740, 66] width 177 height 63
click at [688, 58] on input "text" at bounding box center [740, 51] width 169 height 15
type input "C"
click at [913, 27] on button "×" at bounding box center [910, 22] width 5 height 9
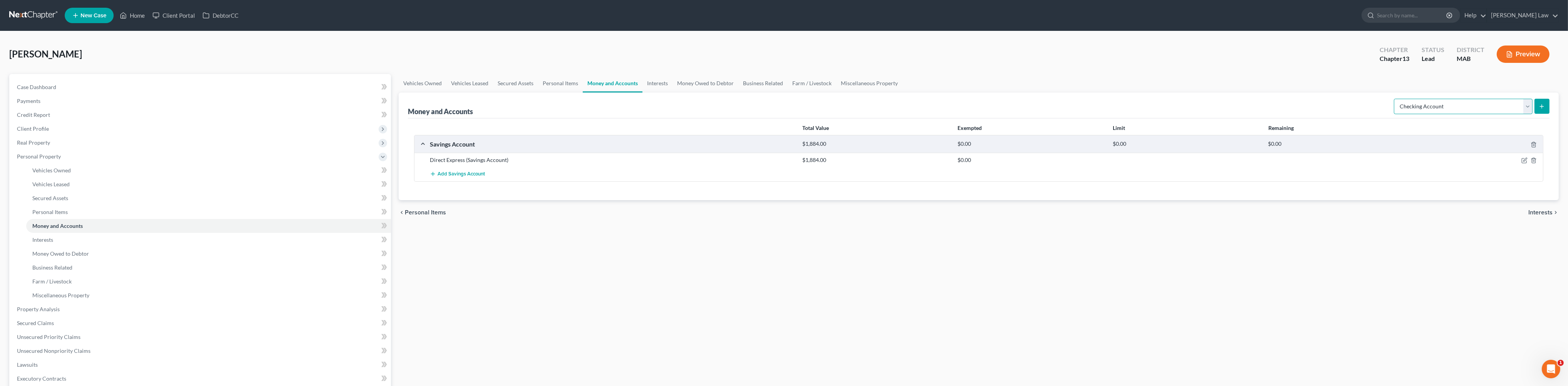
click at [1517, 114] on select "Select Account Type Brokerage Cash on Hand Certificates of Deposit Checking Acc…" at bounding box center [1463, 106] width 139 height 15
click at [1539, 114] on button "submit" at bounding box center [1542, 106] width 15 height 15
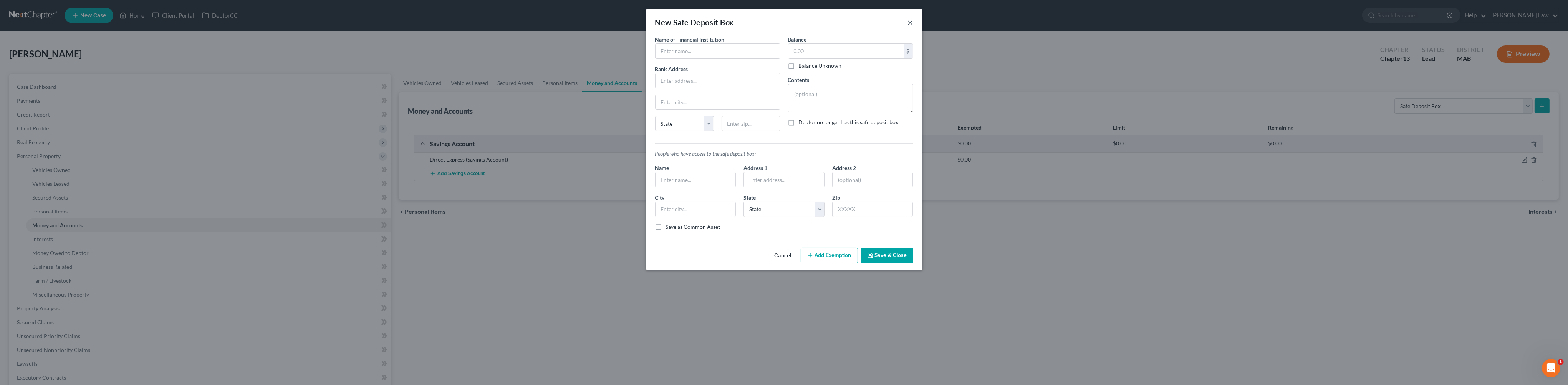
click at [913, 27] on button "×" at bounding box center [910, 22] width 5 height 9
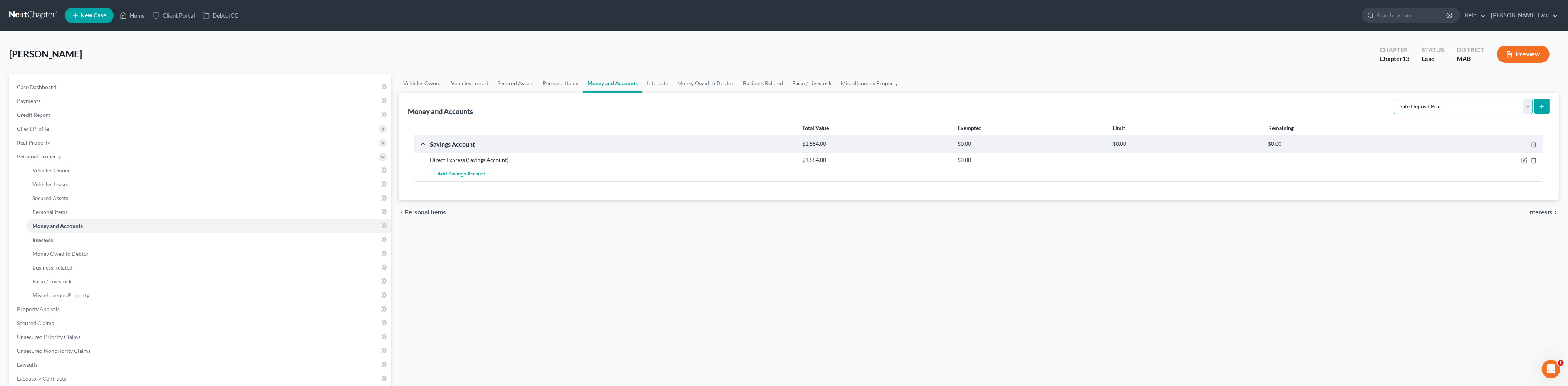
click at [1523, 114] on select "Select Account Type Brokerage Cash on Hand Certificates of Deposit Checking Acc…" at bounding box center [1463, 106] width 139 height 15
select select "savings"
click at [1539, 109] on icon "submit" at bounding box center [1542, 106] width 6 height 6
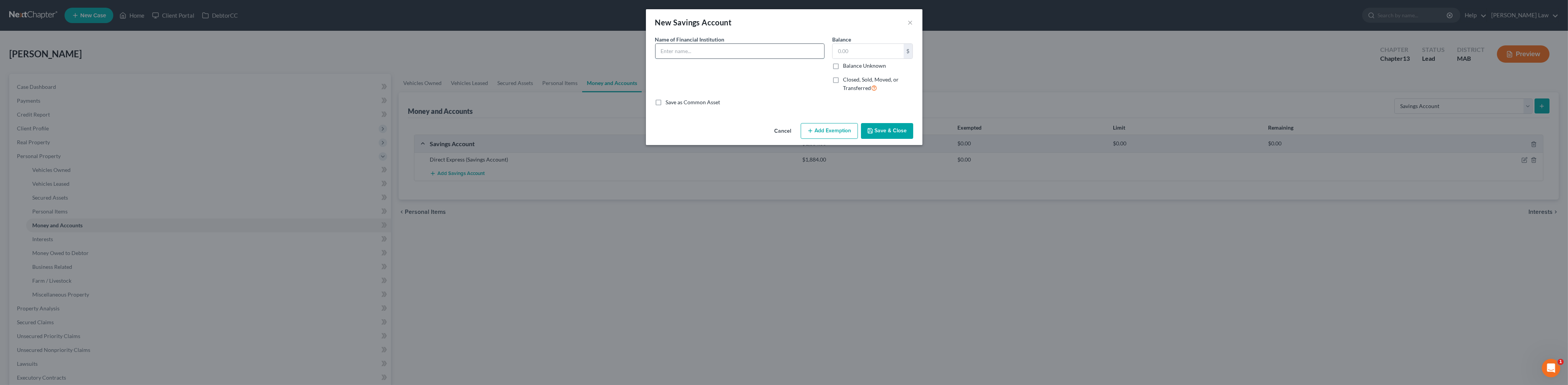
click at [675, 58] on input "text" at bounding box center [740, 51] width 169 height 15
type input "Citizens"
type input "25"
click at [913, 139] on button "Save & Close" at bounding box center [887, 131] width 52 height 16
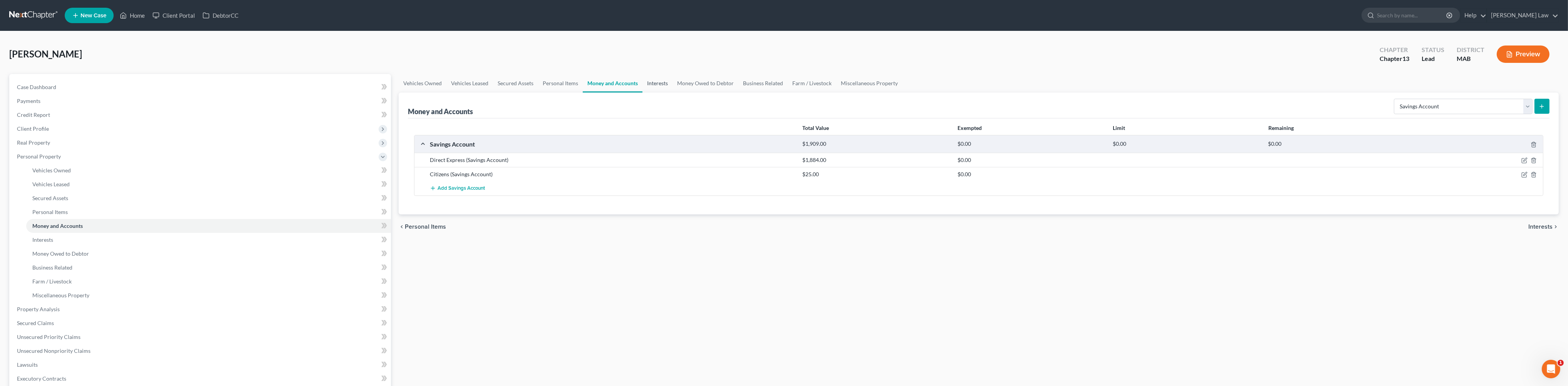
click at [673, 92] on link "Interests" at bounding box center [657, 83] width 30 height 18
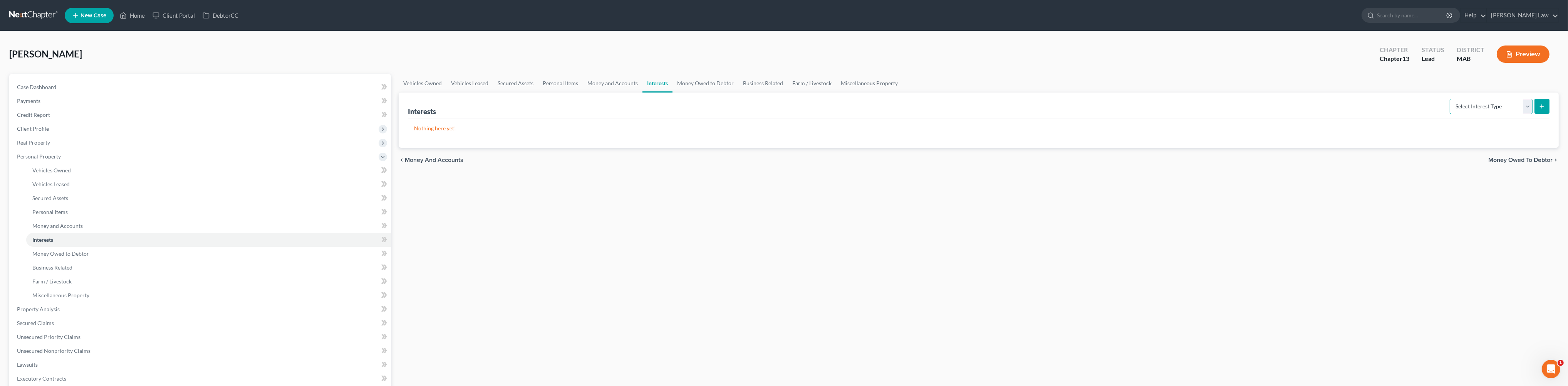
click at [1517, 114] on select "Select Interest Type 401K Annuity Bond Education IRA Government Bond Government…" at bounding box center [1492, 106] width 83 height 15
select select "pension_plan"
click at [1543, 114] on button "submit" at bounding box center [1542, 106] width 15 height 15
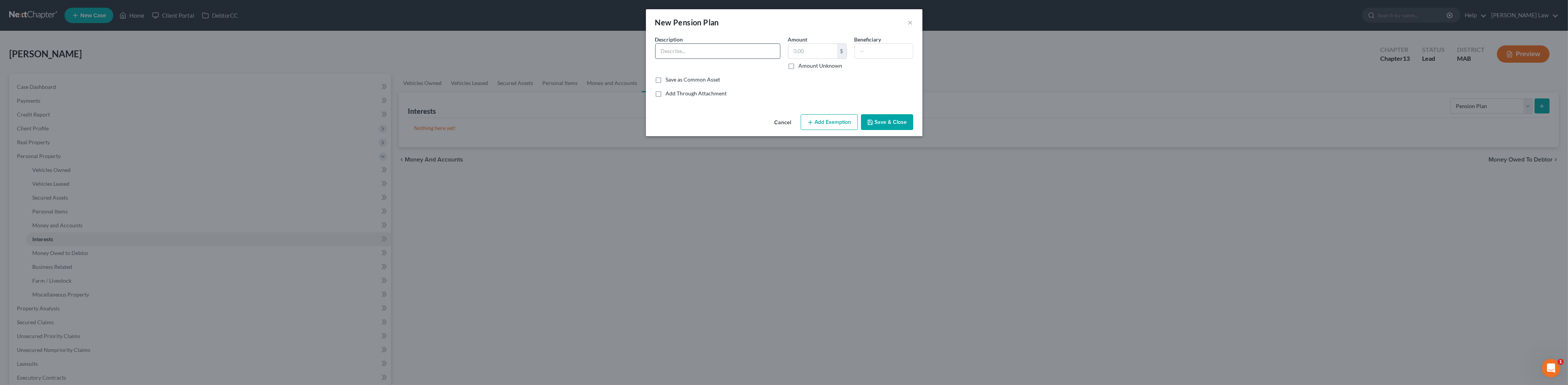
drag, startPoint x: 648, startPoint y: 72, endPoint x: 654, endPoint y: 70, distance: 6.3
click at [655, 59] on div at bounding box center [718, 51] width 125 height 15
click at [656, 58] on input "text" at bounding box center [718, 51] width 124 height 15
type input "Pension through [PERSON_NAME] [PERSON_NAME] Pension 25 montly"
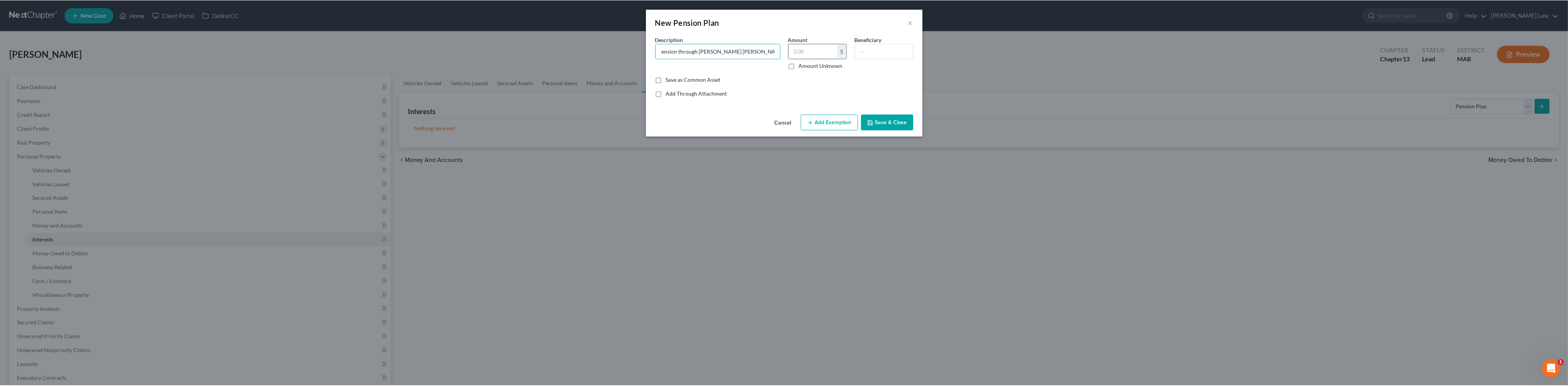
scroll to position [0, 0]
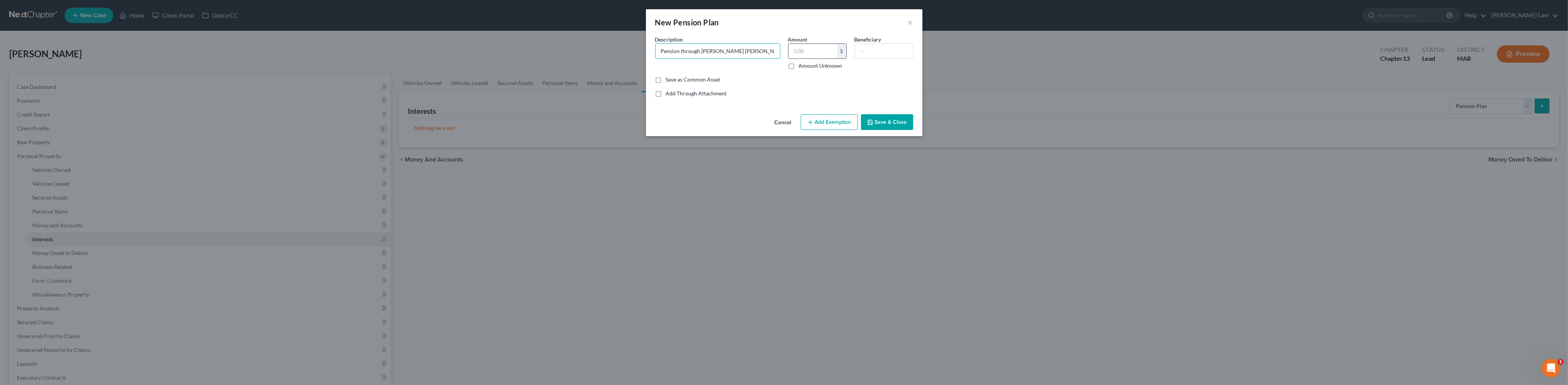
click at [808, 58] on input "text" at bounding box center [813, 51] width 49 height 15
type input "25.00"
click at [913, 130] on button "Save & Close" at bounding box center [887, 122] width 52 height 16
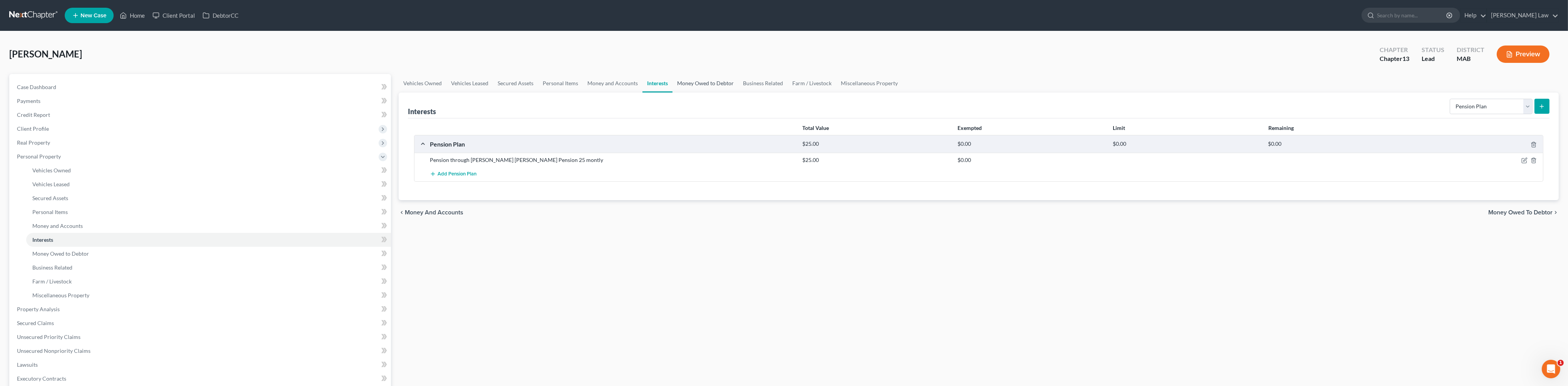
click at [738, 92] on link "Money Owed to Debtor" at bounding box center [706, 83] width 66 height 18
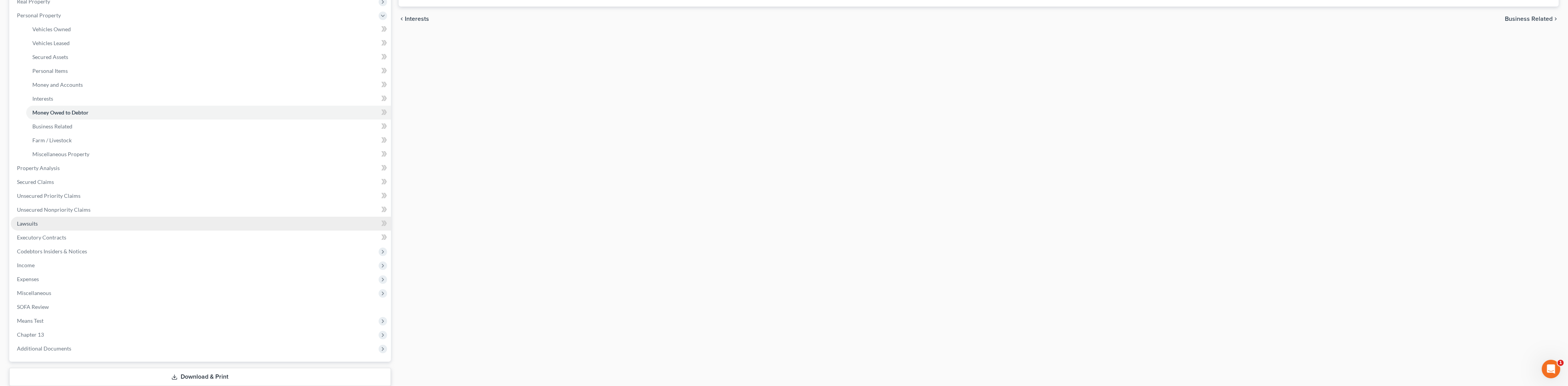
scroll to position [204, 0]
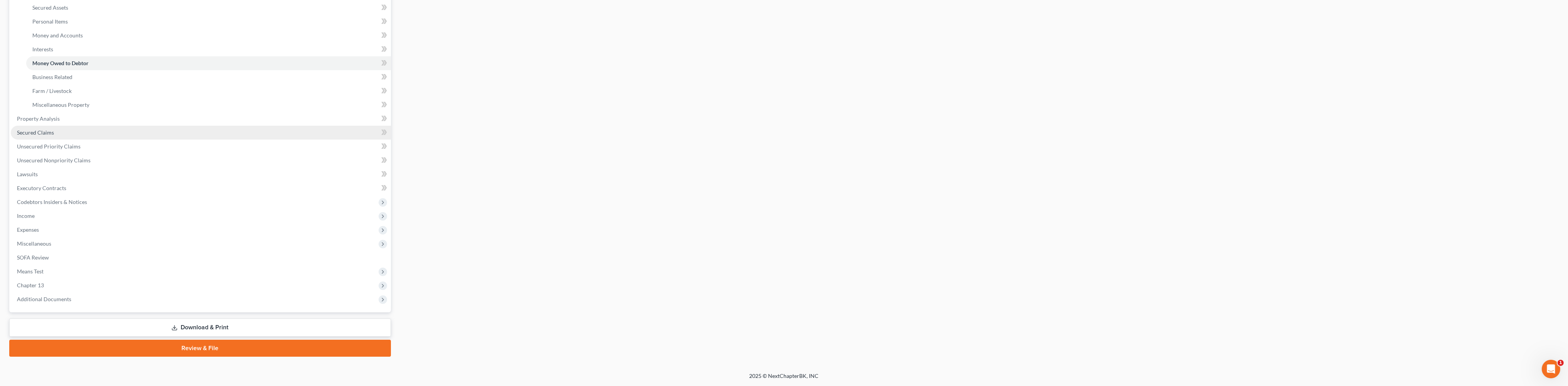
click at [45, 139] on link "Secured Claims" at bounding box center [201, 133] width 380 height 14
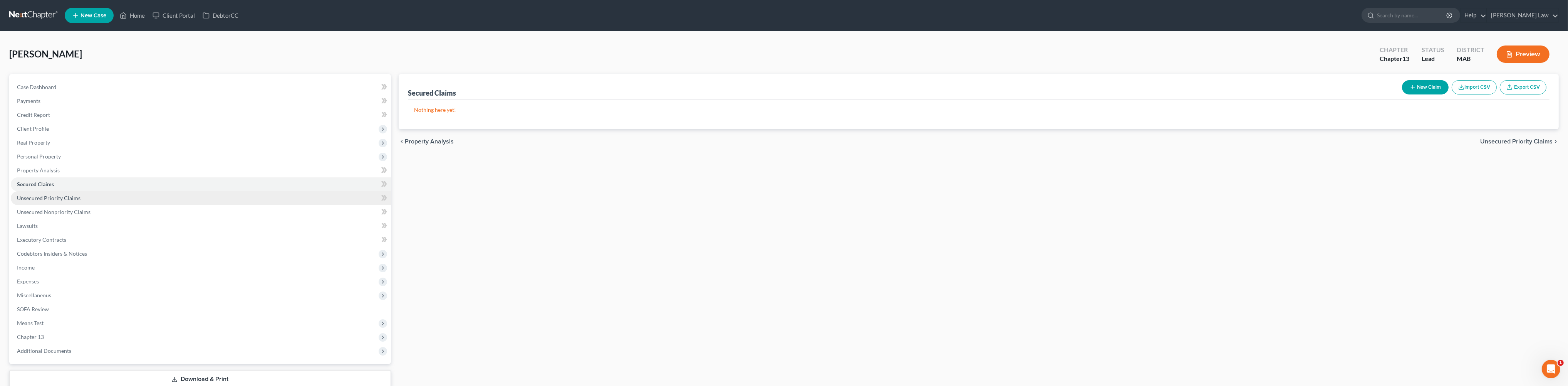
click at [39, 205] on link "Unsecured Priority Claims" at bounding box center [201, 198] width 380 height 14
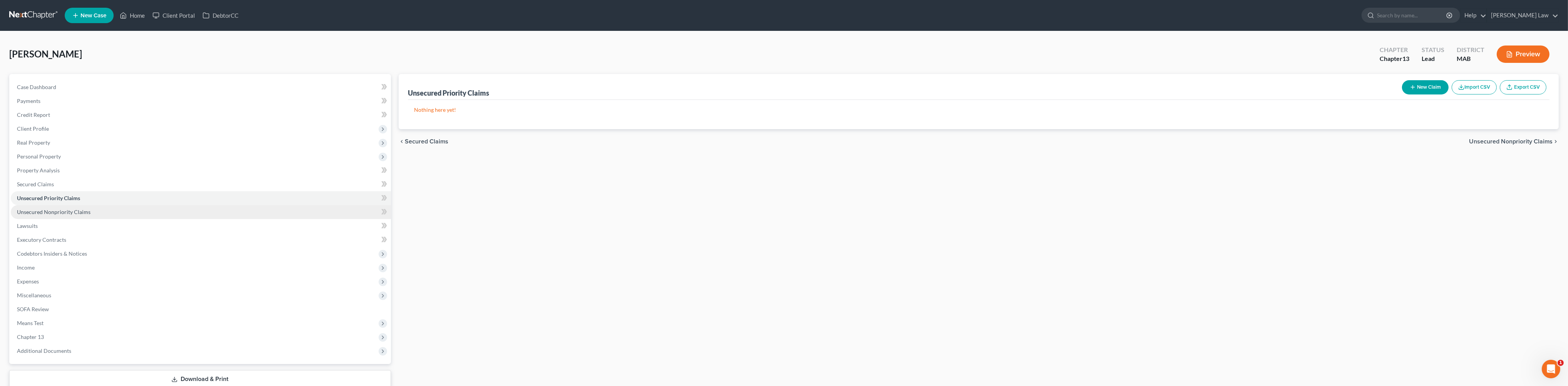
click at [50, 215] on span "Unsecured Nonpriority Claims" at bounding box center [54, 211] width 74 height 7
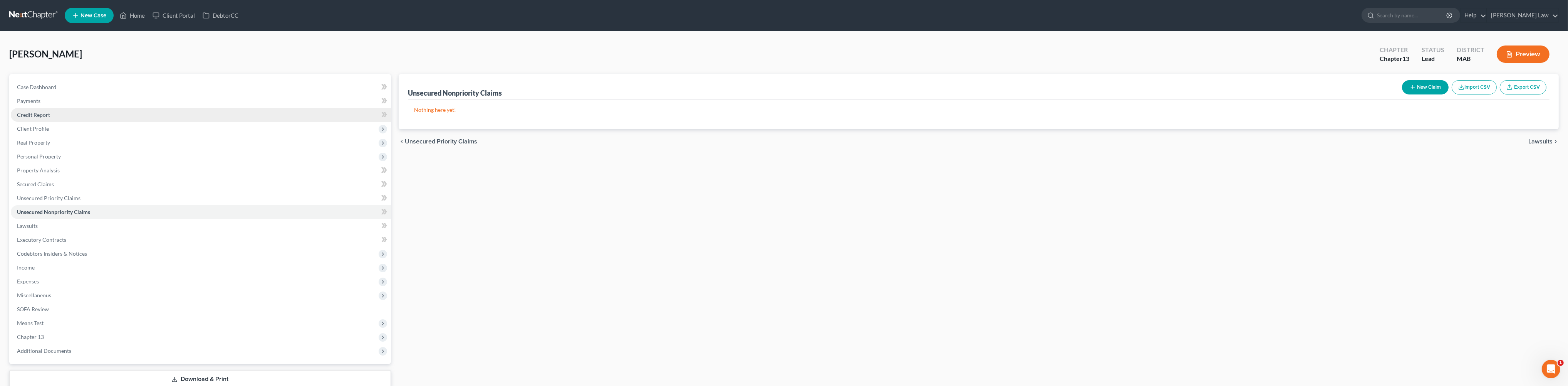
click at [50, 118] on span "Credit Report" at bounding box center [34, 114] width 33 height 7
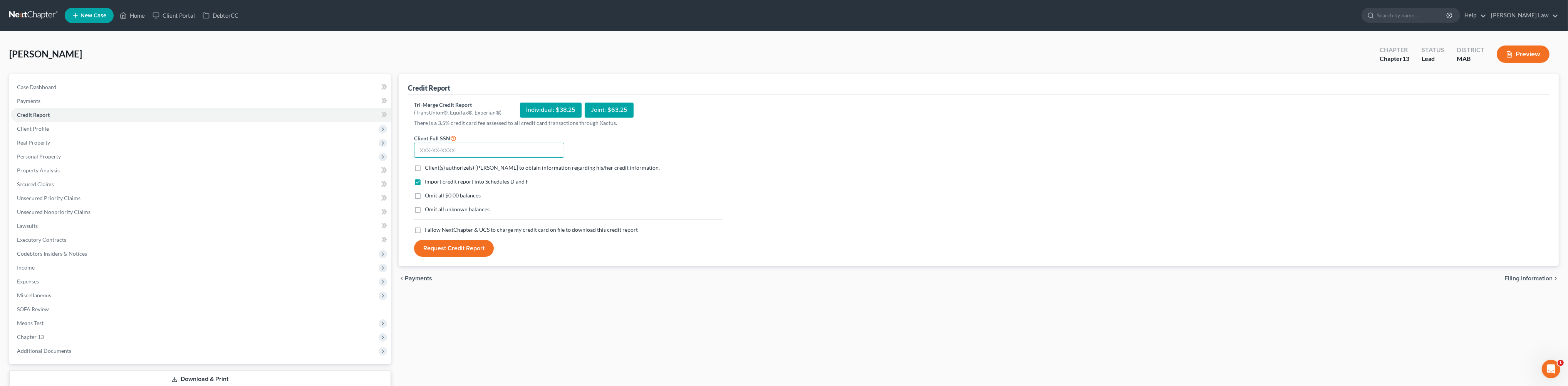
click at [454, 158] on input "text" at bounding box center [489, 150] width 150 height 15
type input "0"
type input "025-42-2086"
click at [425, 172] on label "Client(s) authorize(s) [PERSON_NAME] to obtain information regarding his/her cr…" at bounding box center [542, 167] width 235 height 8
click at [428, 169] on input "Client(s) authorize(s) [PERSON_NAME] to obtain information regarding his/her cr…" at bounding box center [430, 166] width 5 height 5
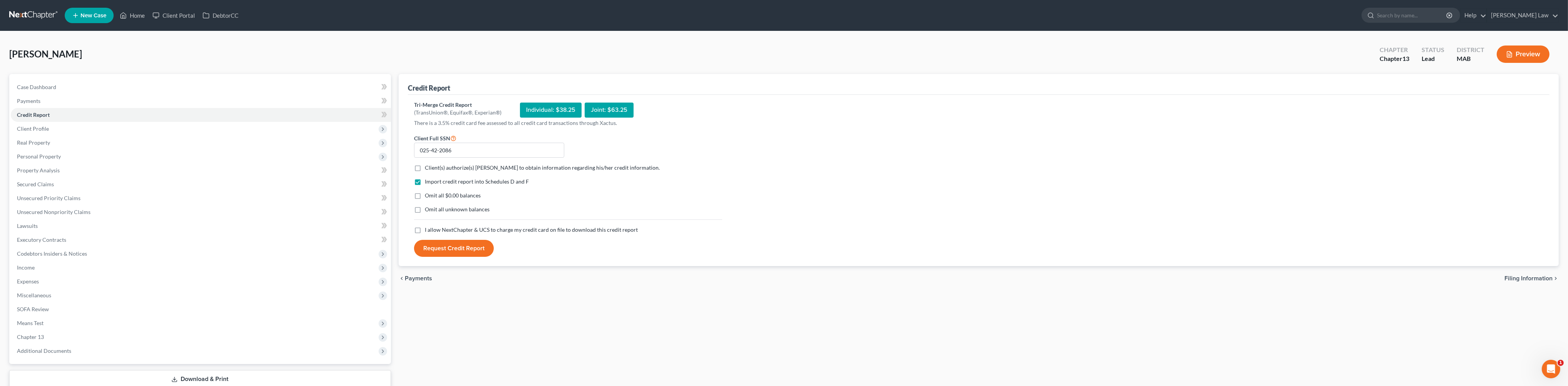
checkbox input "true"
click at [425, 199] on label "Omit all $0.00 balances" at bounding box center [452, 195] width 56 height 8
click at [428, 197] on input "Omit all $0.00 balances" at bounding box center [430, 194] width 5 height 5
checkbox input "true"
click at [425, 213] on label "Omit all unknown balances" at bounding box center [457, 209] width 65 height 8
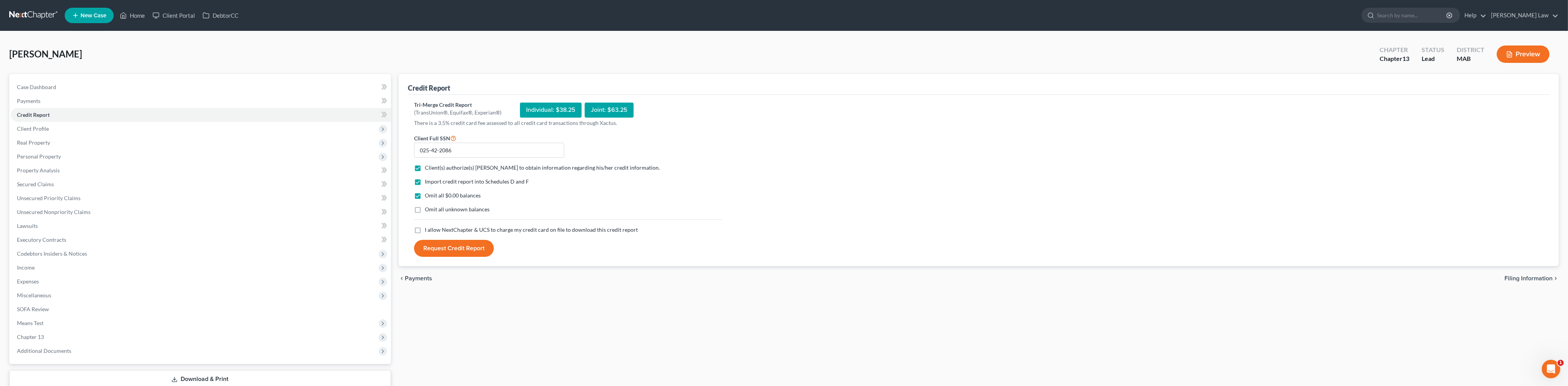
click at [428, 210] on input "Omit all unknown balances" at bounding box center [430, 208] width 5 height 5
checkbox input "true"
click at [425, 233] on label "I allow NextChapter & UCS to charge my credit card on file to download this cre…" at bounding box center [531, 230] width 213 height 8
click at [428, 231] on input "I allow NextChapter & UCS to charge my credit card on file to download this cre…" at bounding box center [430, 228] width 5 height 5
checkbox input "true"
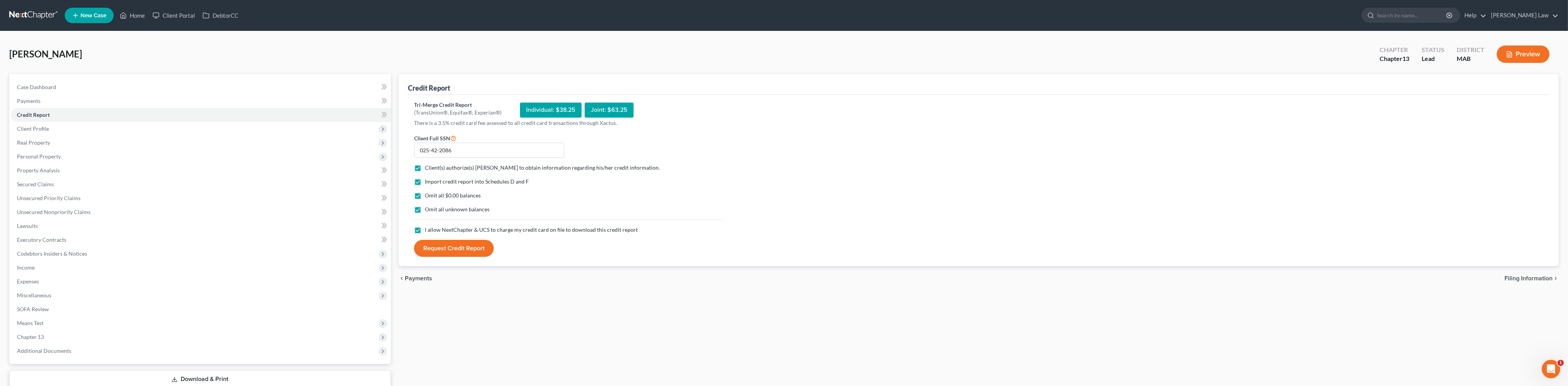
click at [446, 257] on button "Request Credit Report" at bounding box center [454, 248] width 80 height 17
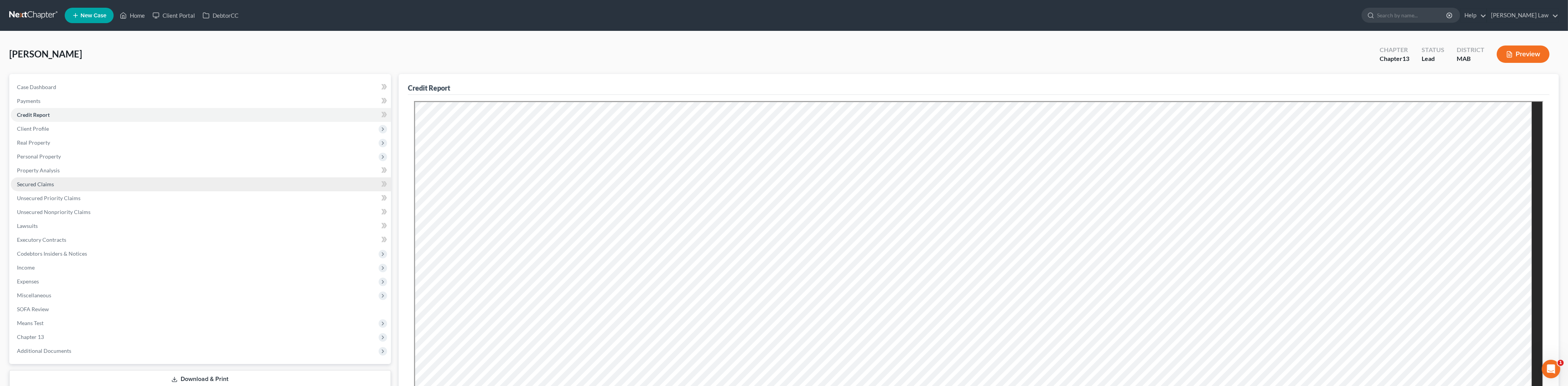
click at [37, 188] on span "Secured Claims" at bounding box center [35, 184] width 37 height 7
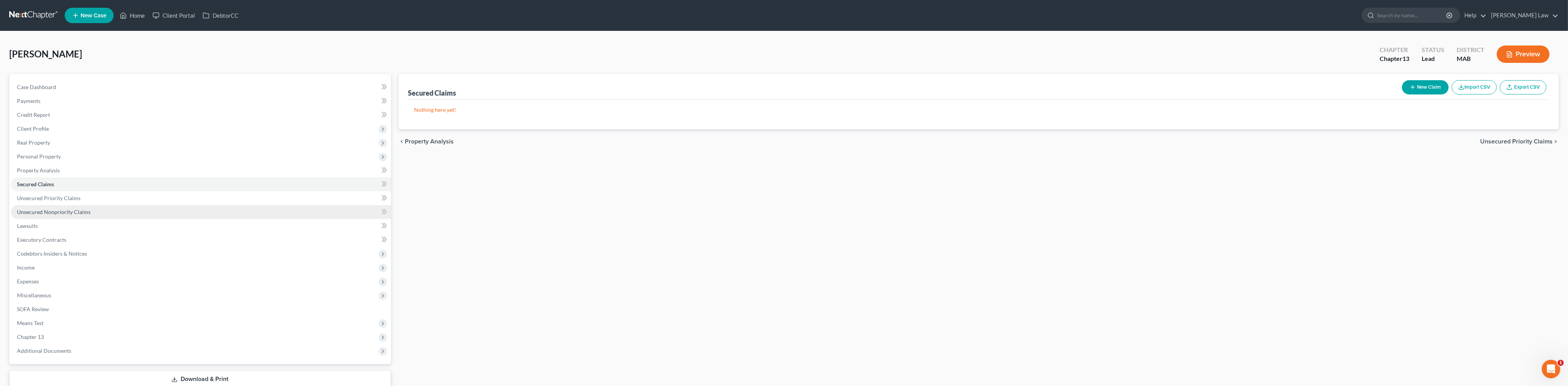
click at [80, 215] on span "Unsecured Nonpriority Claims" at bounding box center [54, 211] width 74 height 7
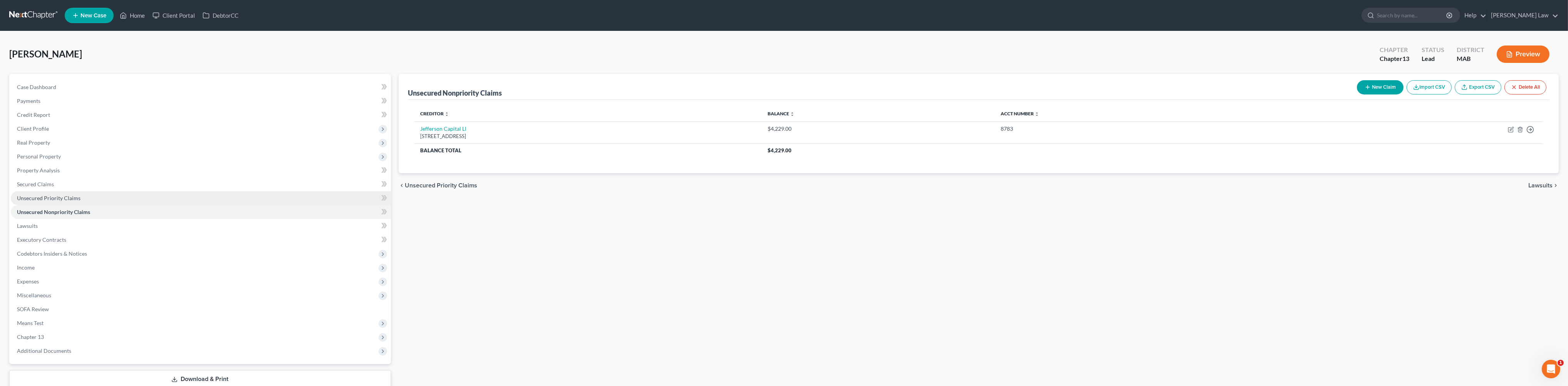
click at [64, 201] on span "Unsecured Priority Claims" at bounding box center [49, 198] width 64 height 7
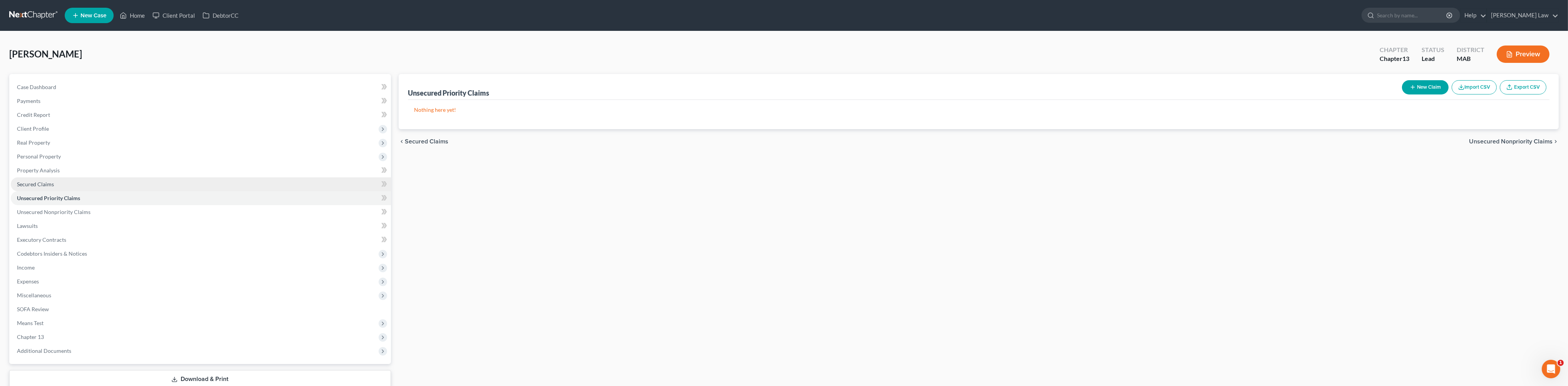
click at [43, 188] on span "Secured Claims" at bounding box center [35, 184] width 37 height 7
click at [1403, 95] on button "New Claim" at bounding box center [1426, 87] width 46 height 14
select select "0"
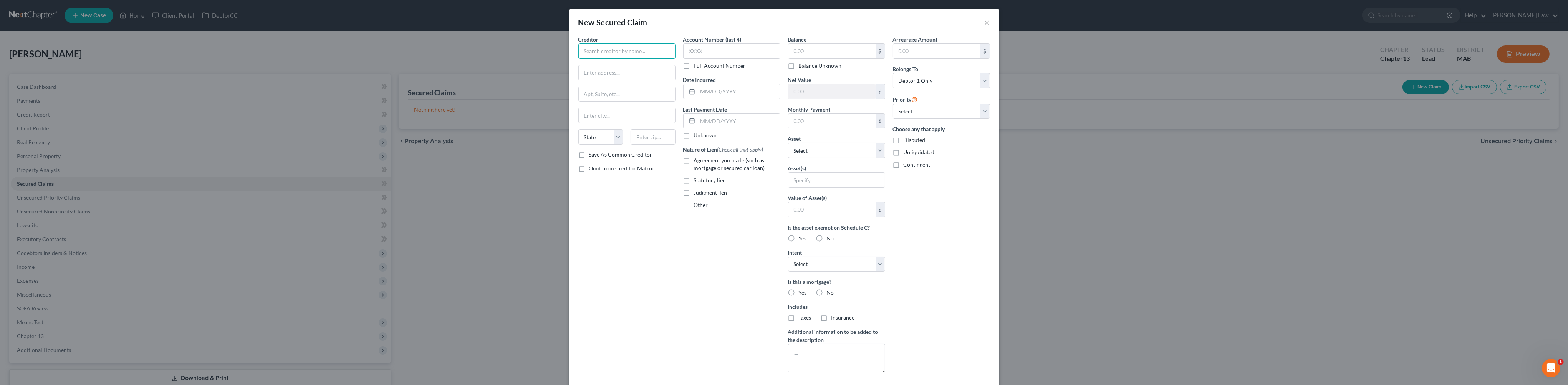
click at [578, 59] on input "text" at bounding box center [627, 51] width 97 height 15
type input "National Grid"
click at [586, 68] on div "National Grid" at bounding box center [624, 65] width 80 height 8
type input "P.O. Box 371338"
type input "[GEOGRAPHIC_DATA]"
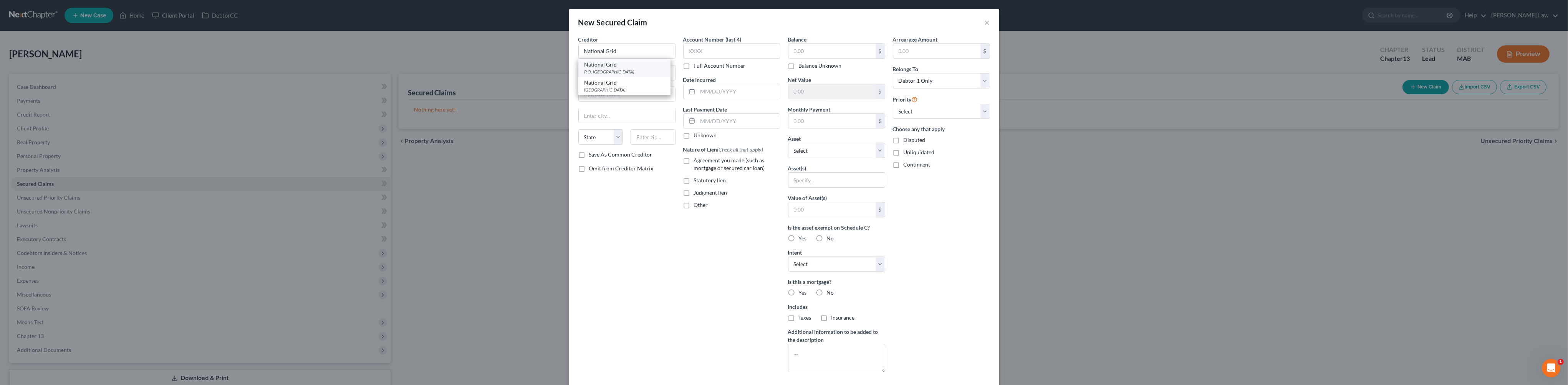
select select "39"
type input "15250"
click at [813, 58] on input "text" at bounding box center [831, 51] width 87 height 15
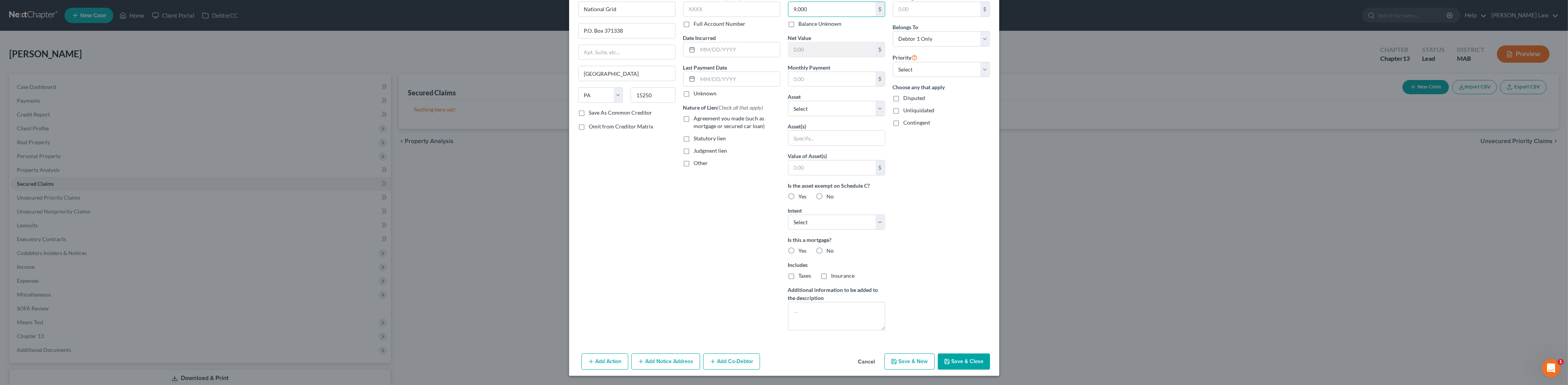
scroll to position [145, 0]
click at [990, 356] on button "Save & Close" at bounding box center [964, 361] width 52 height 16
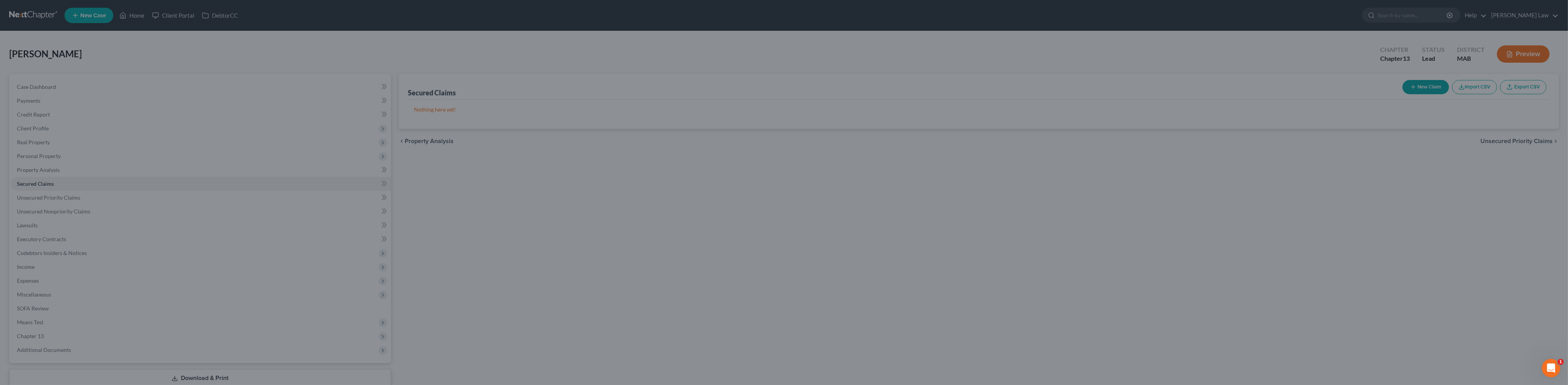
type input "9,000.00"
type input "0"
type input "0.00"
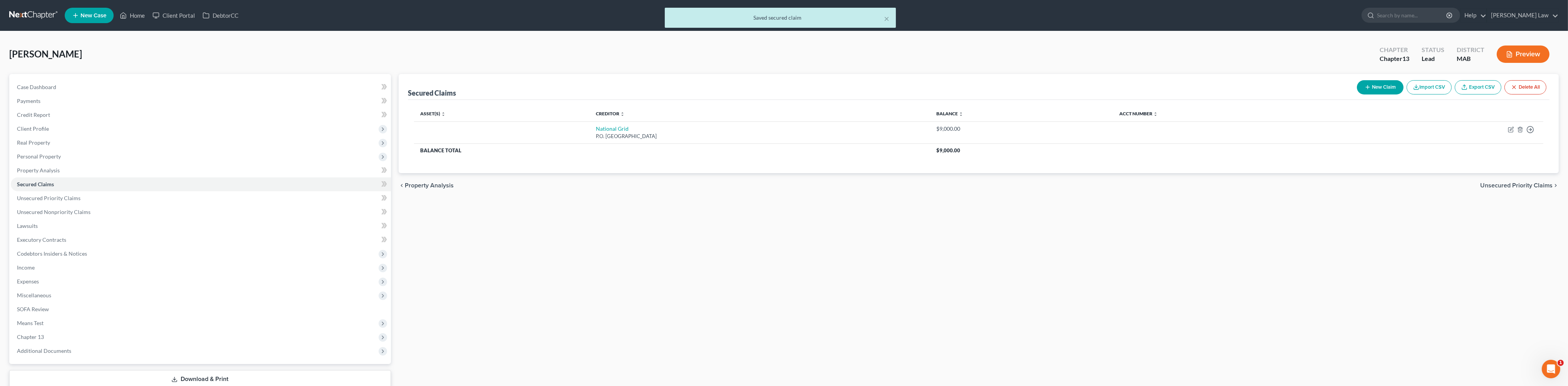
click at [1357, 95] on button "New Claim" at bounding box center [1381, 87] width 46 height 14
select select "0"
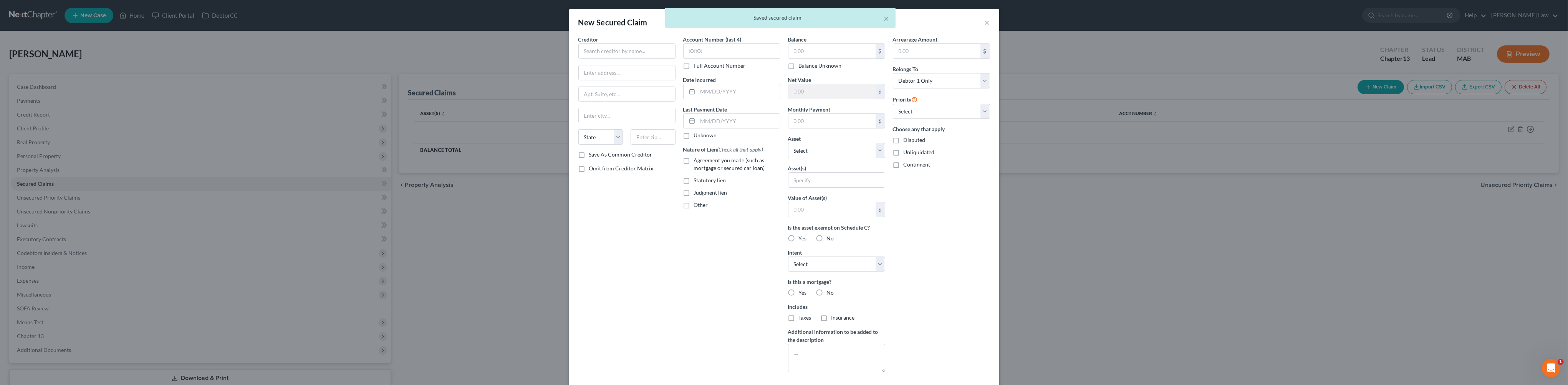
click at [578, 52] on div "Creditor *" at bounding box center [627, 47] width 97 height 23
click at [578, 74] on div "Creditor * State [US_STATE] AK AR AZ CA CO [GEOGRAPHIC_DATA] DE DC [GEOGRAPHIC_…" at bounding box center [627, 93] width 97 height 115
click at [578, 59] on input "text" at bounding box center [627, 51] width 97 height 15
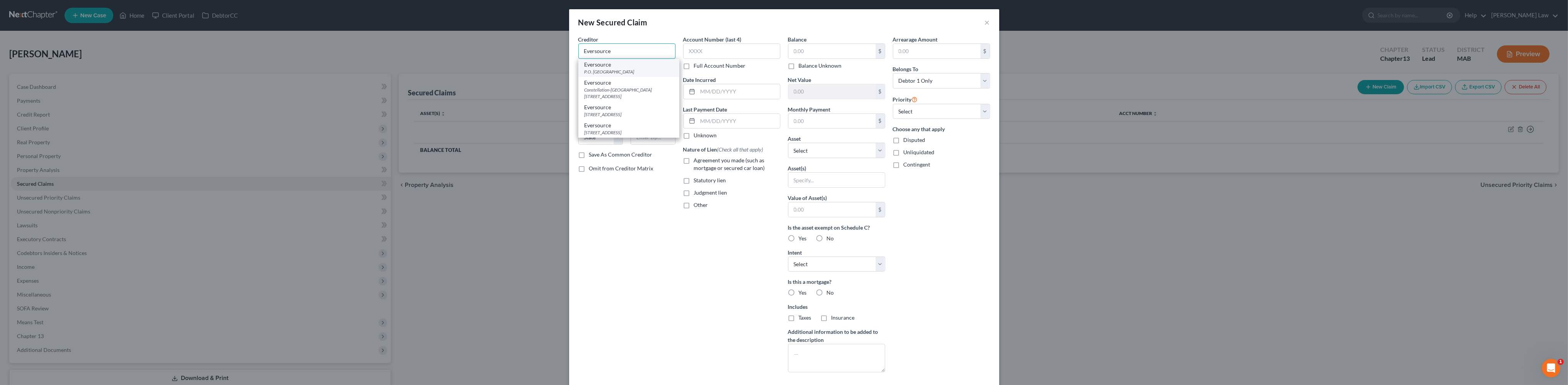
type input "Eversource"
click at [584, 75] on div "P.O. [GEOGRAPHIC_DATA]" at bounding box center [629, 71] width 89 height 7
type input "P.O. Box 56007"
type input "[GEOGRAPHIC_DATA]"
select select "22"
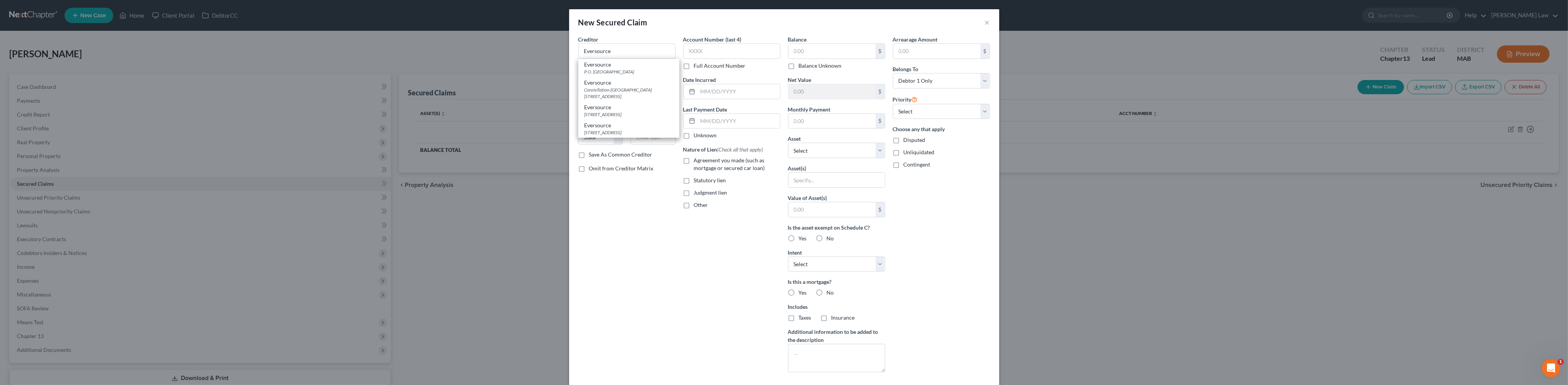
type input "02205"
click at [810, 58] on input "text" at bounding box center [831, 51] width 87 height 15
type input "7,025"
click at [698, 99] on input "text" at bounding box center [738, 91] width 82 height 15
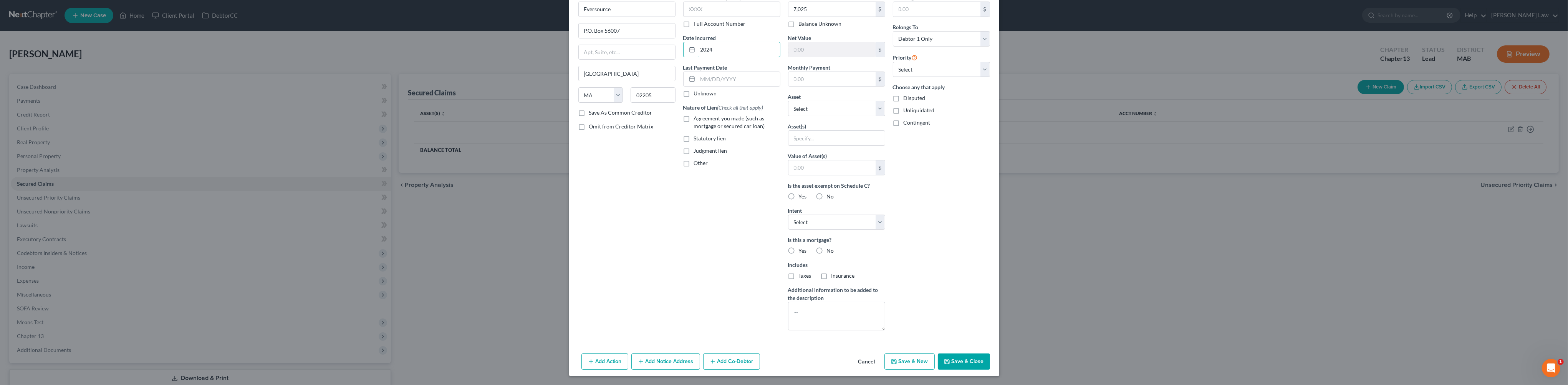
scroll to position [145, 0]
type input "2024"
click at [990, 355] on button "Save & Close" at bounding box center [964, 361] width 52 height 16
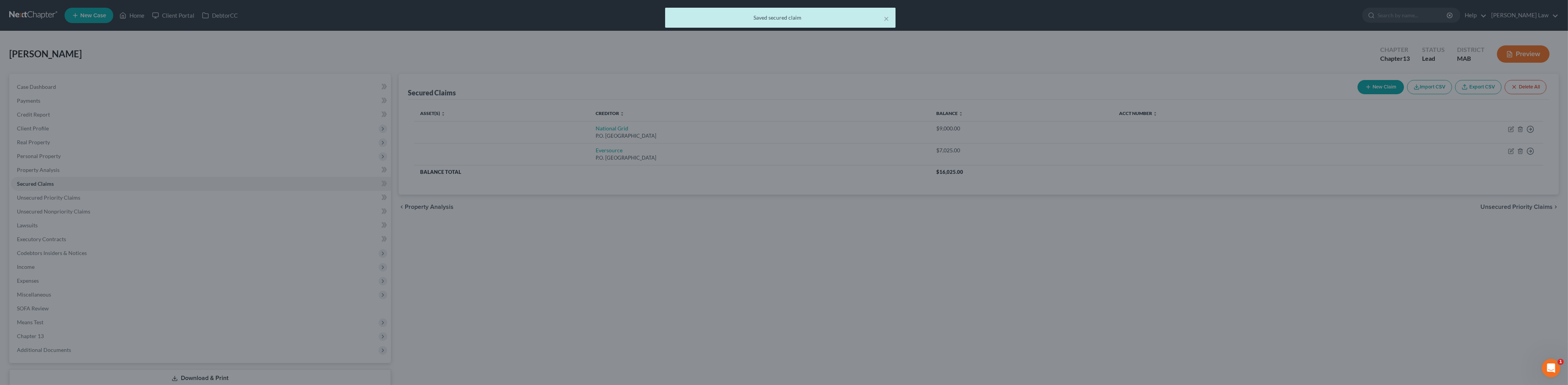
type input "7,025.00"
type input "0"
type input "0.00"
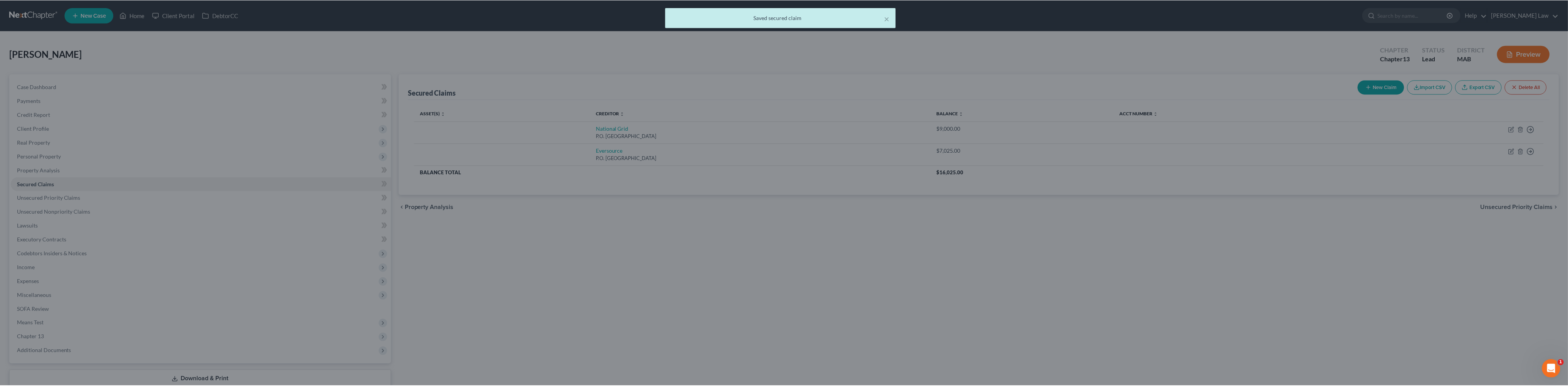
scroll to position [68, 0]
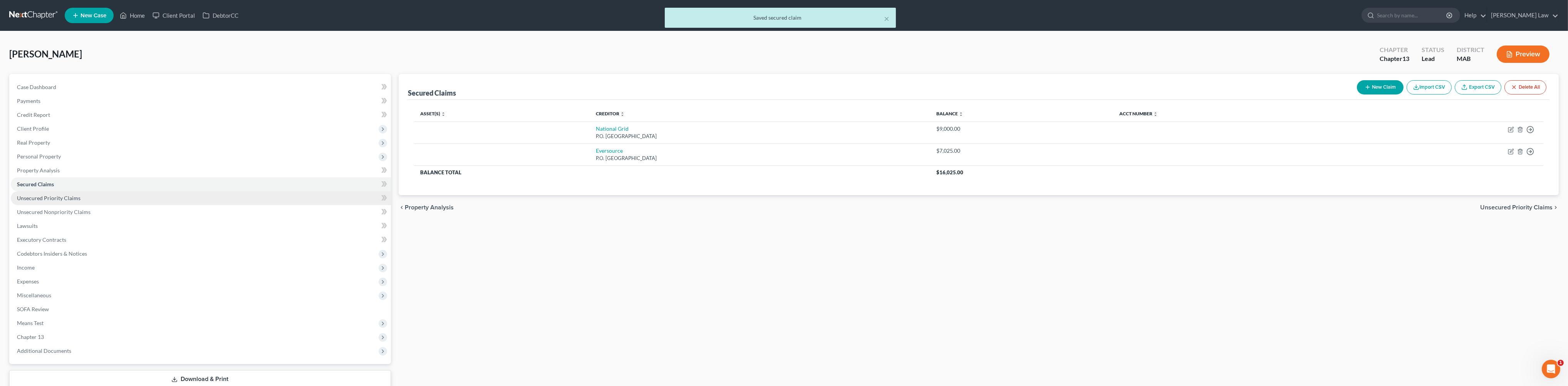
click at [63, 201] on span "Unsecured Priority Claims" at bounding box center [49, 198] width 64 height 7
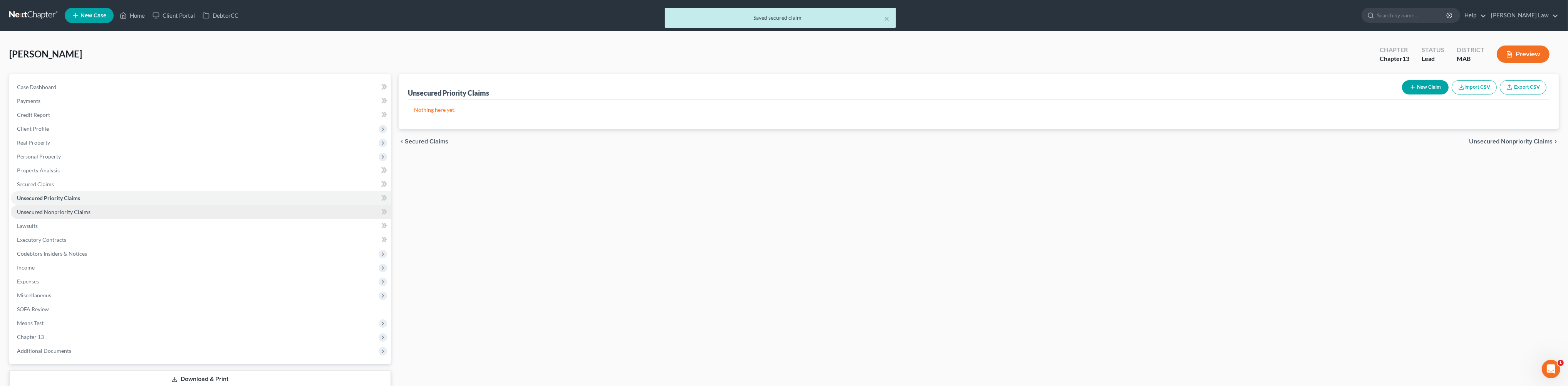
click at [60, 219] on link "Unsecured Nonpriority Claims" at bounding box center [201, 212] width 380 height 14
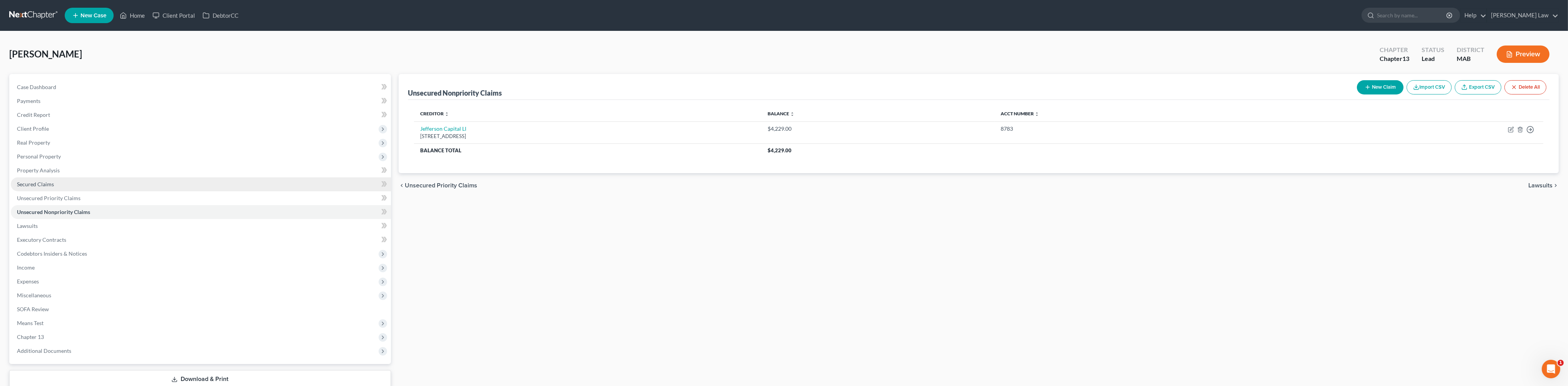
click at [60, 191] on link "Secured Claims" at bounding box center [201, 184] width 380 height 14
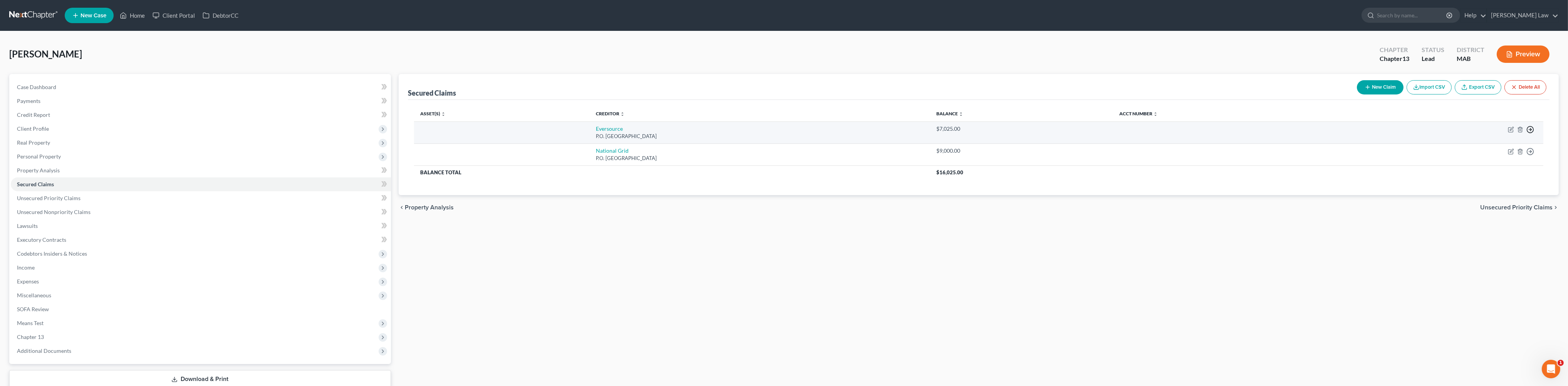
click at [1526, 133] on icon "button" at bounding box center [1530, 129] width 8 height 8
click at [1494, 156] on link "Move to F" at bounding box center [1479, 149] width 64 height 13
click at [1526, 133] on icon "button" at bounding box center [1530, 129] width 8 height 8
click at [1497, 156] on link "Move to F" at bounding box center [1479, 149] width 64 height 13
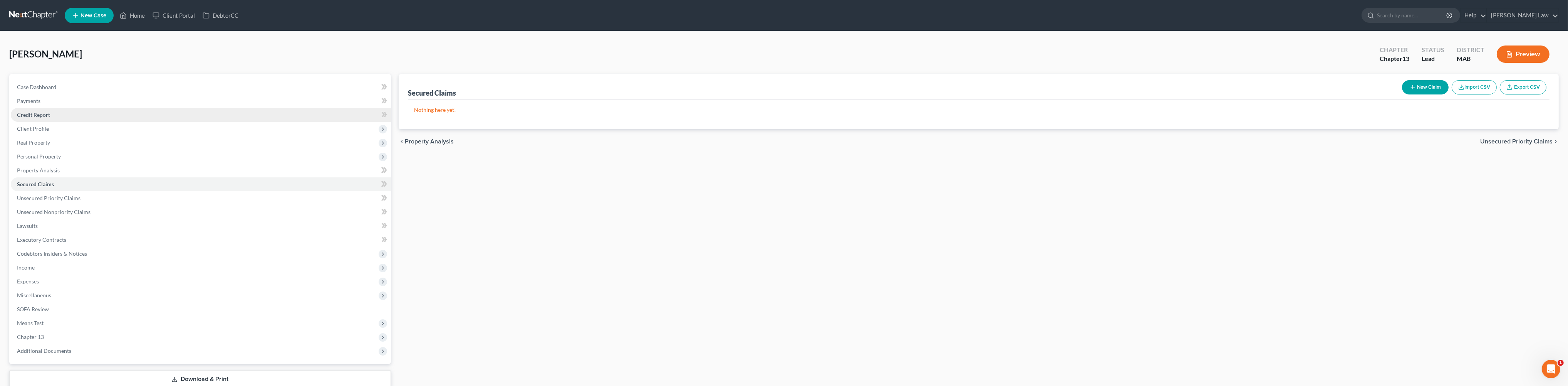
click at [27, 118] on span "Credit Report" at bounding box center [34, 114] width 33 height 7
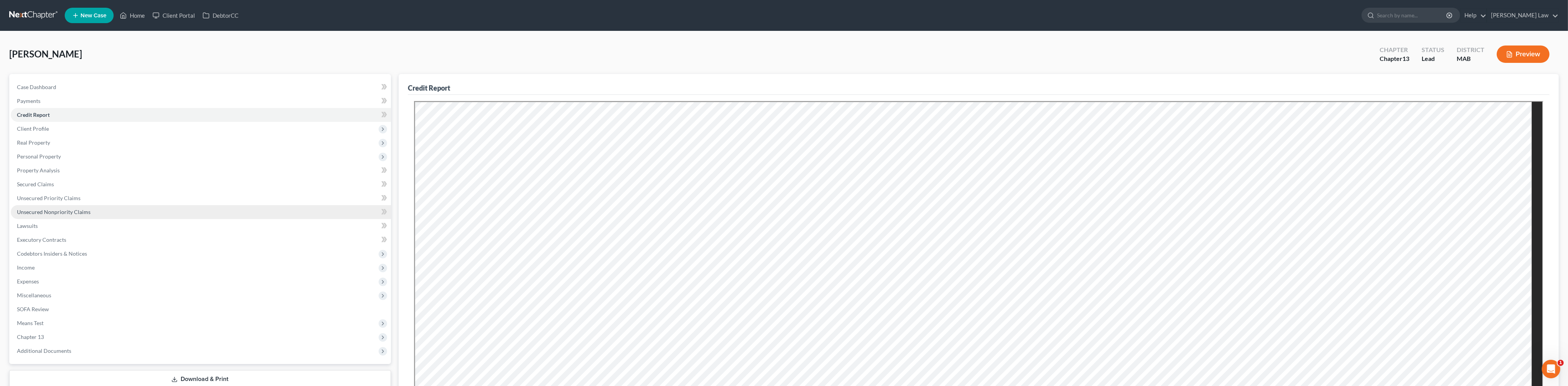
click at [63, 215] on span "Unsecured Nonpriority Claims" at bounding box center [54, 211] width 74 height 7
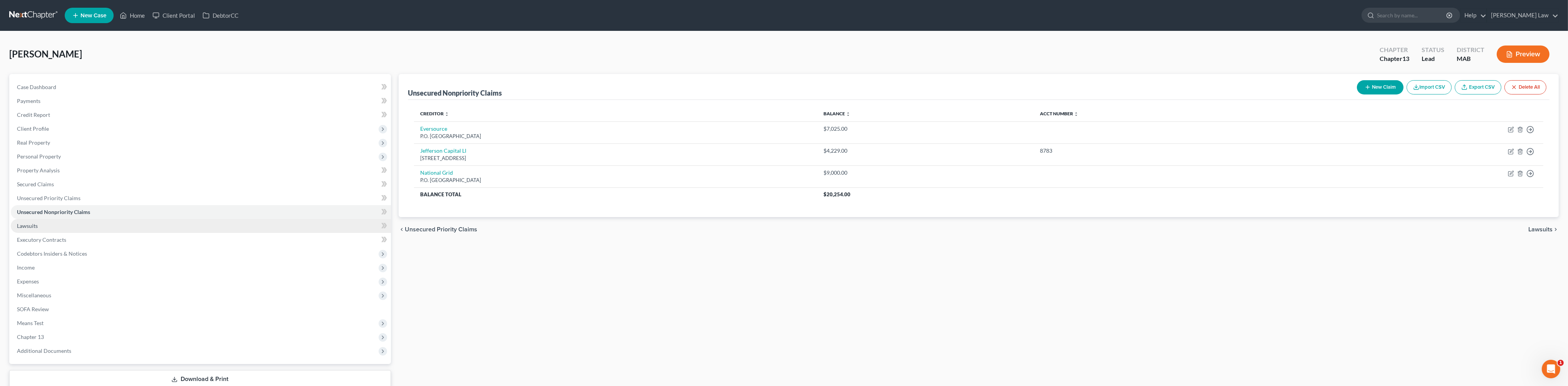
click at [32, 233] on link "Lawsuits" at bounding box center [201, 225] width 380 height 14
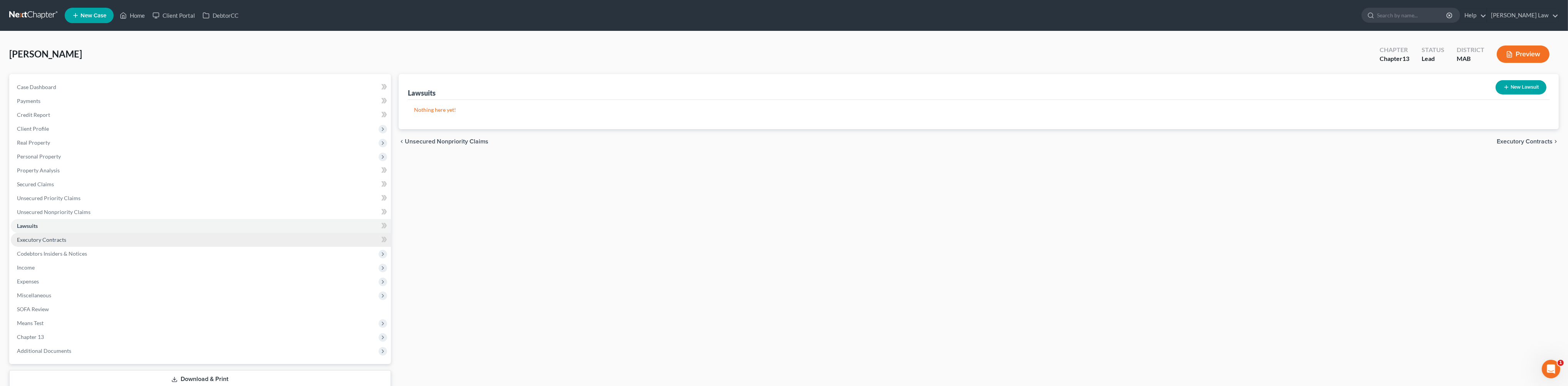
click at [56, 242] on span "Executory Contracts" at bounding box center [42, 239] width 49 height 7
click at [64, 257] on span "Codebtors Insiders & Notices" at bounding box center [52, 253] width 70 height 7
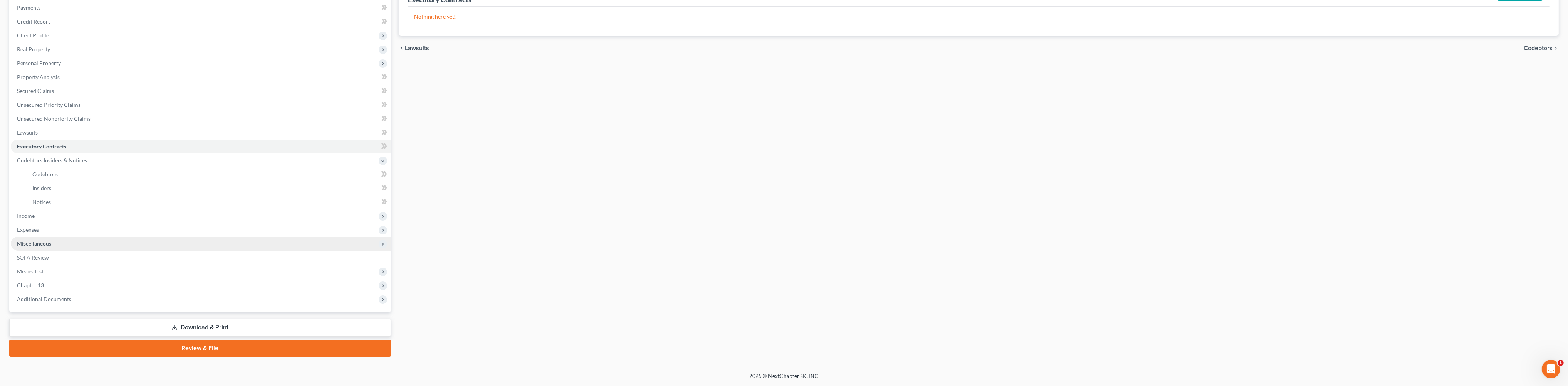
scroll to position [117, 0]
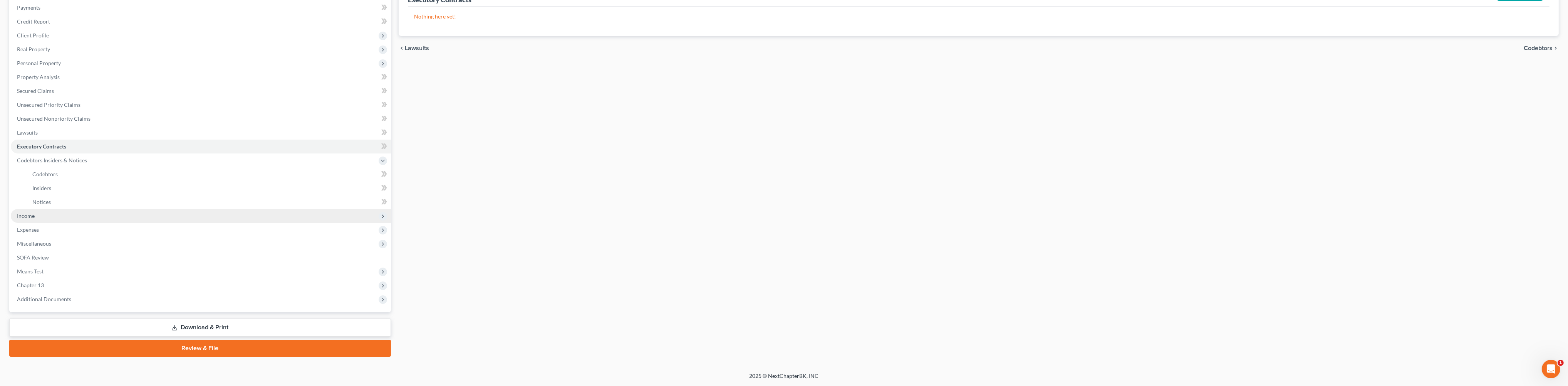
click at [35, 219] on span "Income" at bounding box center [26, 216] width 18 height 7
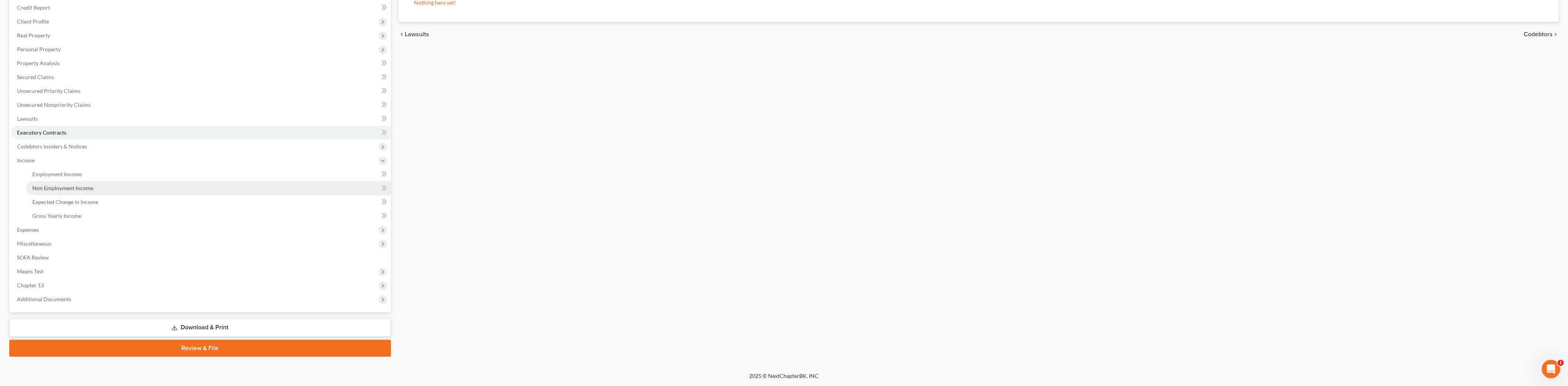
click at [59, 191] on span "Non Employment Income" at bounding box center [63, 188] width 61 height 7
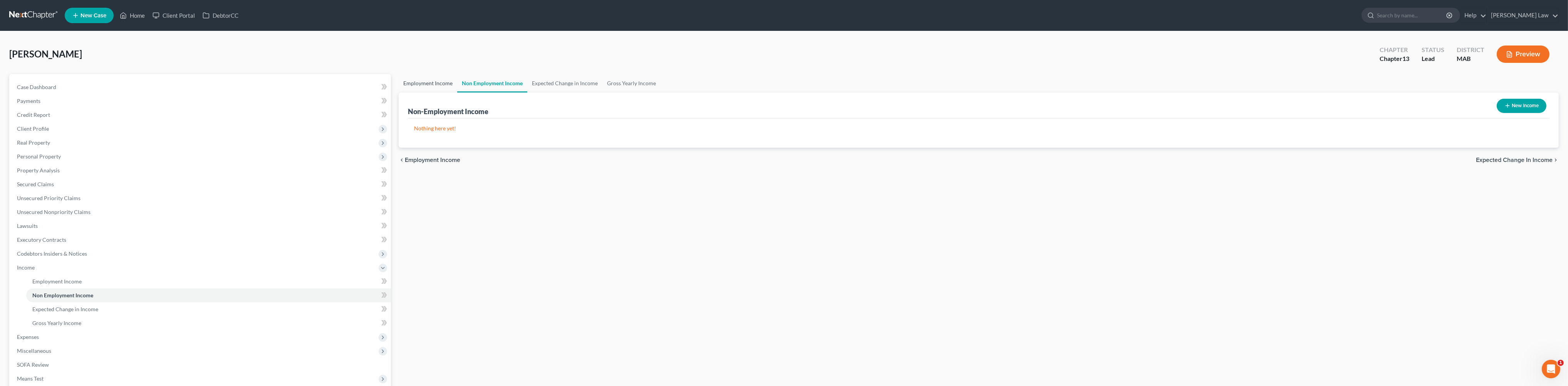
click at [429, 92] on link "Employment Income" at bounding box center [428, 83] width 59 height 18
click at [429, 92] on link "Employment Income" at bounding box center [428, 83] width 59 height 18
click at [506, 92] on link "Non Employment Income" at bounding box center [492, 83] width 70 height 18
click at [1499, 113] on button "New Income" at bounding box center [1522, 106] width 49 height 14
select select "0"
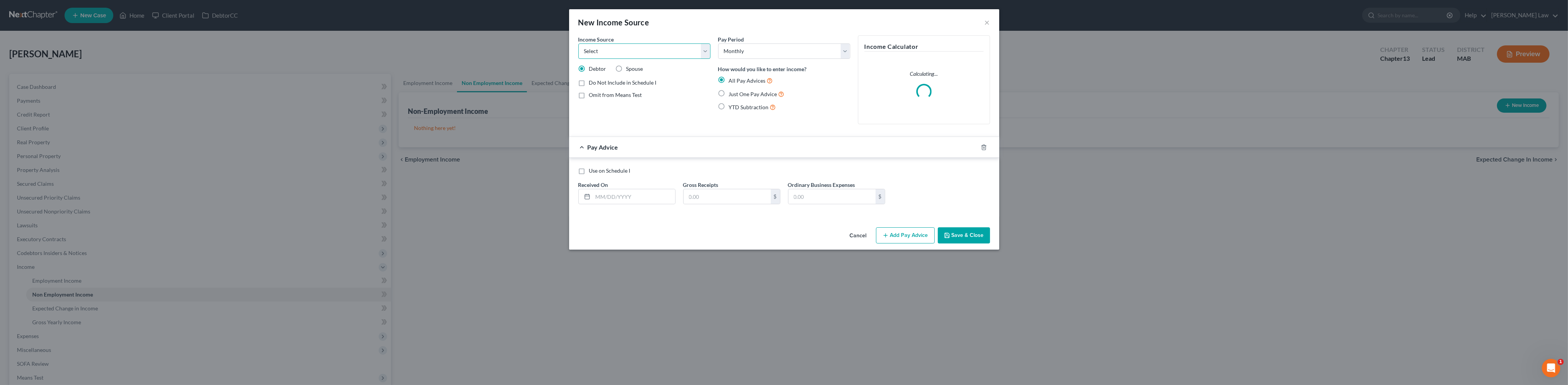
click at [689, 59] on select "Select Unemployment Disability (from employer) Pension Retirement Social Securi…" at bounding box center [644, 51] width 132 height 15
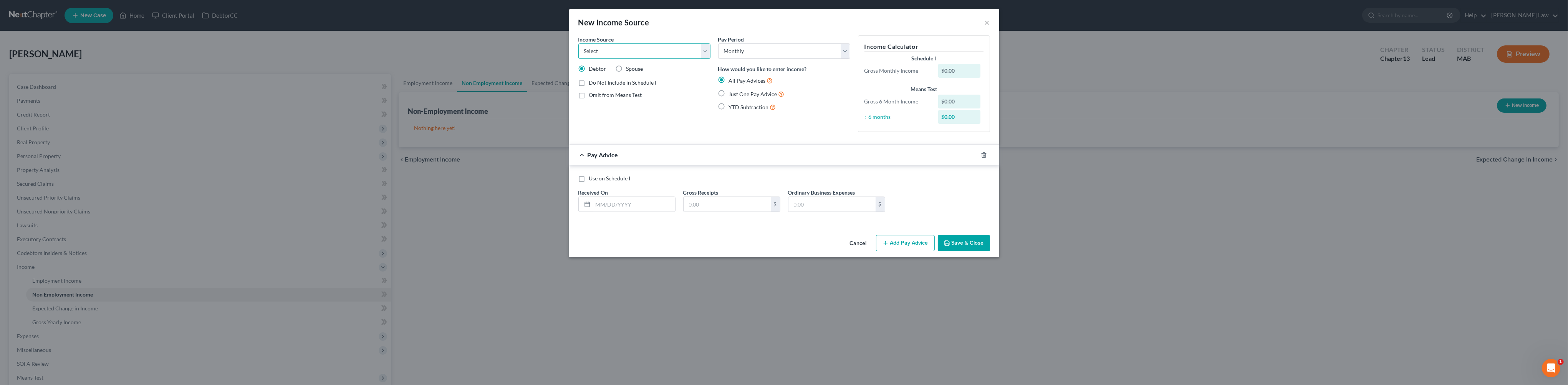
select select "2"
click at [729, 99] on label "Just One Pay Advice" at bounding box center [756, 94] width 55 height 9
click at [732, 94] on input "Just One Pay Advice" at bounding box center [735, 92] width 5 height 5
radio input "true"
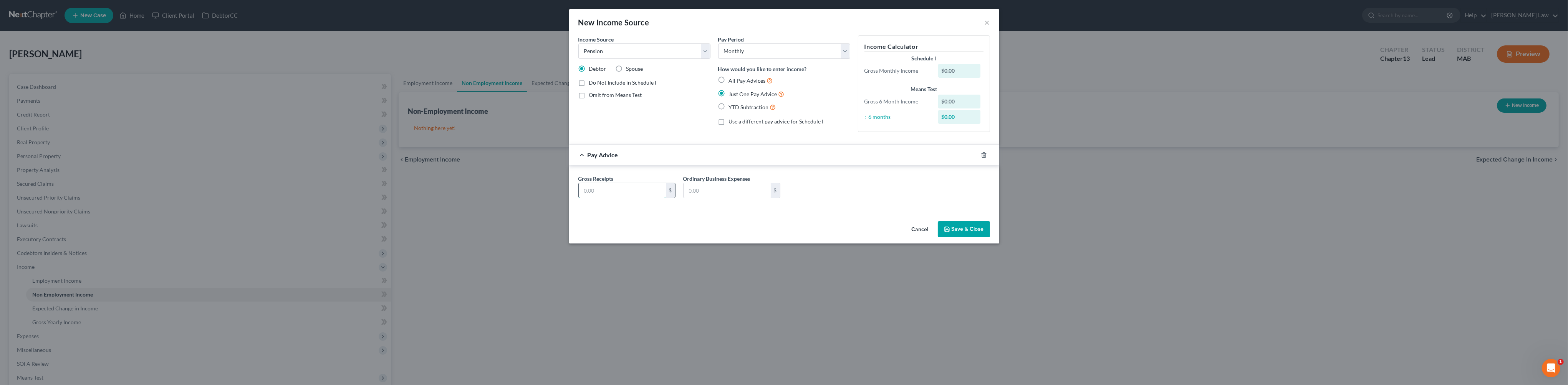
click at [579, 197] on input "text" at bounding box center [622, 190] width 87 height 15
type input "25"
click at [990, 237] on button "Save & Close" at bounding box center [964, 229] width 52 height 16
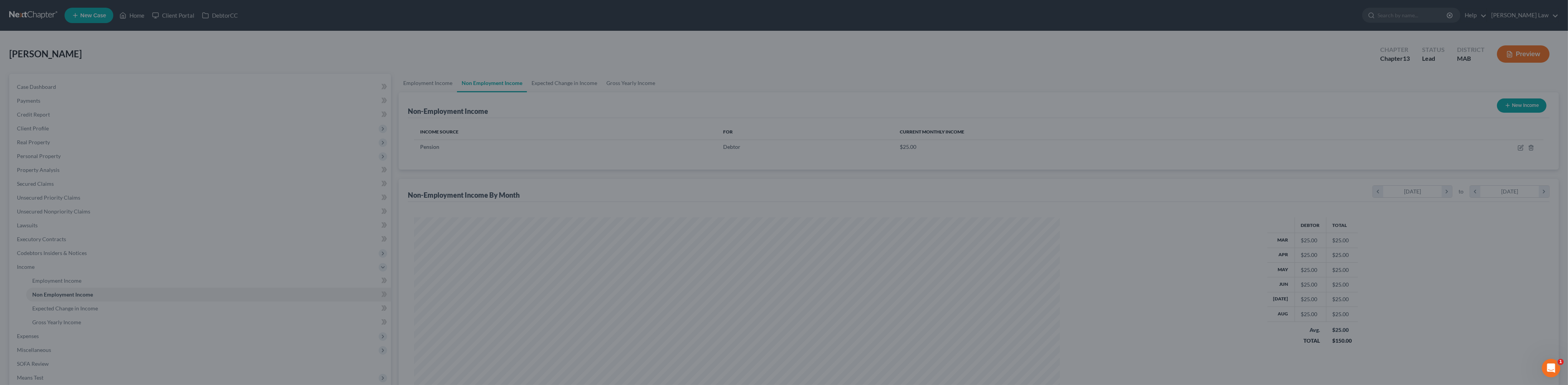
scroll to position [322, 659]
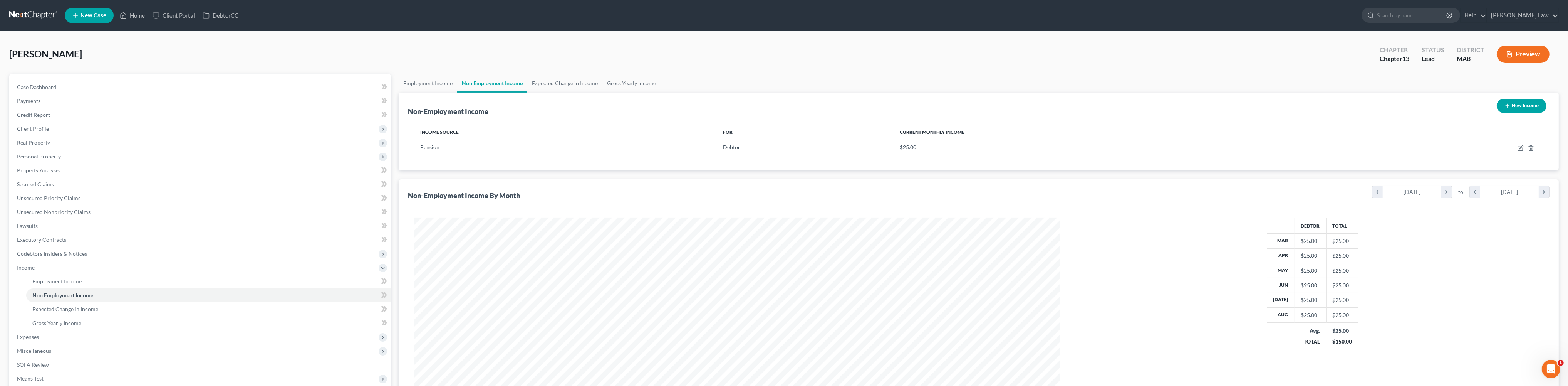
click at [1508, 113] on button "New Income" at bounding box center [1522, 106] width 49 height 14
select select "0"
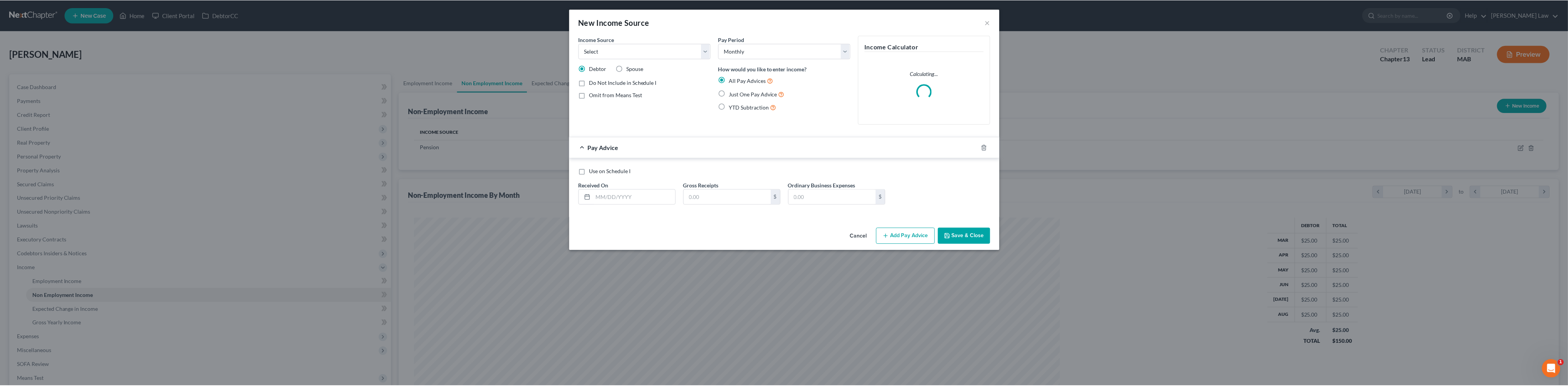
scroll to position [324, 663]
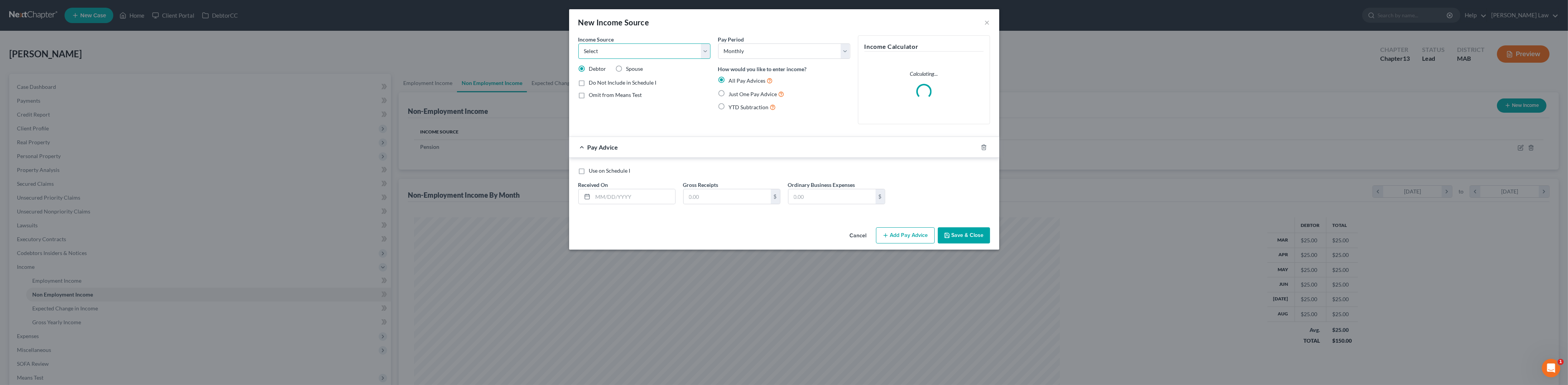
click at [689, 59] on select "Select Unemployment Disability (from employer) Pension Retirement Social Securi…" at bounding box center [644, 51] width 132 height 15
select select "4"
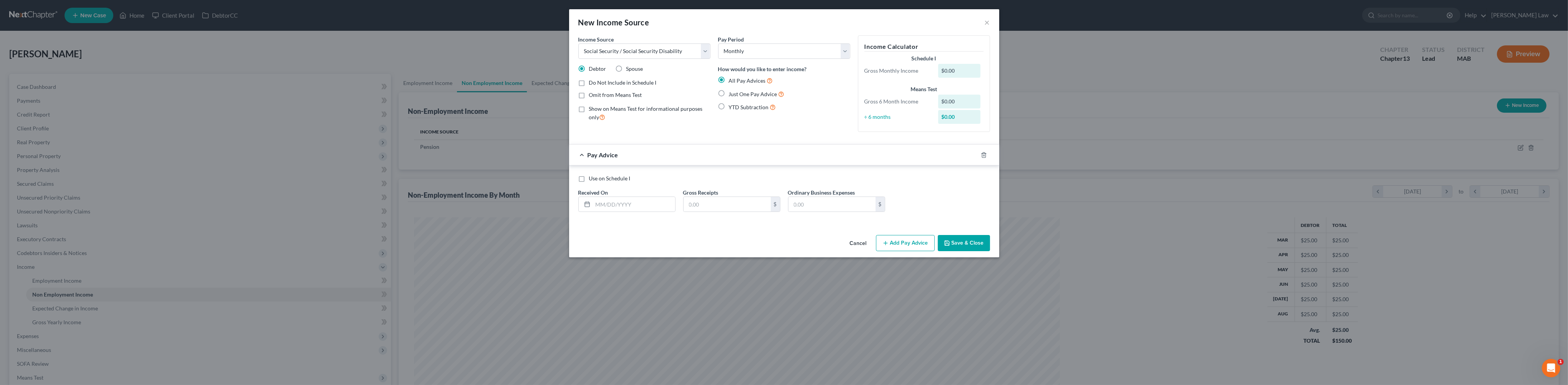
click at [729, 99] on label "Just One Pay Advice" at bounding box center [756, 94] width 55 height 9
click at [732, 94] on input "Just One Pay Advice" at bounding box center [735, 92] width 5 height 5
radio input "true"
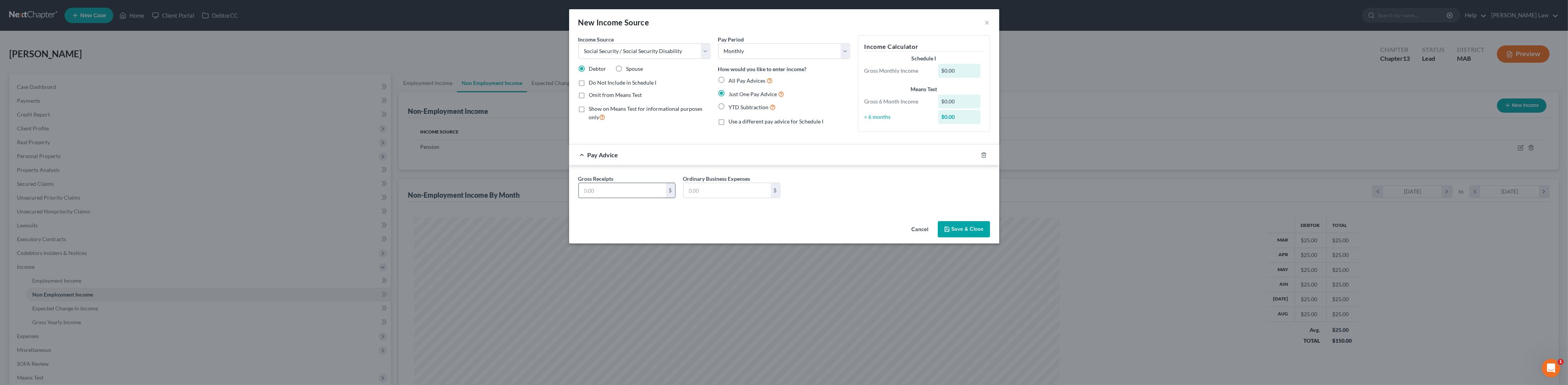
click at [579, 197] on input "text" at bounding box center [622, 190] width 87 height 15
type input "1,883"
click at [990, 237] on button "Save & Close" at bounding box center [964, 229] width 52 height 16
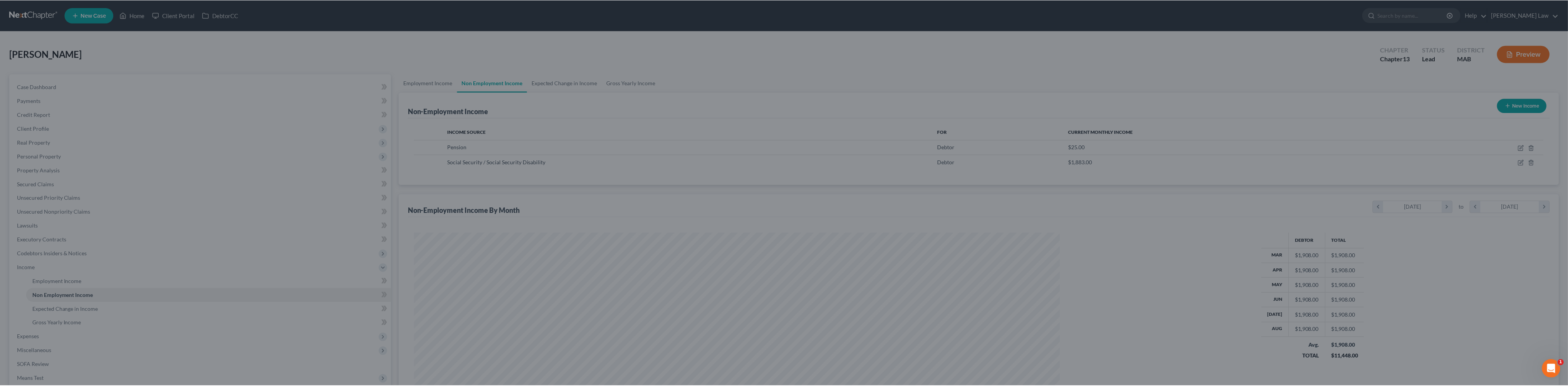
scroll to position [385010, 384566]
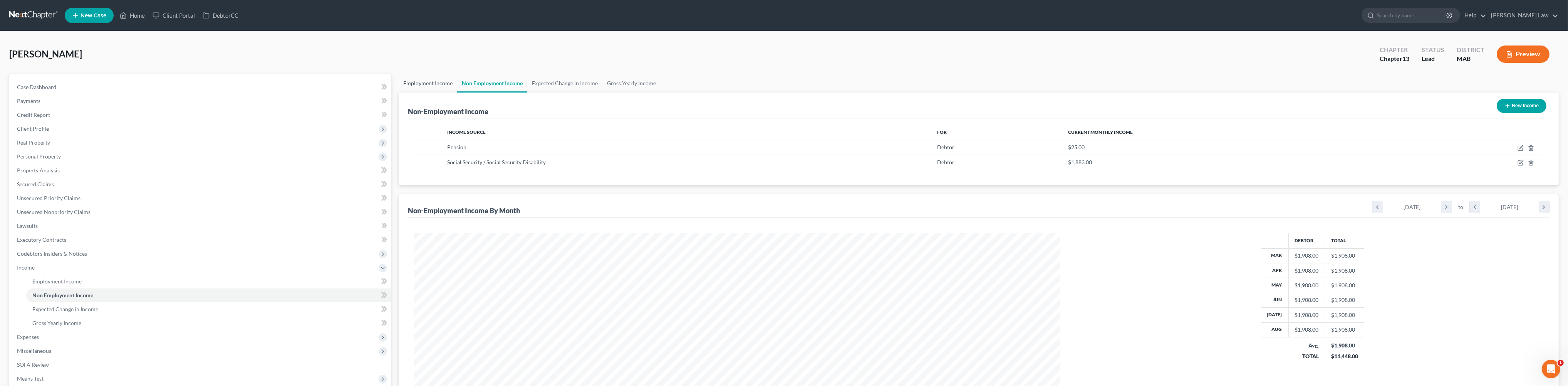
click at [442, 92] on link "Employment Income" at bounding box center [428, 83] width 59 height 18
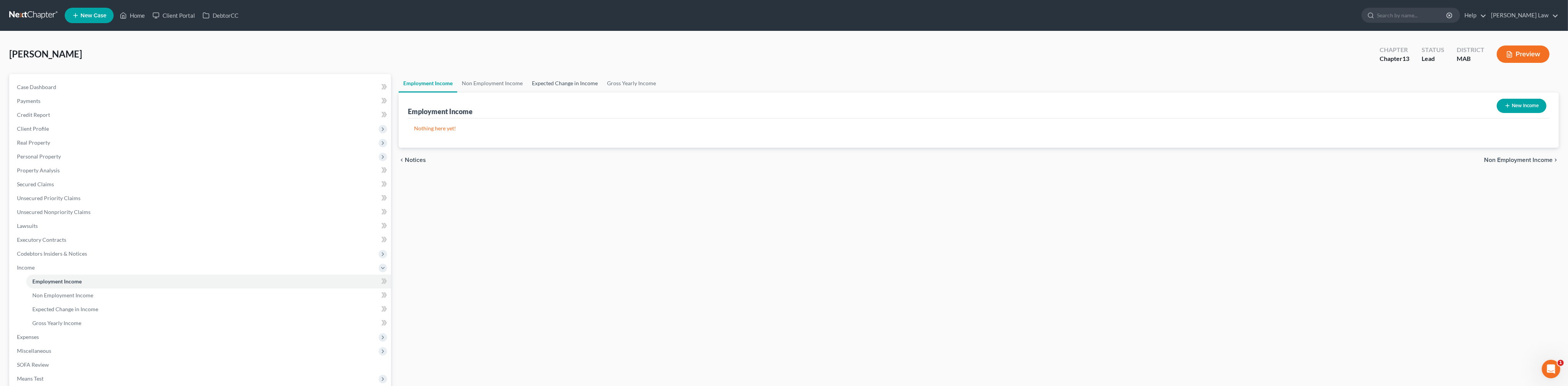
click at [588, 92] on link "Expected Change in Income" at bounding box center [565, 83] width 75 height 18
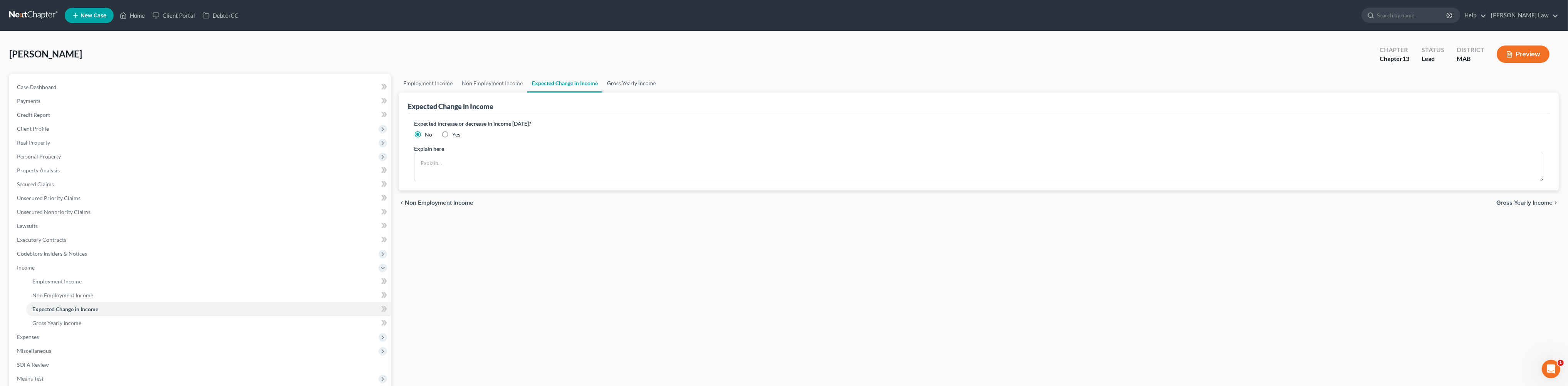
click at [661, 92] on link "Gross Yearly Income" at bounding box center [631, 83] width 58 height 18
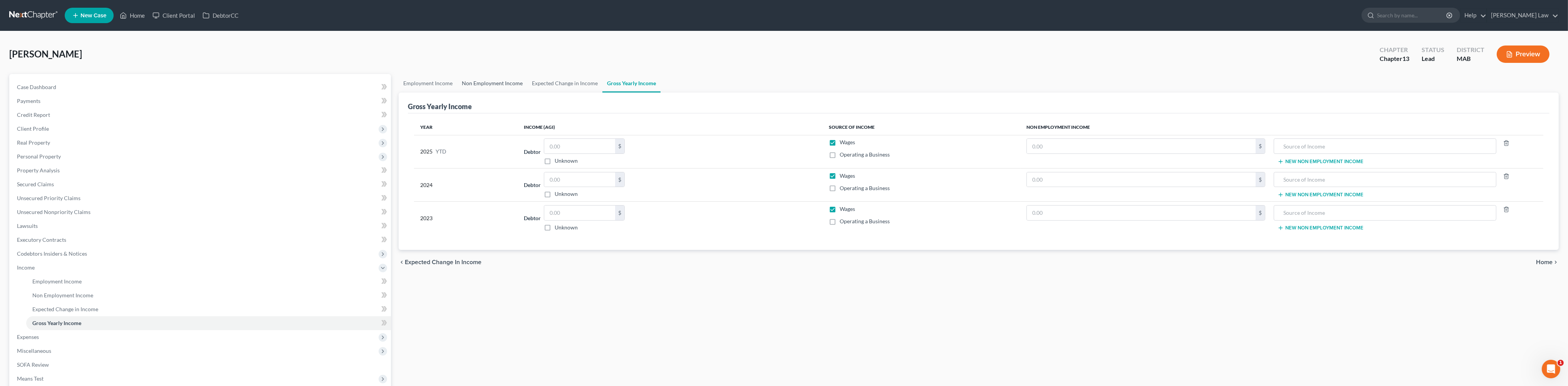
click at [526, 92] on link "Non Employment Income" at bounding box center [492, 83] width 70 height 18
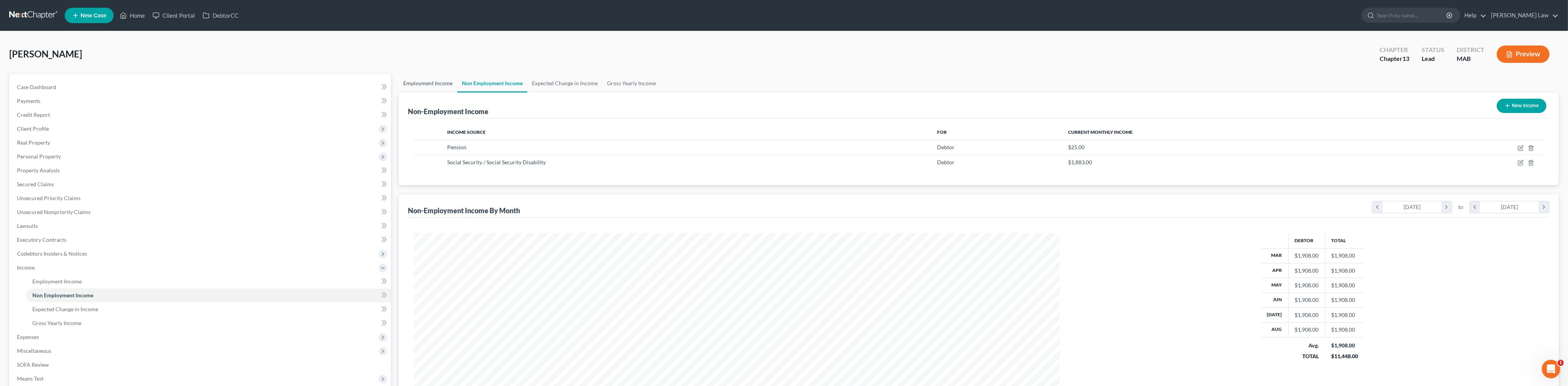
click at [428, 92] on link "Employment Income" at bounding box center [428, 83] width 59 height 18
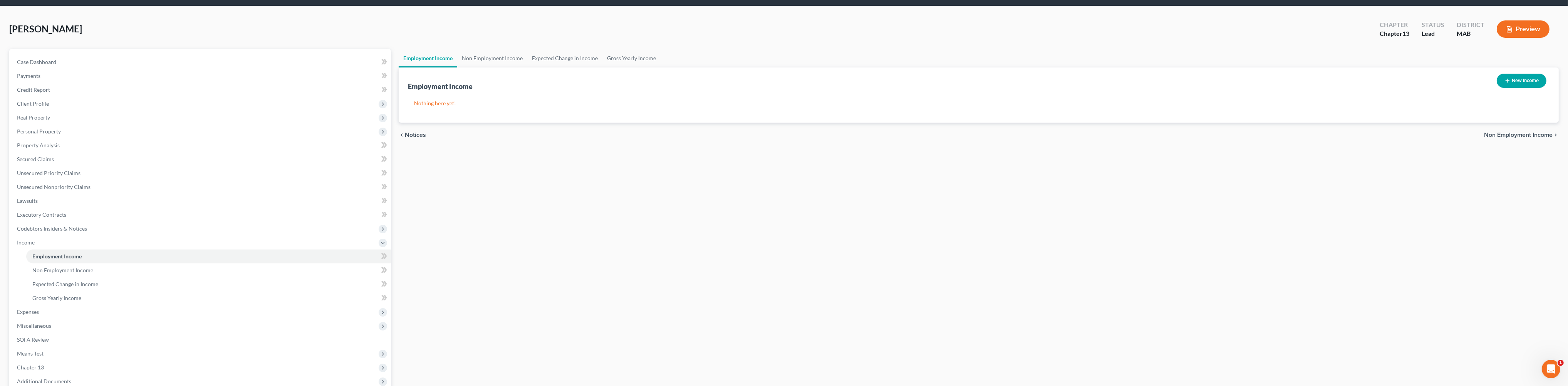
scroll to position [228, 0]
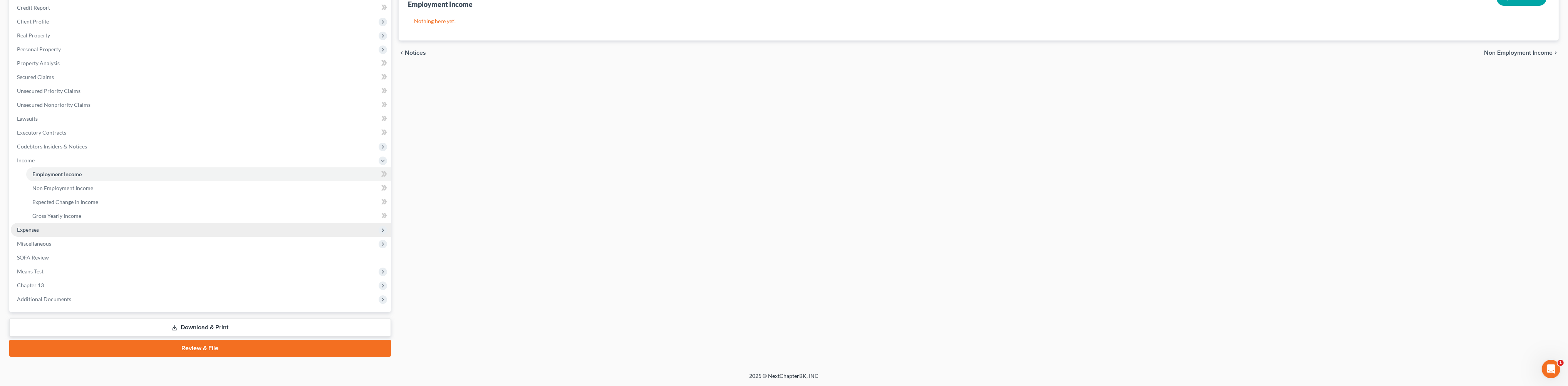
click at [39, 226] on span "Expenses" at bounding box center [28, 229] width 22 height 7
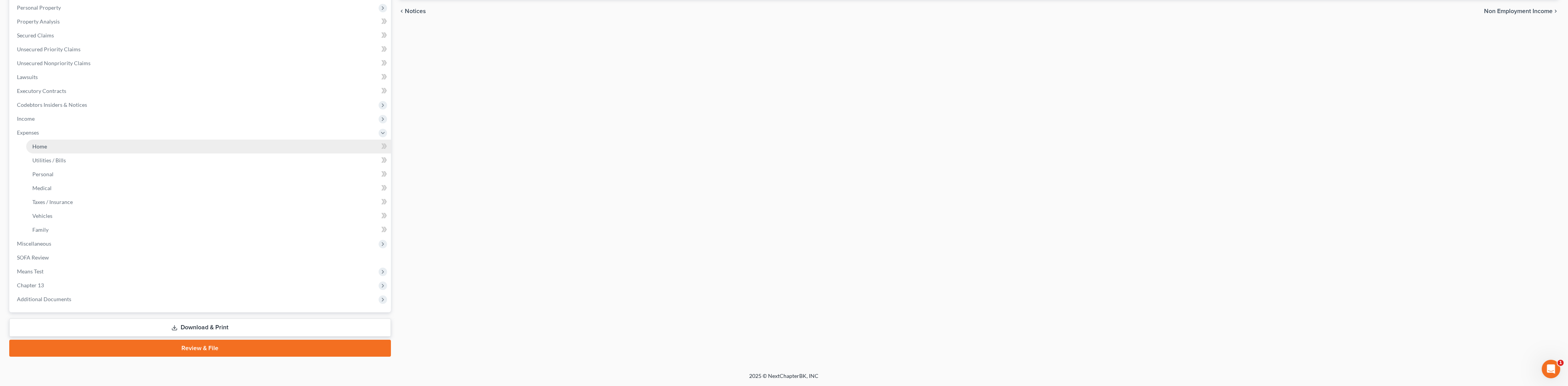
click at [41, 143] on span "Home" at bounding box center [40, 146] width 15 height 7
type input "0.00"
radio input "true"
type input "0.00"
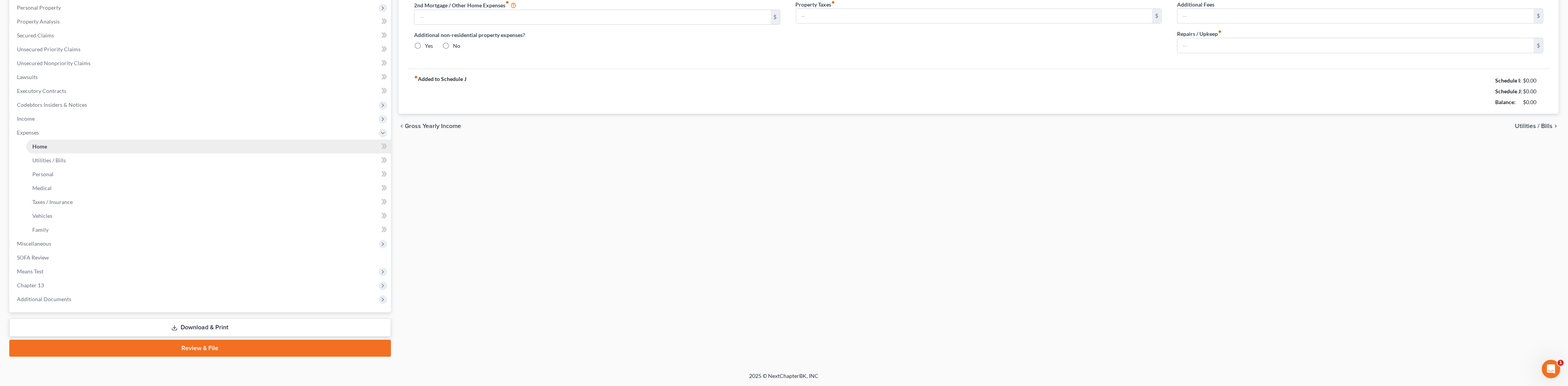
type input "0.00"
